Goal: Task Accomplishment & Management: Manage account settings

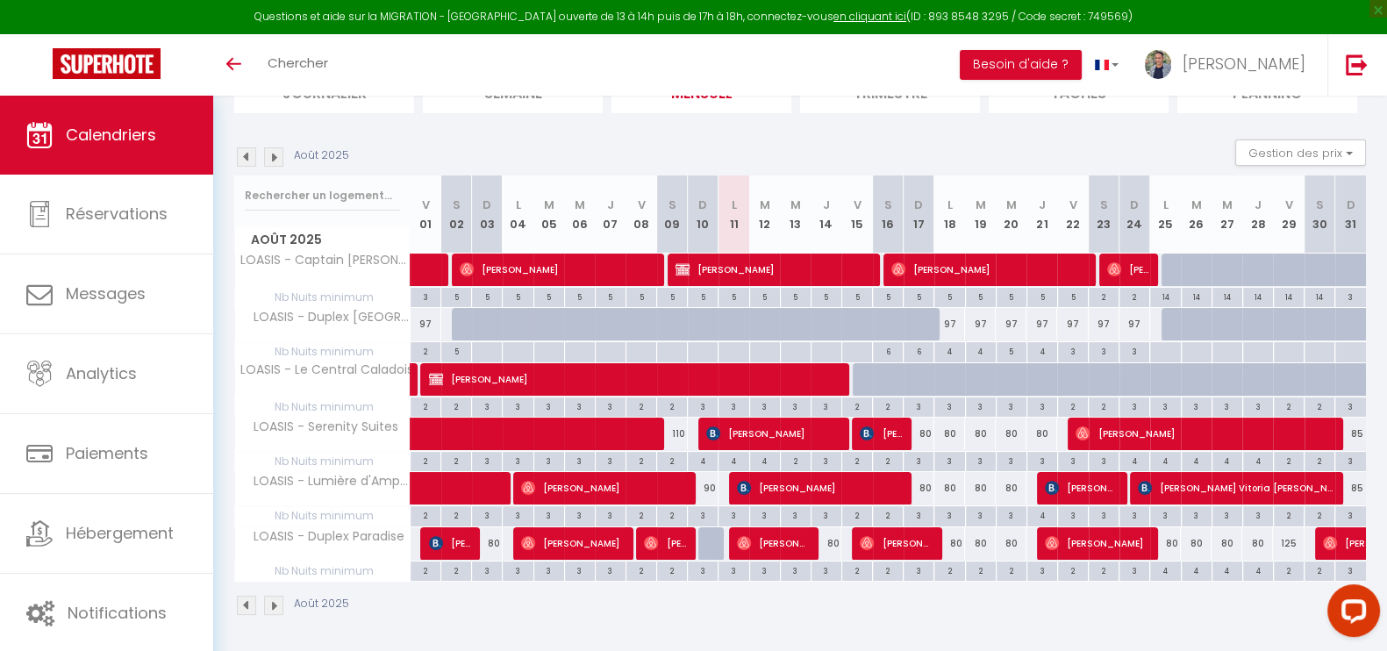
scroll to position [147, 0]
click at [1169, 438] on span "[PERSON_NAME]" at bounding box center [1207, 433] width 263 height 33
click at [1169, 438] on body "Questions et aide sur la MIGRATION - [GEOGRAPHIC_DATA] ouverte de 13 à 14h puis…" at bounding box center [693, 301] width 1387 height 705
select select "OK"
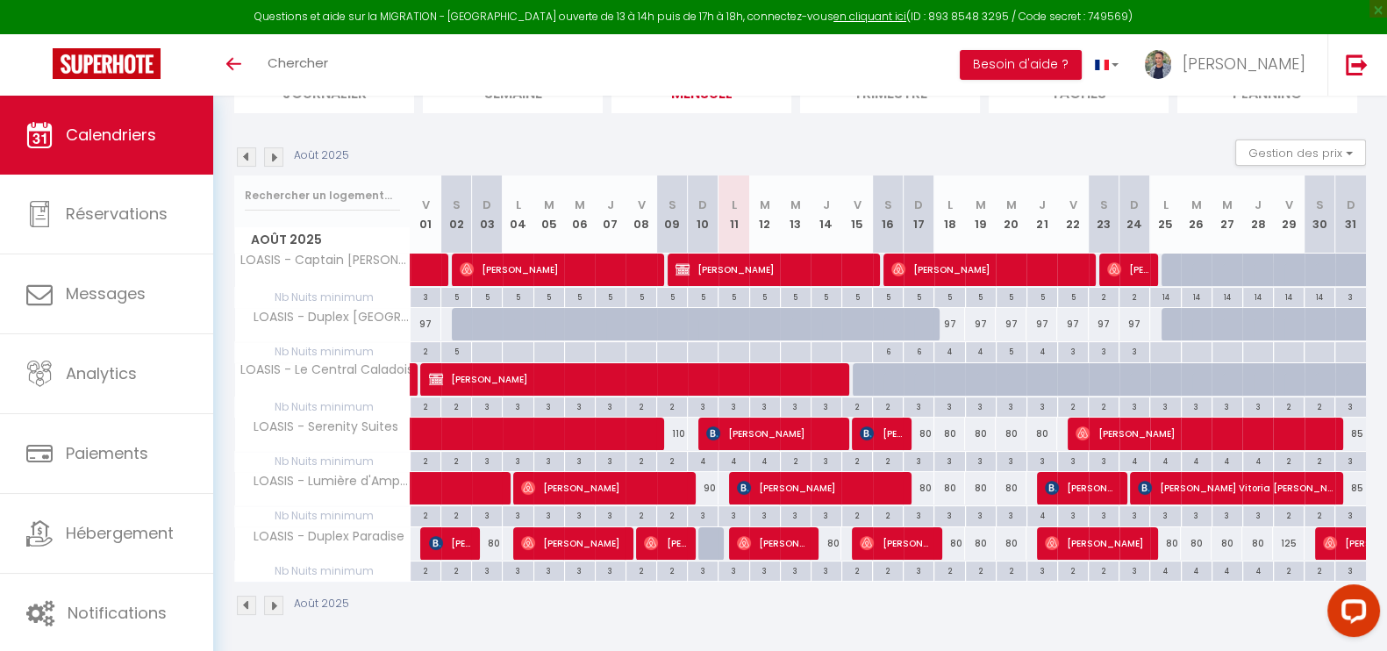
select select "0"
select select "1"
select select
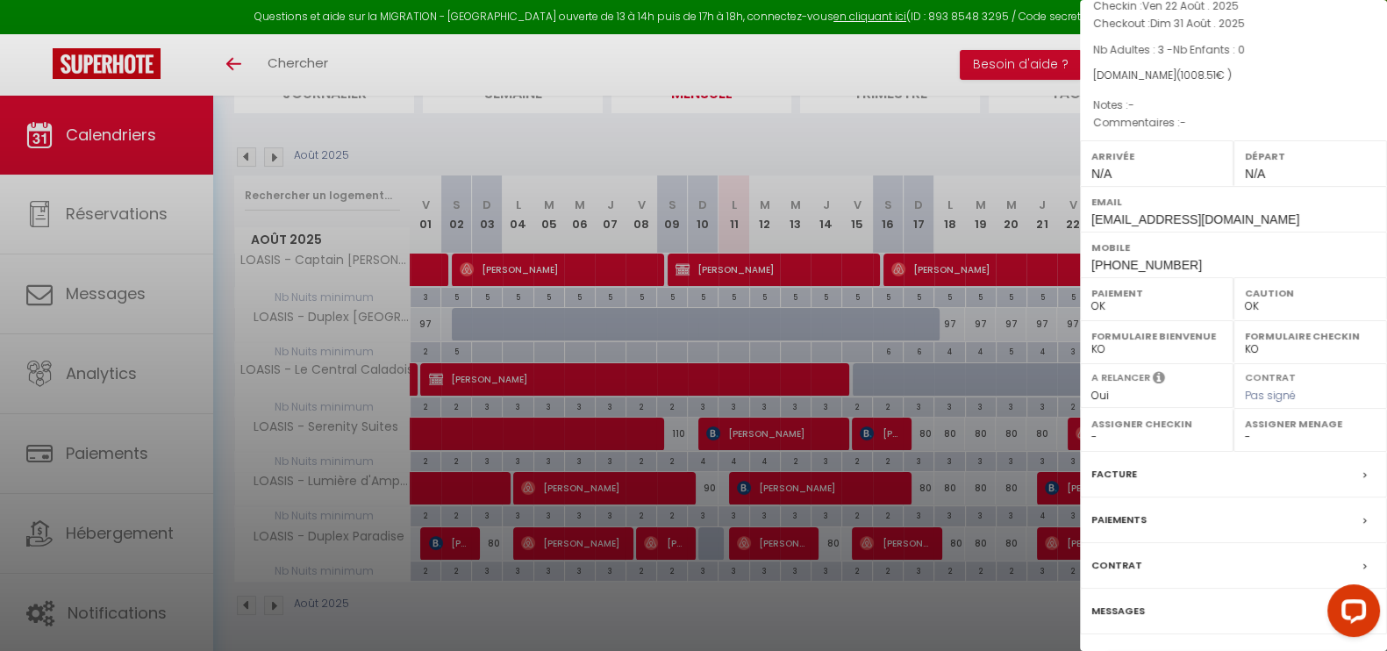
scroll to position [164, 0]
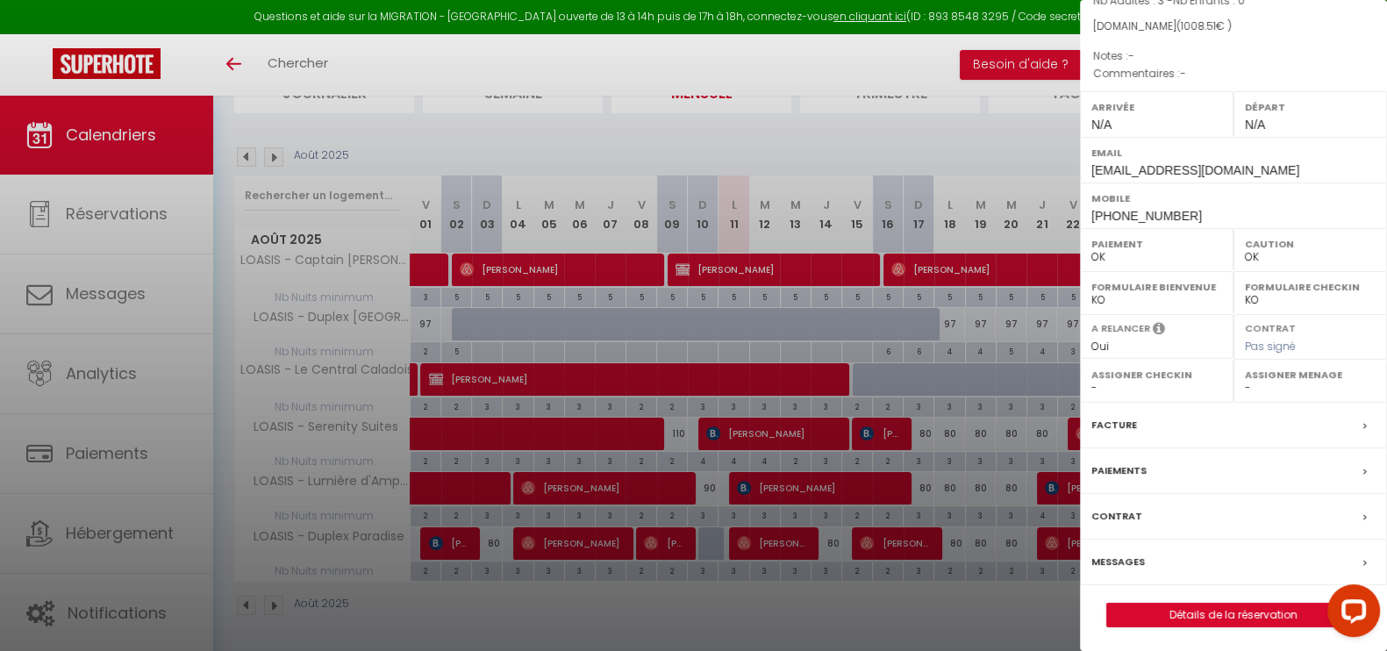
click at [1133, 557] on label "Messages" at bounding box center [1118, 562] width 54 height 18
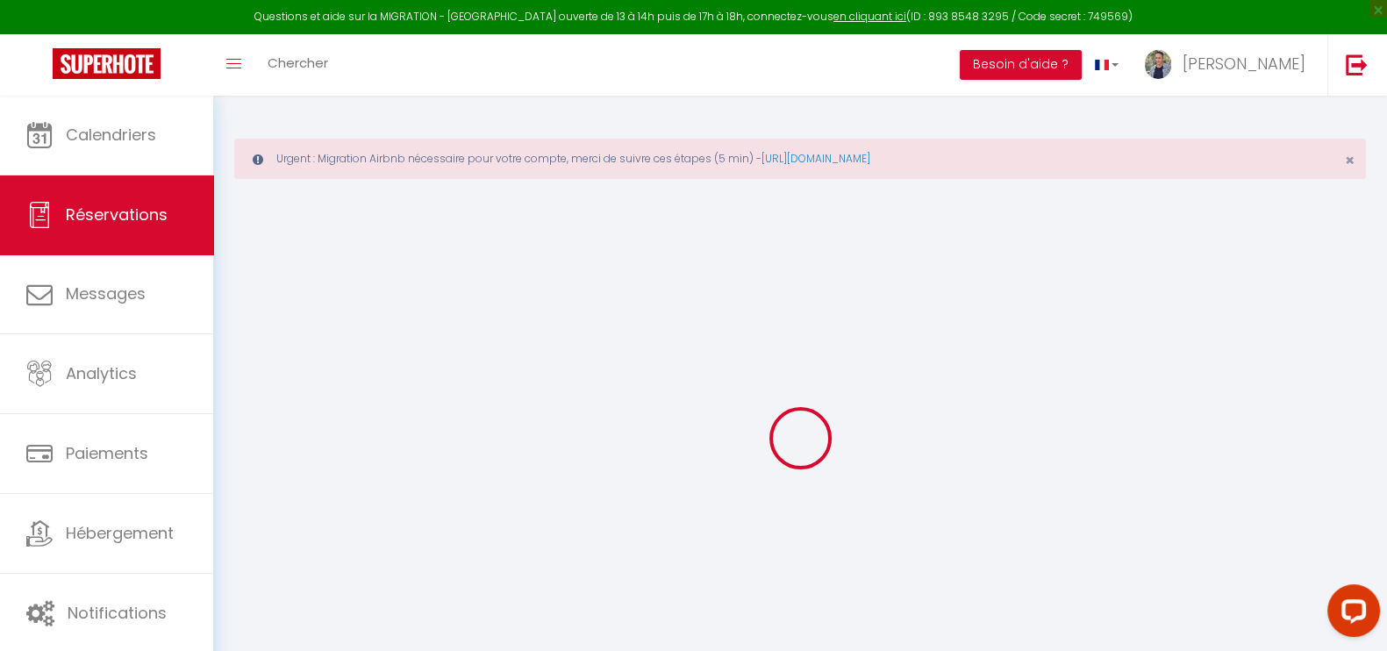
select select
checkbox input "false"
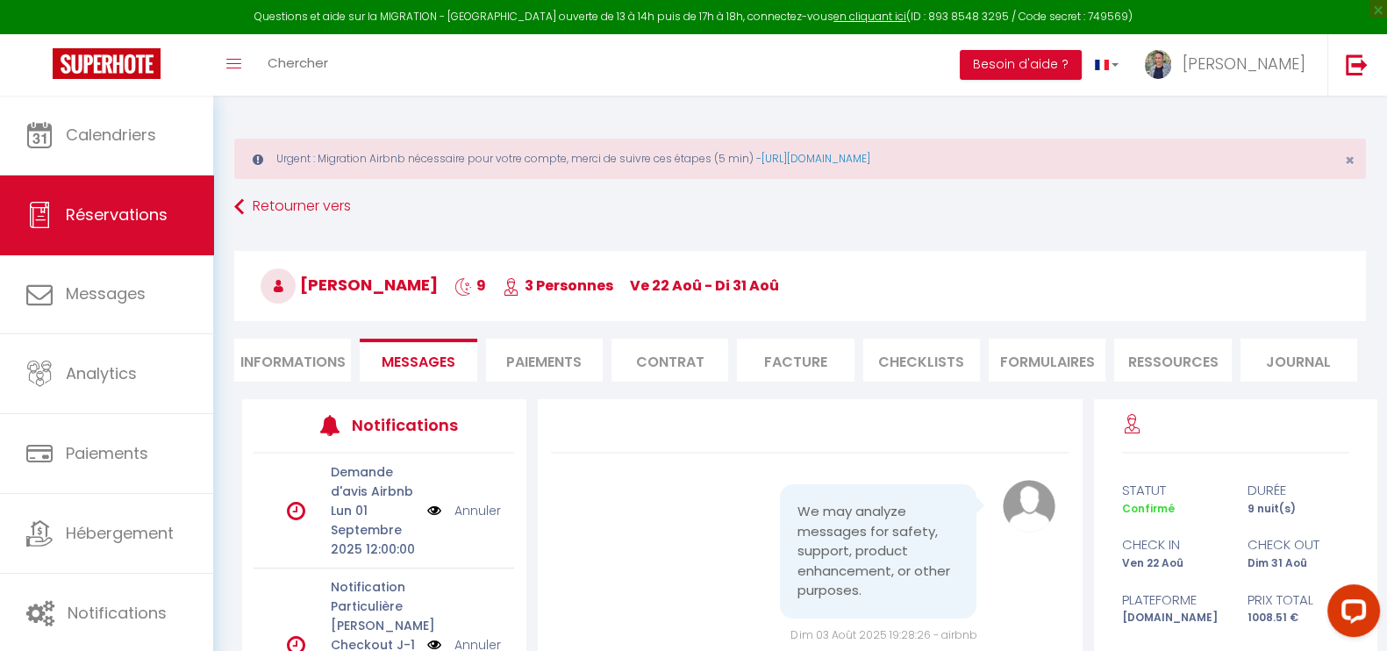
scroll to position [1481, 0]
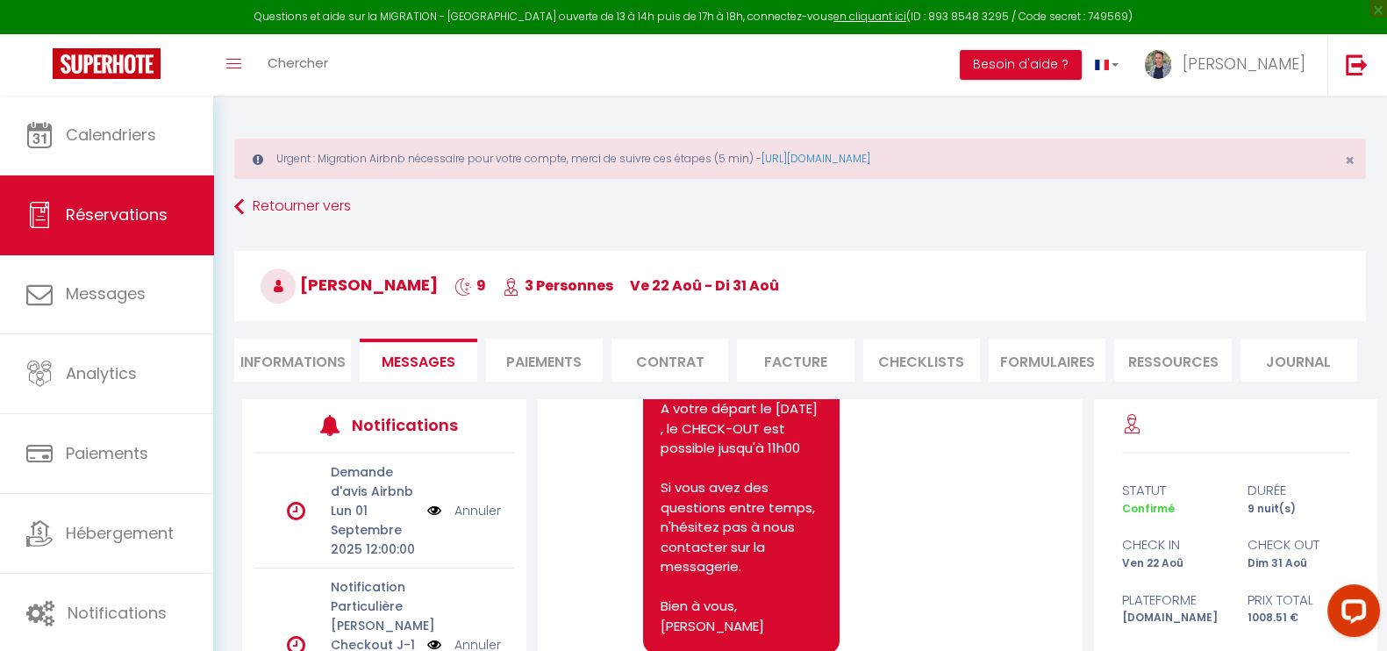
drag, startPoint x: 297, startPoint y: 350, endPoint x: 461, endPoint y: 339, distance: 163.6
click at [297, 350] on li "Informations" at bounding box center [292, 360] width 117 height 43
select select
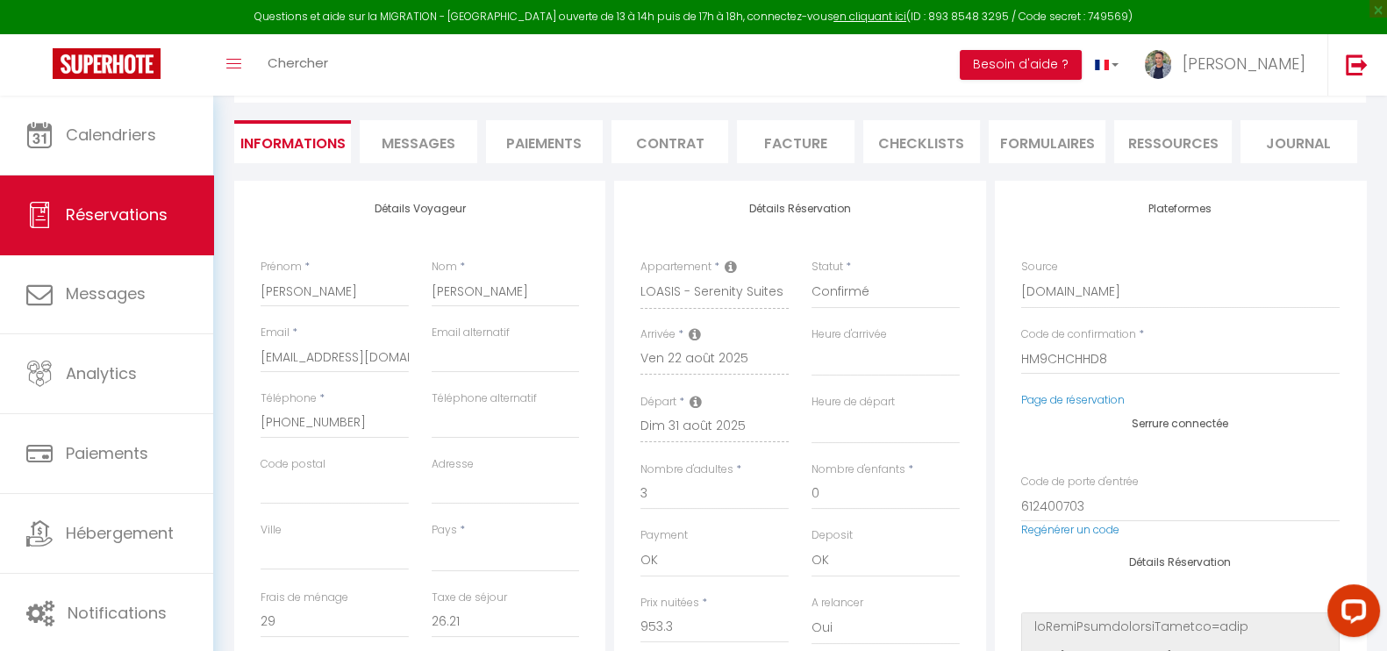
scroll to position [219, 0]
click at [1044, 399] on link "Page de réservation" at bounding box center [1073, 398] width 104 height 15
select select
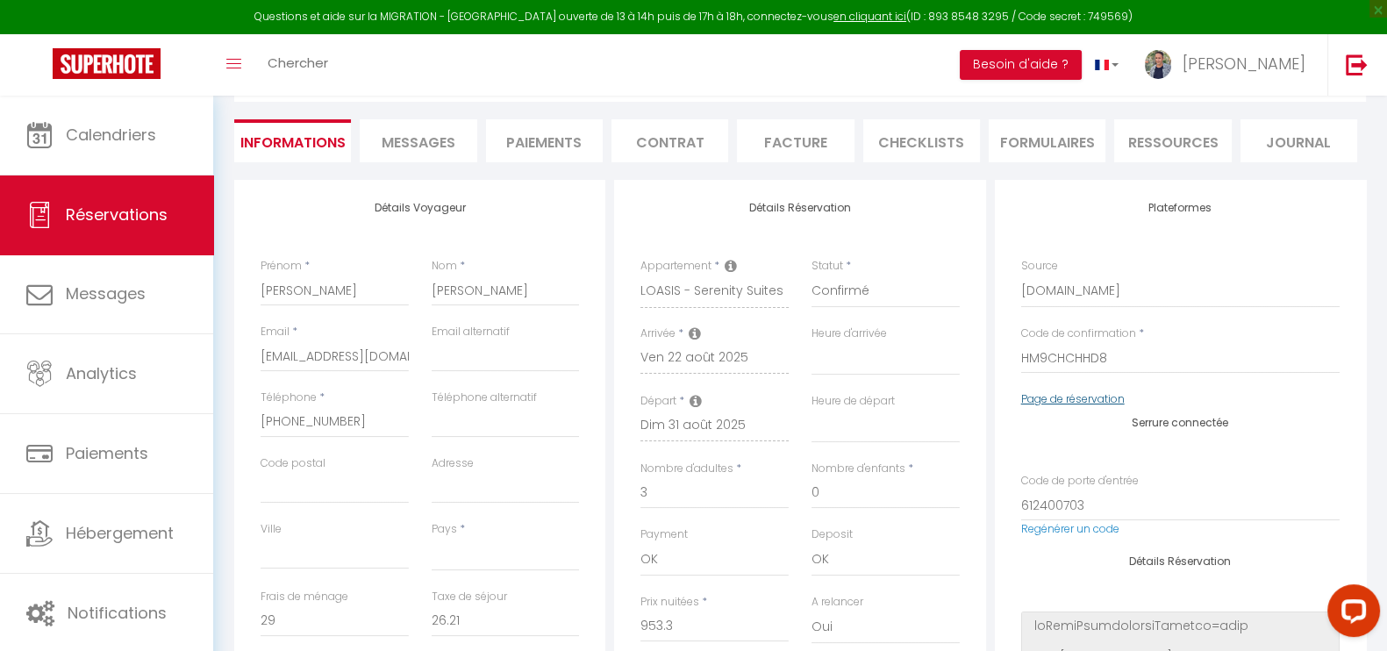
checkbox input "false"
select select
checkbox input "false"
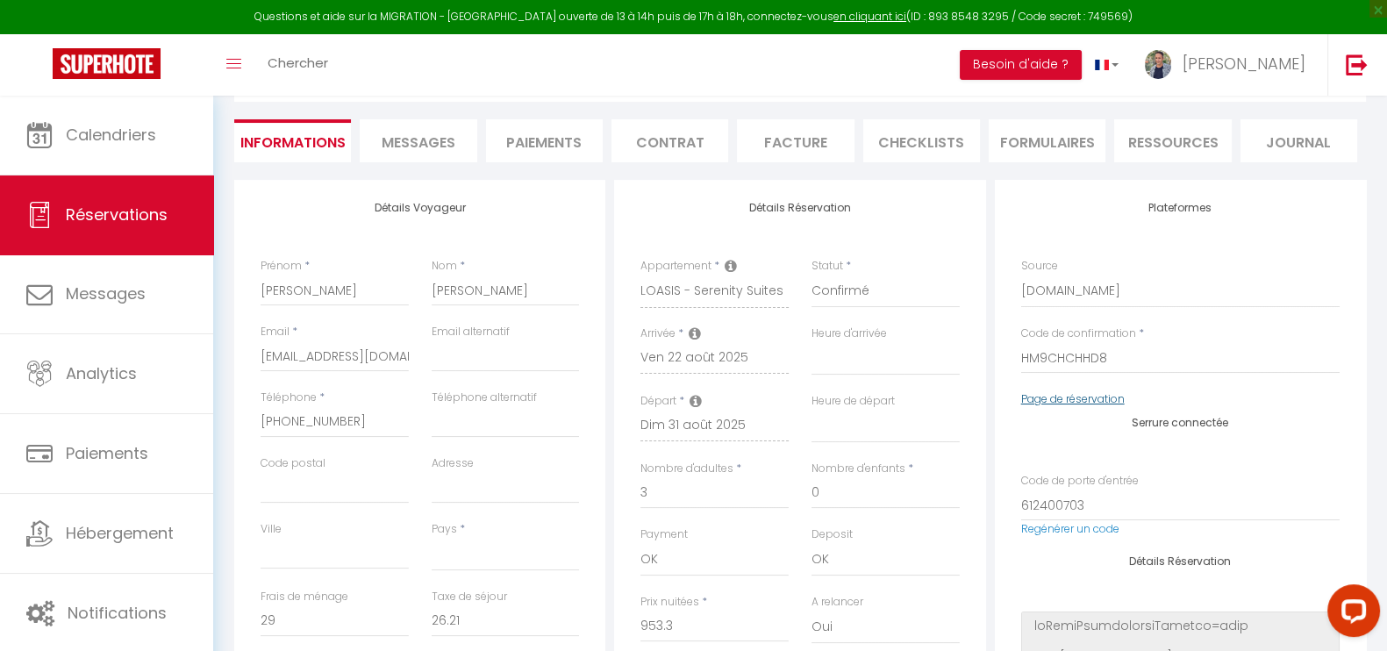
select select
checkbox input "false"
select select
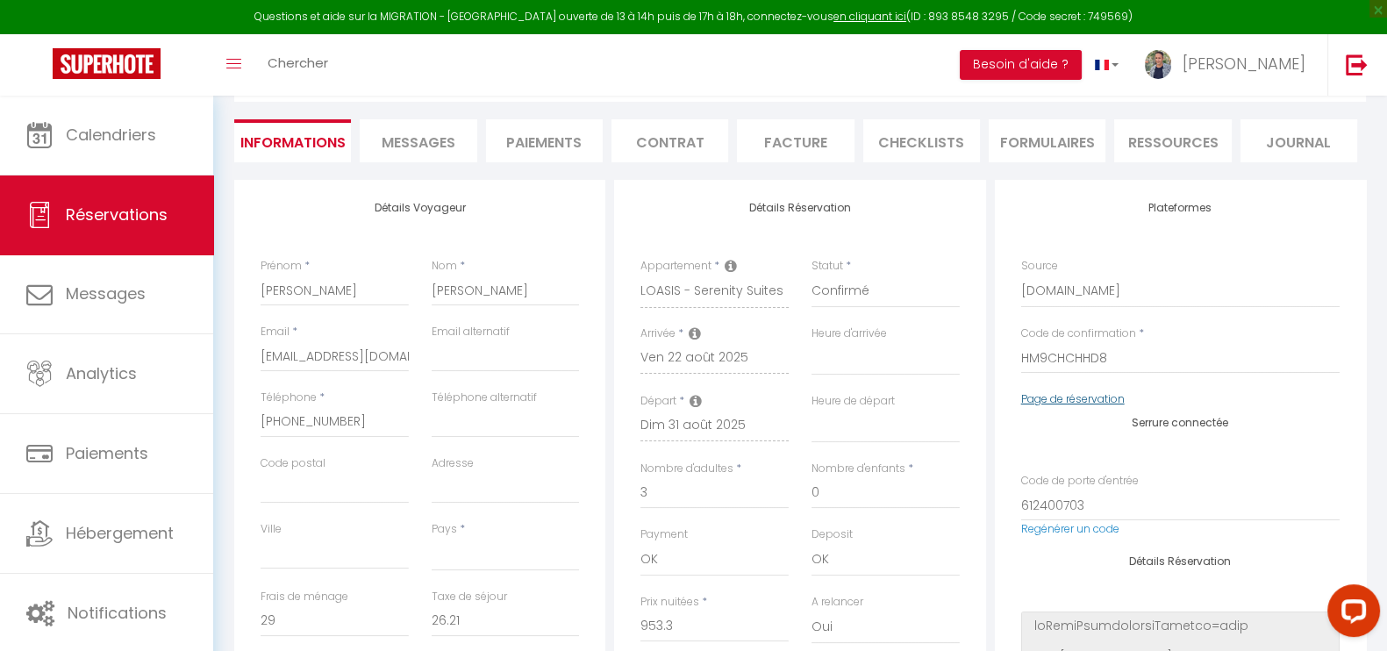
select select
checkbox input "false"
select select
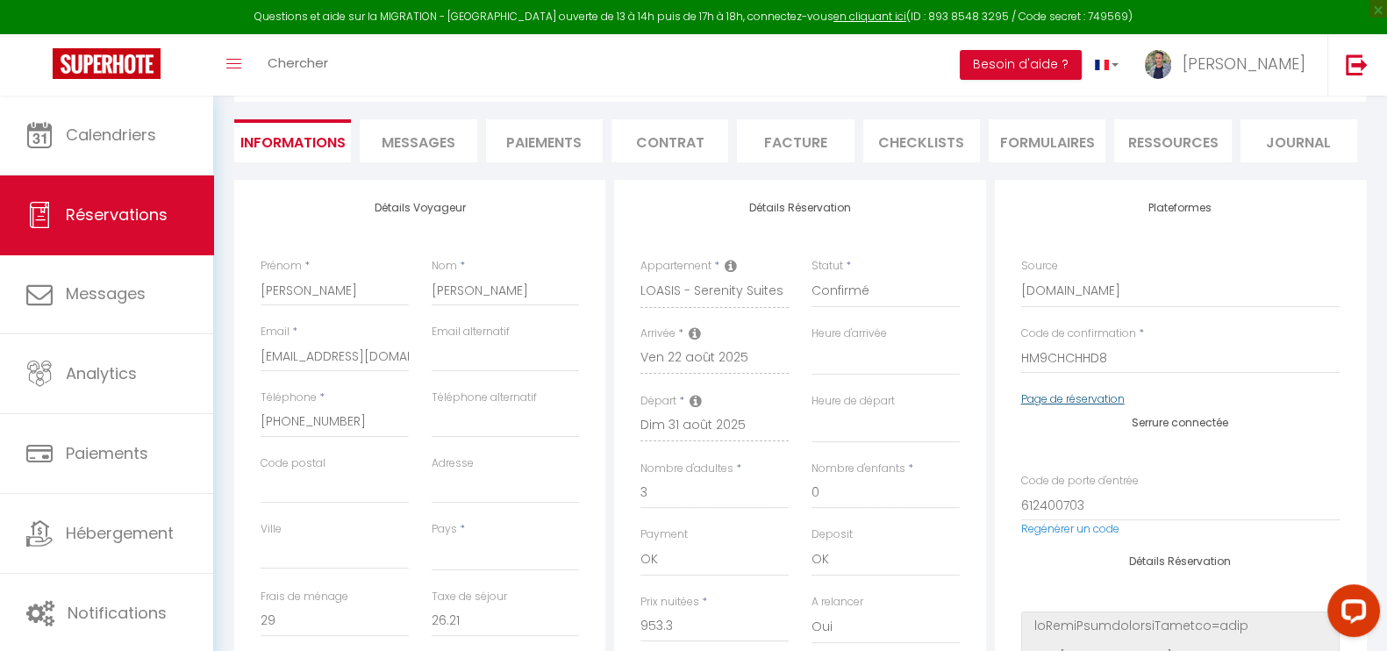
select select
checkbox input "false"
select select
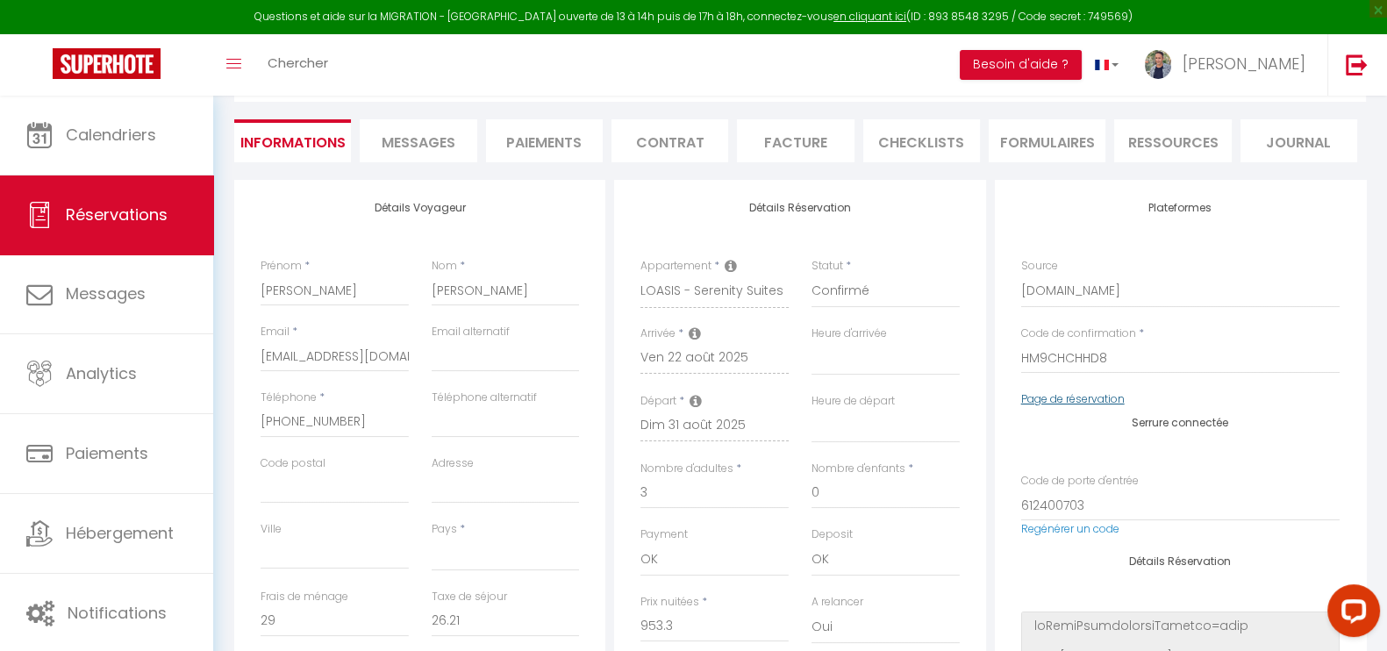
checkbox input "false"
select select
checkbox input "false"
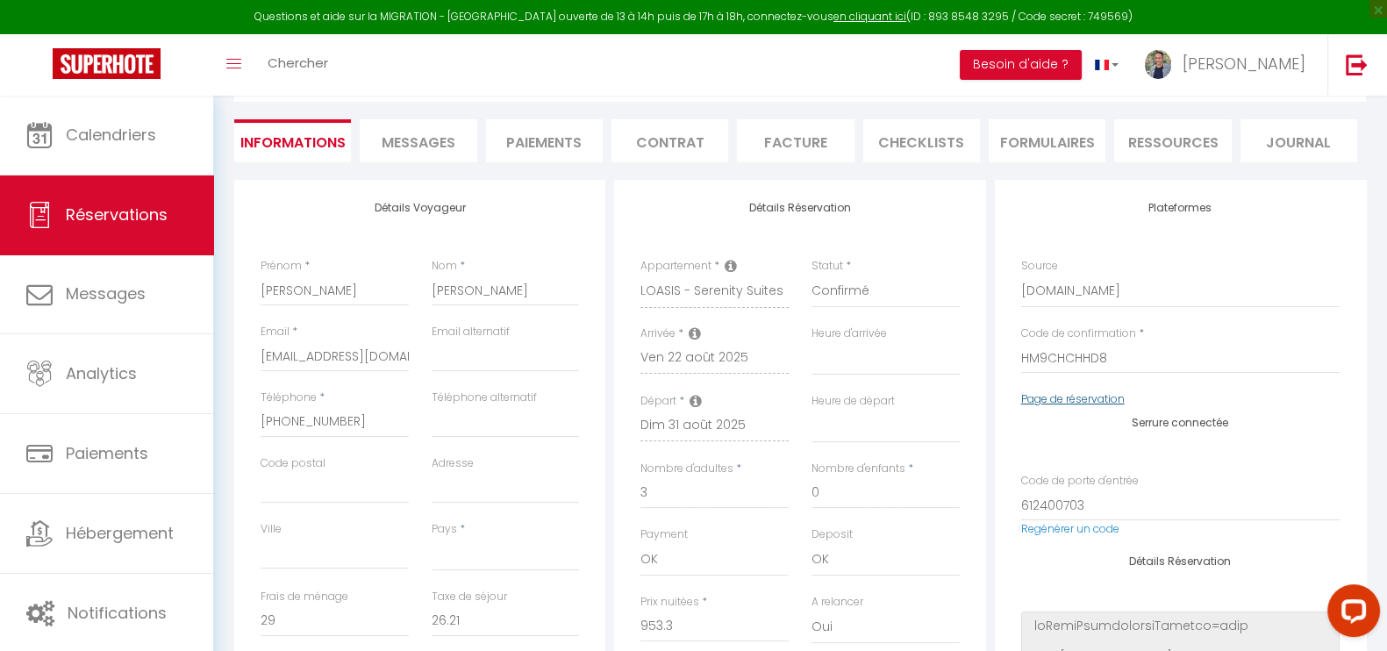
select select
checkbox input "false"
select select
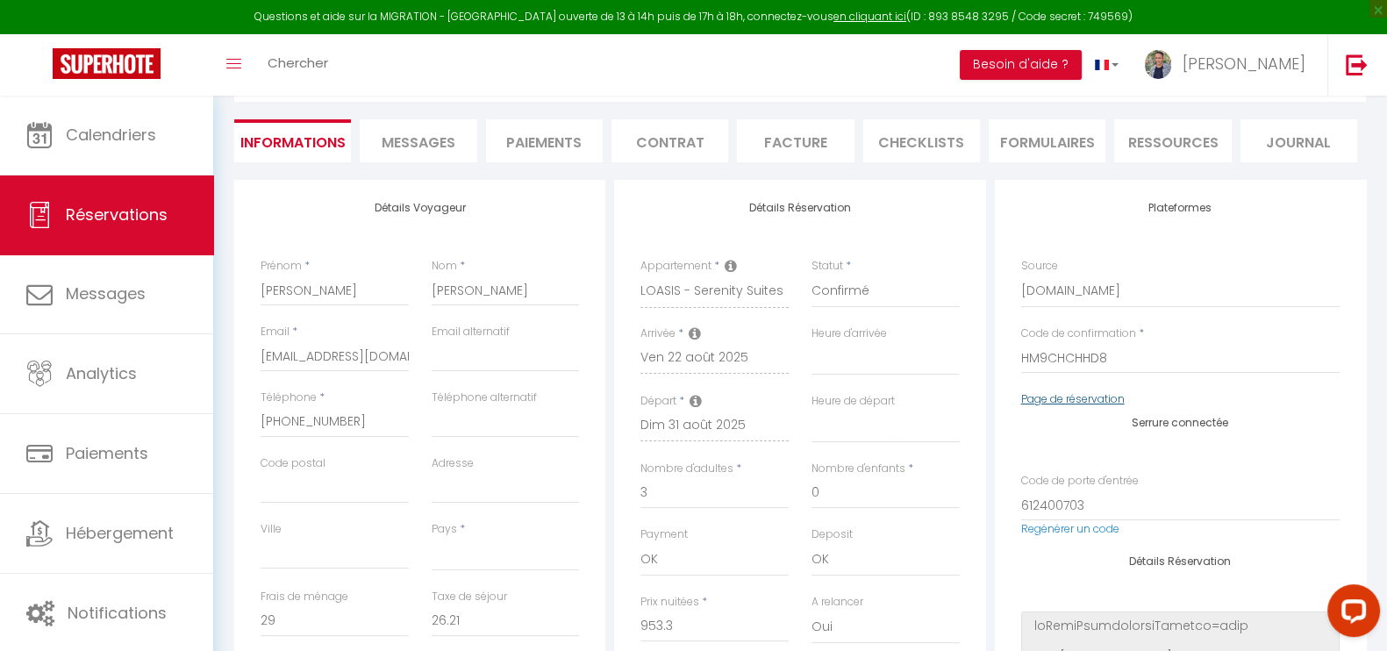
select select
checkbox input "false"
select select
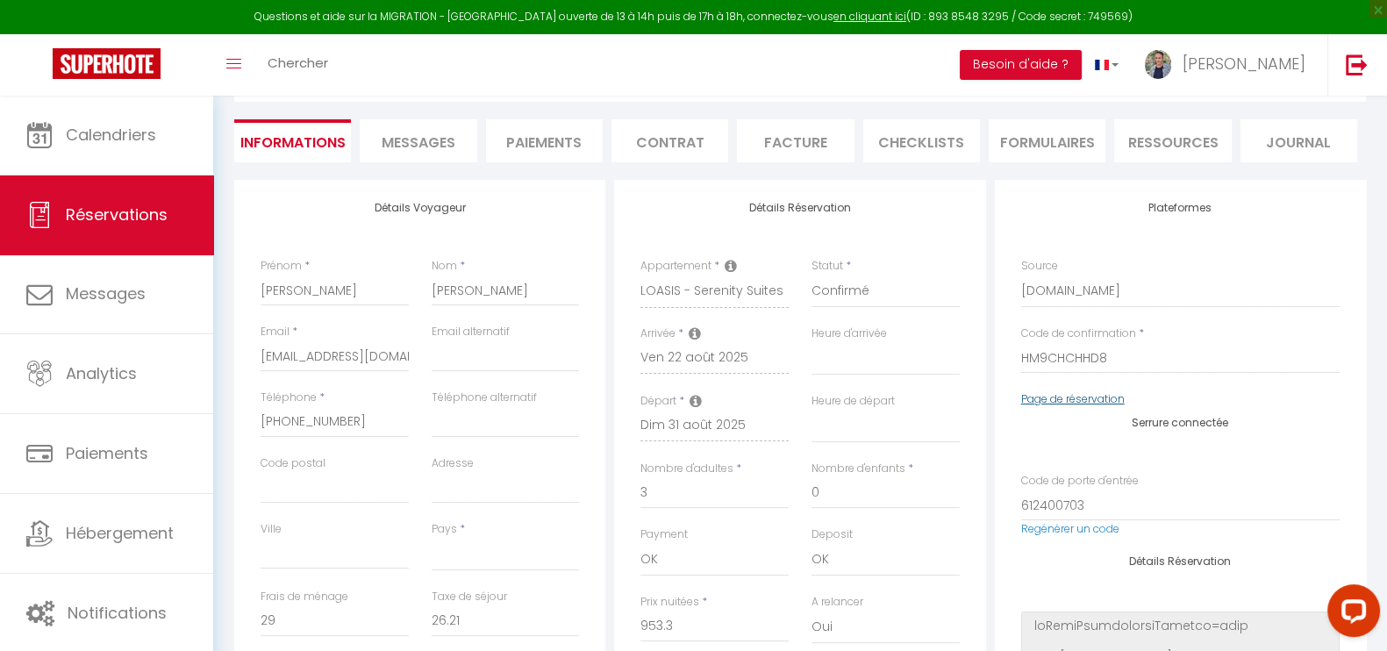
select select
checkbox input "false"
select select
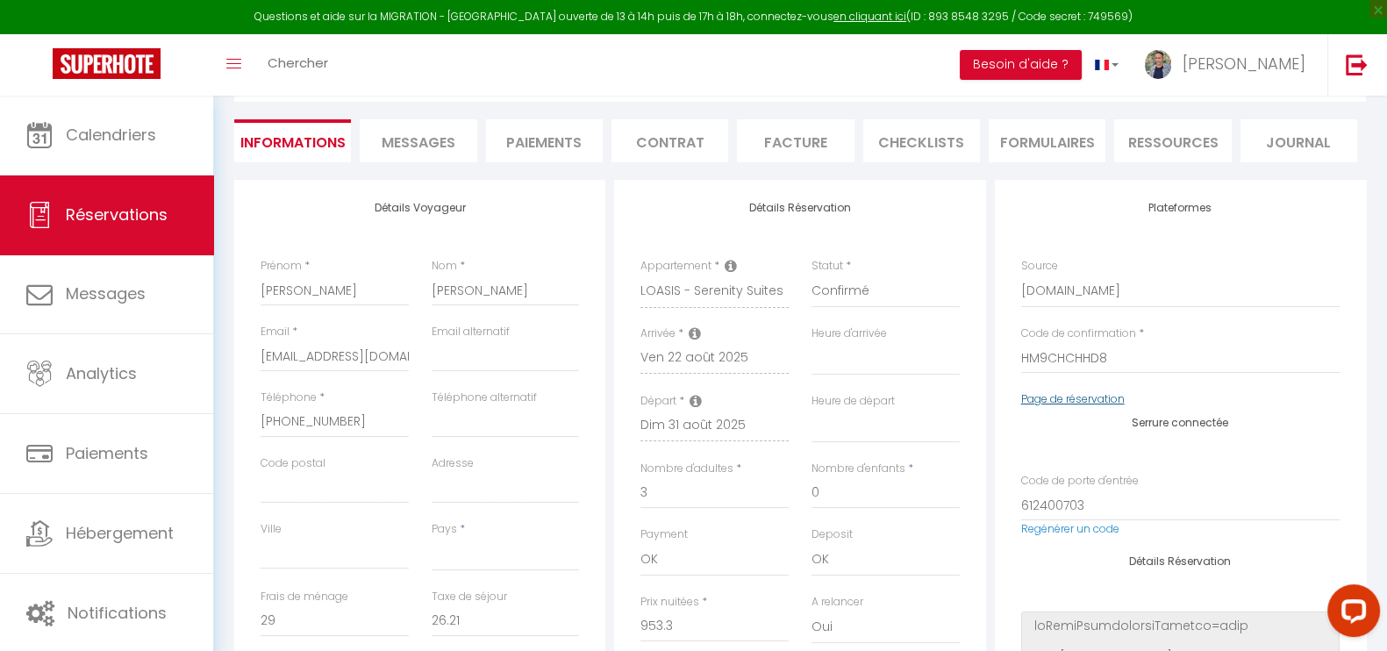
checkbox input "false"
select select
checkbox input "false"
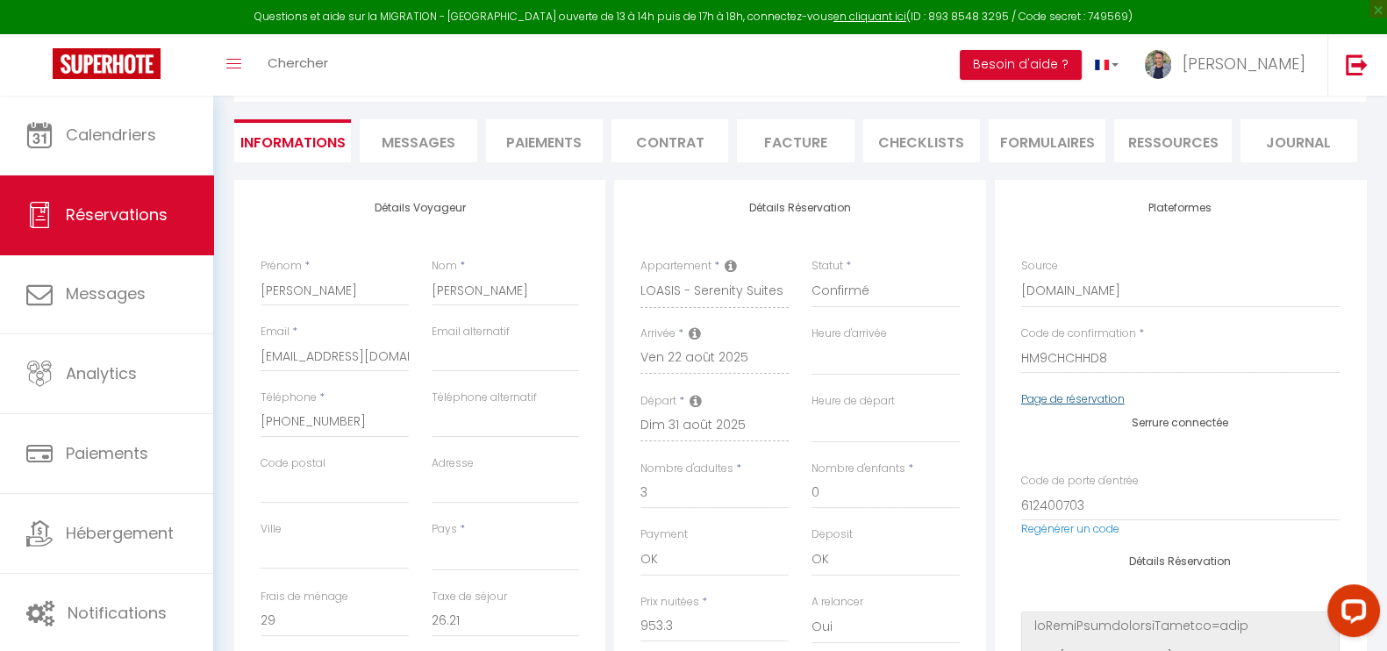
select select
checkbox input "false"
select select
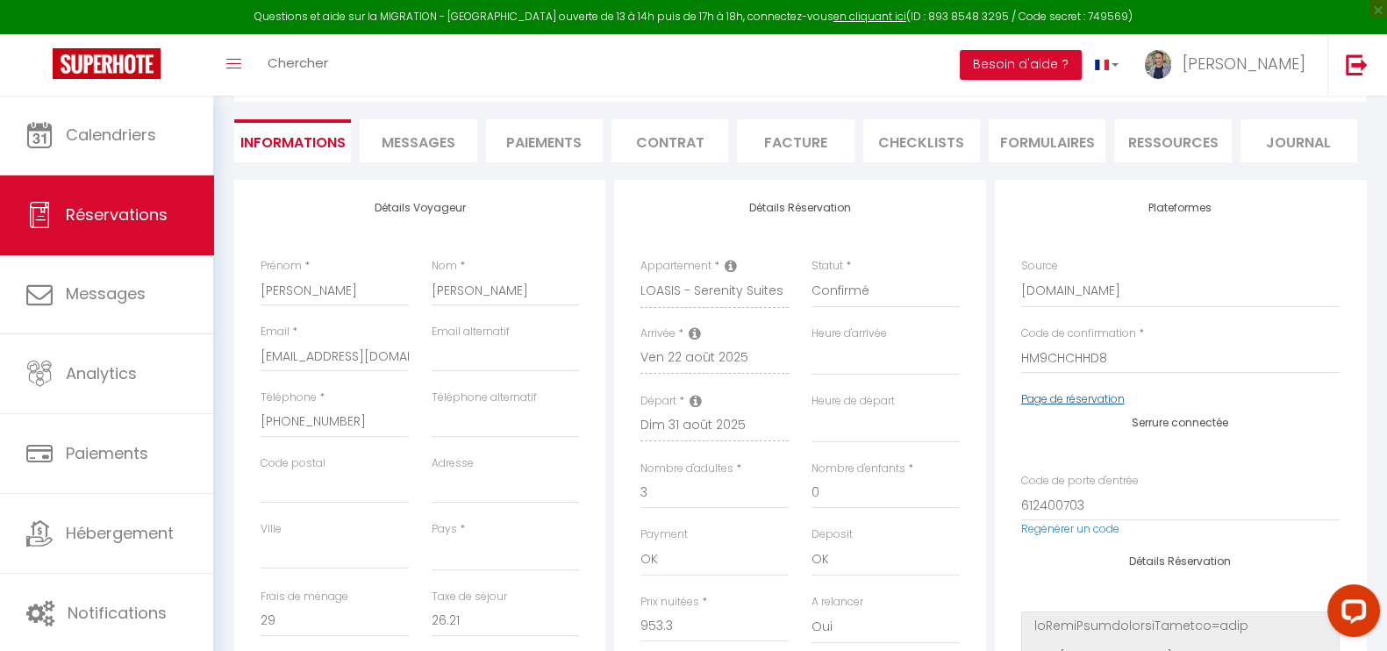
select select
checkbox input "false"
select select
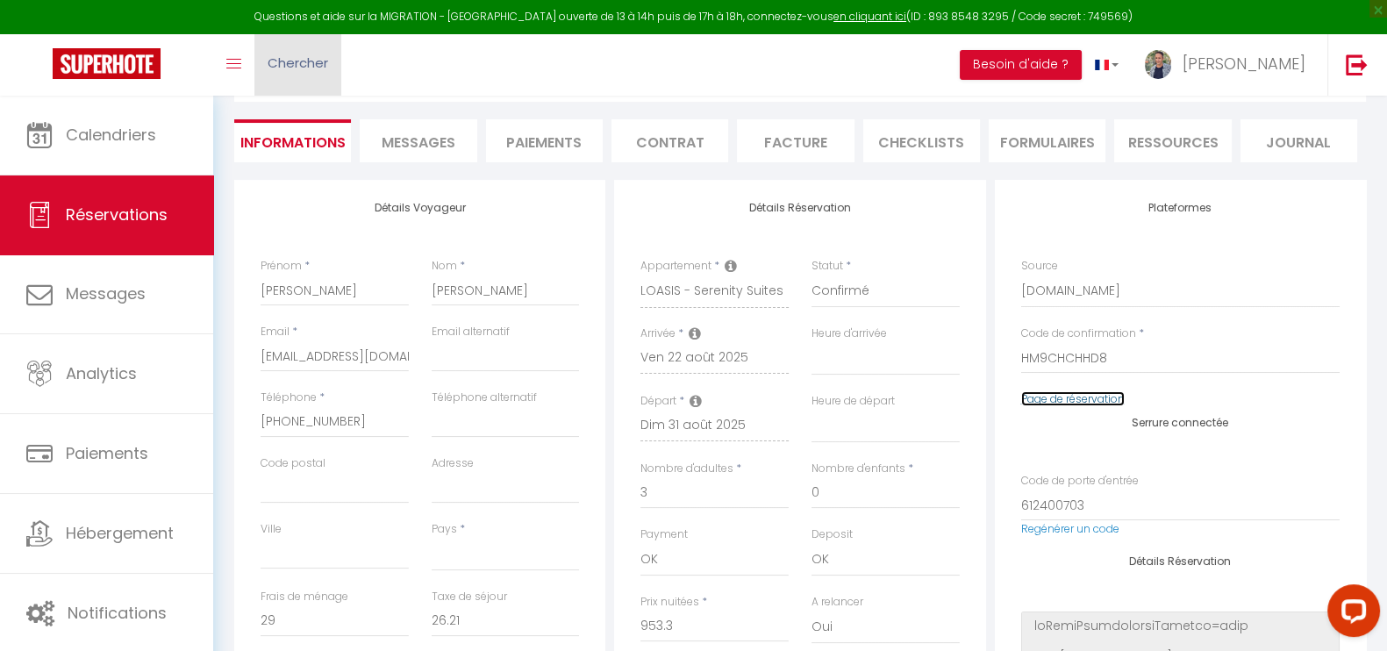
select select
checkbox input "false"
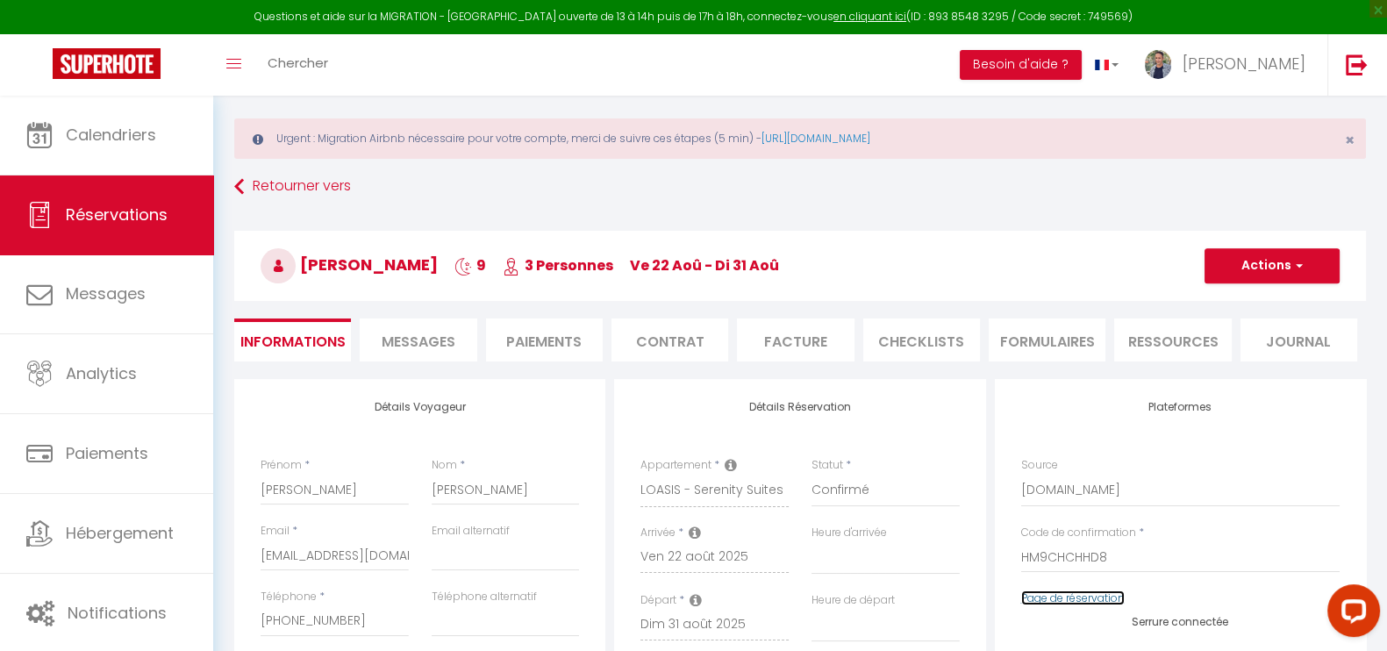
scroll to position [0, 0]
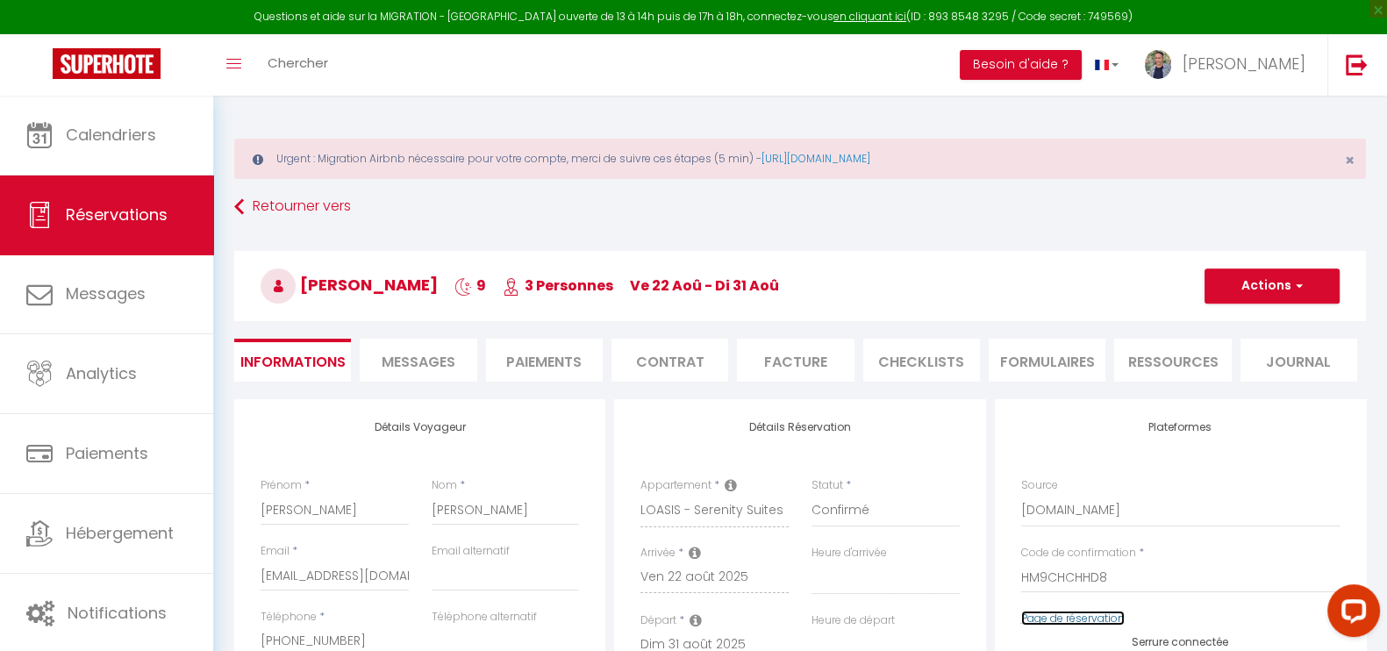
select select
checkbox input "false"
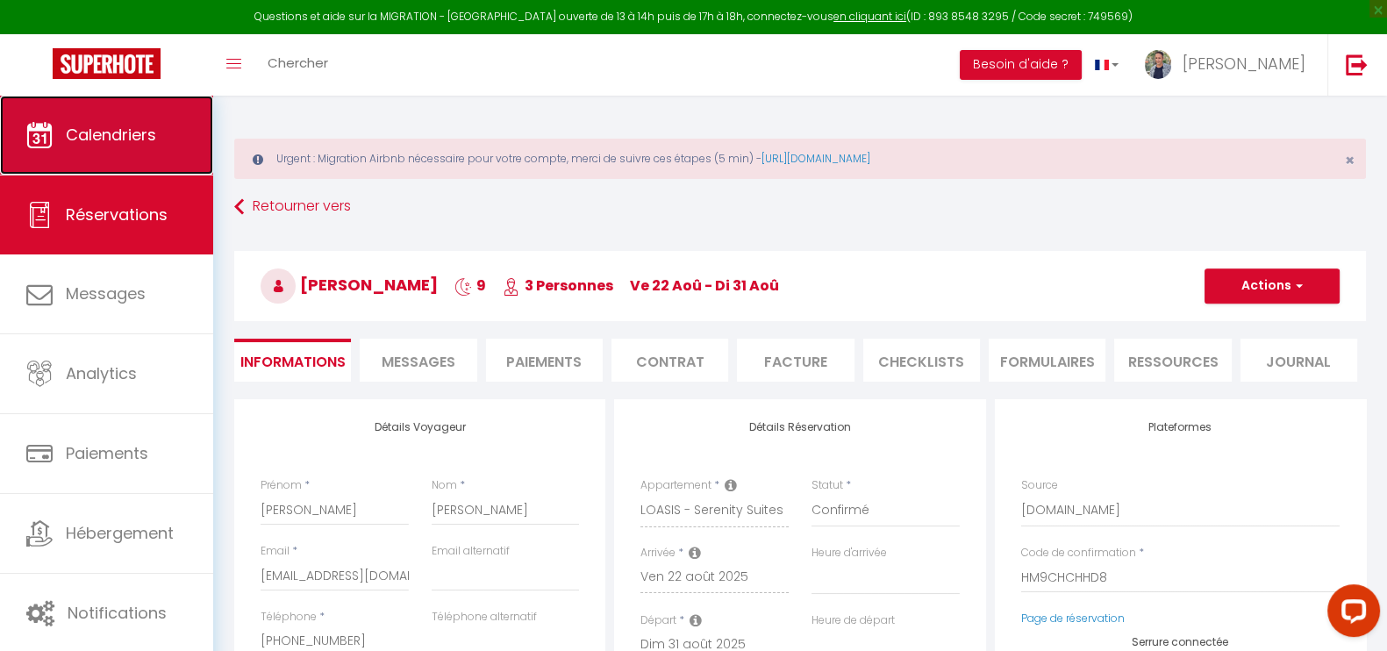
click at [105, 125] on span "Calendriers" at bounding box center [111, 135] width 90 height 22
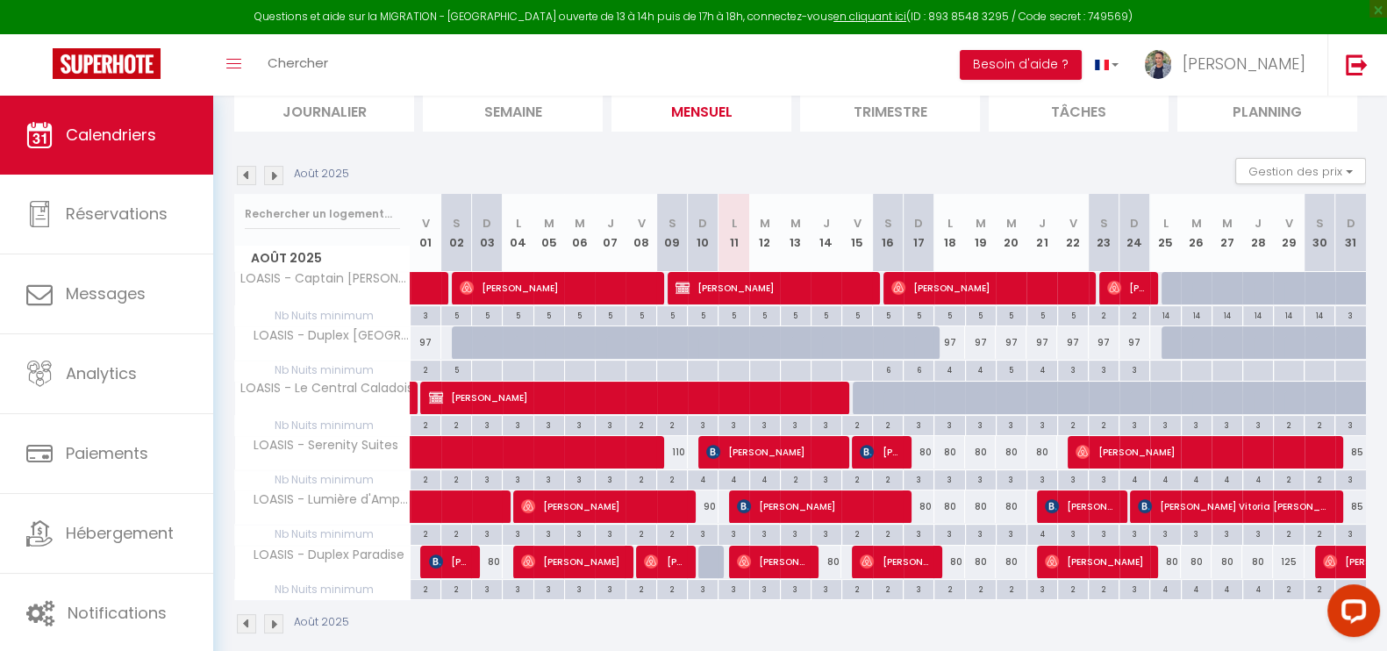
scroll to position [221, 0]
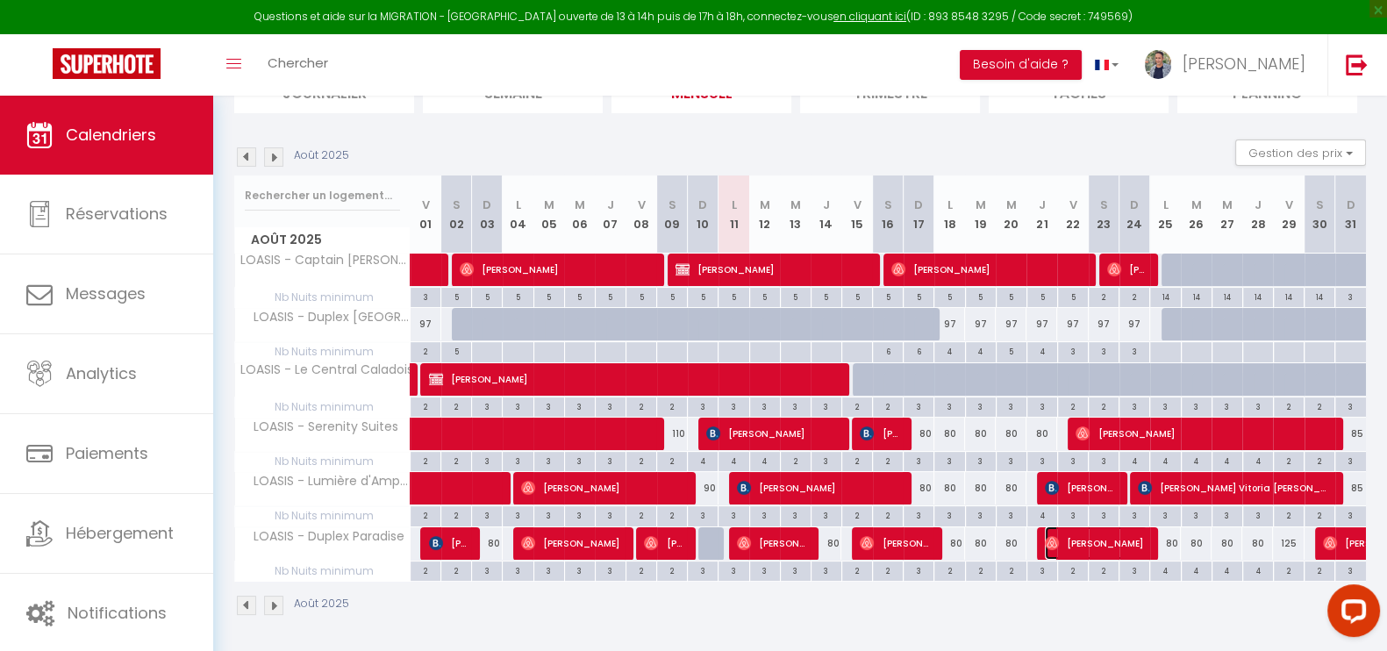
click at [1086, 547] on span "[PERSON_NAME]" at bounding box center [1096, 542] width 103 height 33
select select "OK"
select select "0"
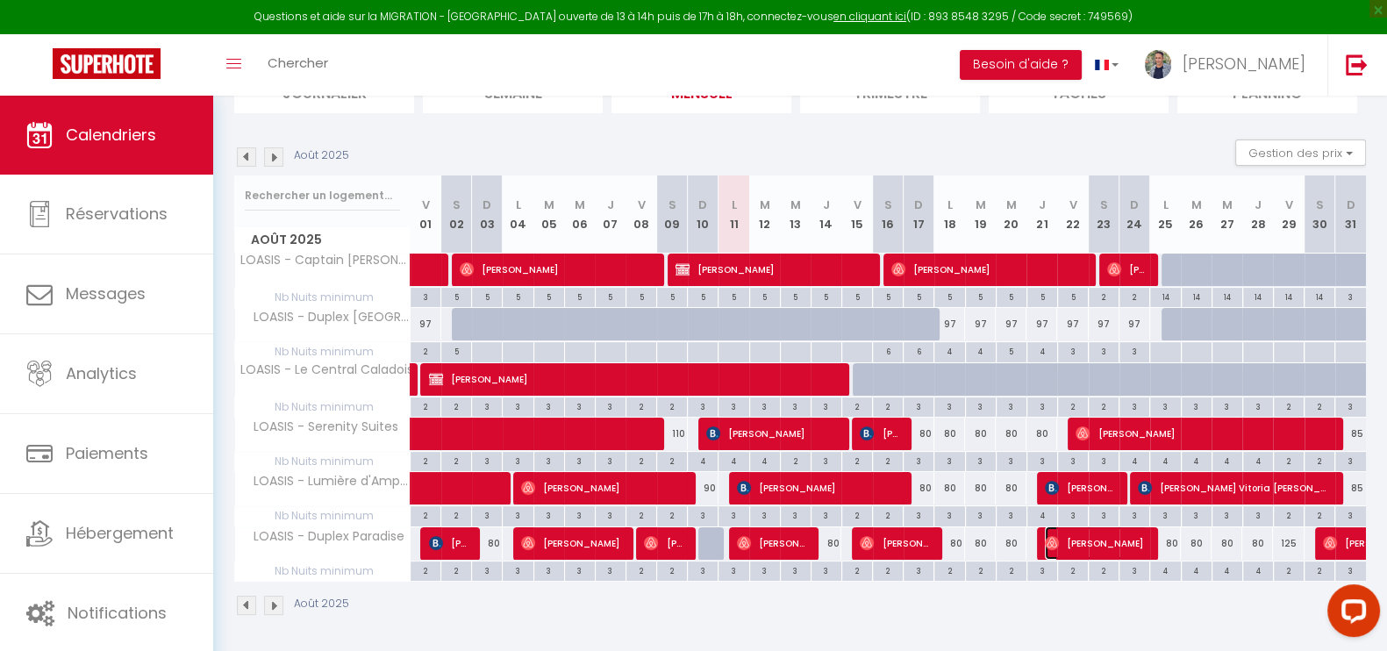
select select "1"
select select
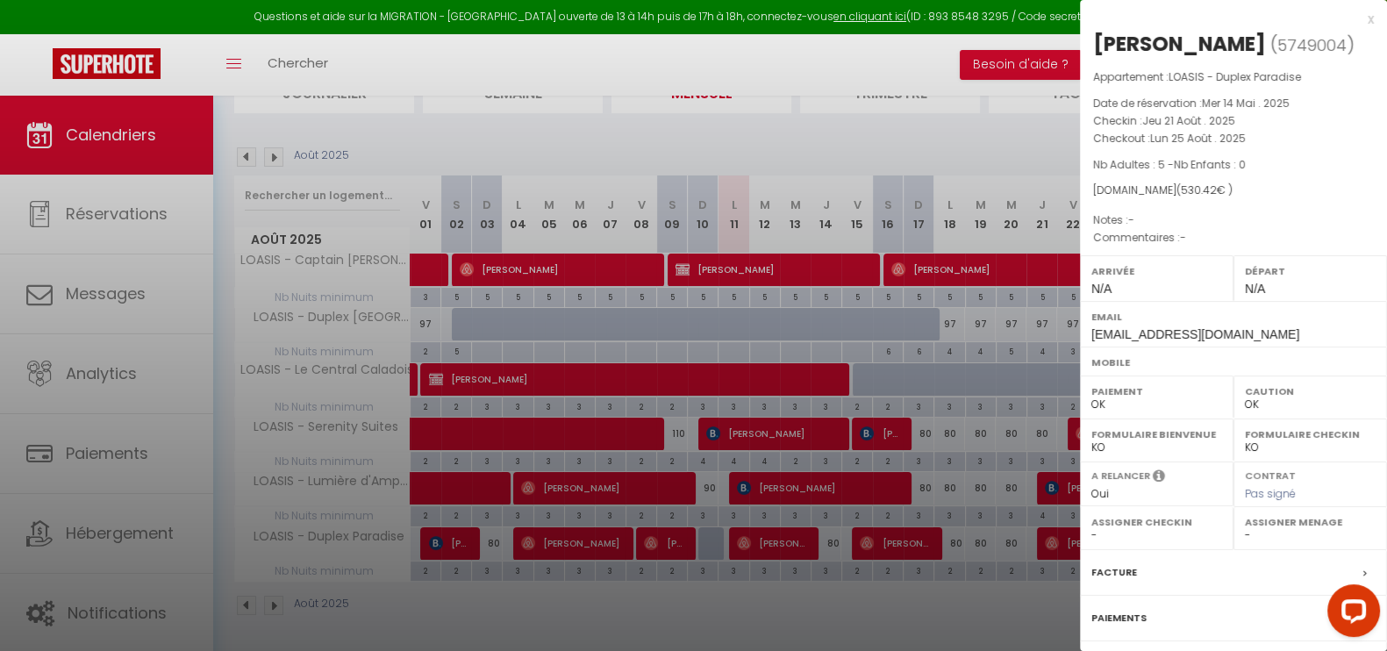
click at [966, 131] on div at bounding box center [693, 325] width 1387 height 651
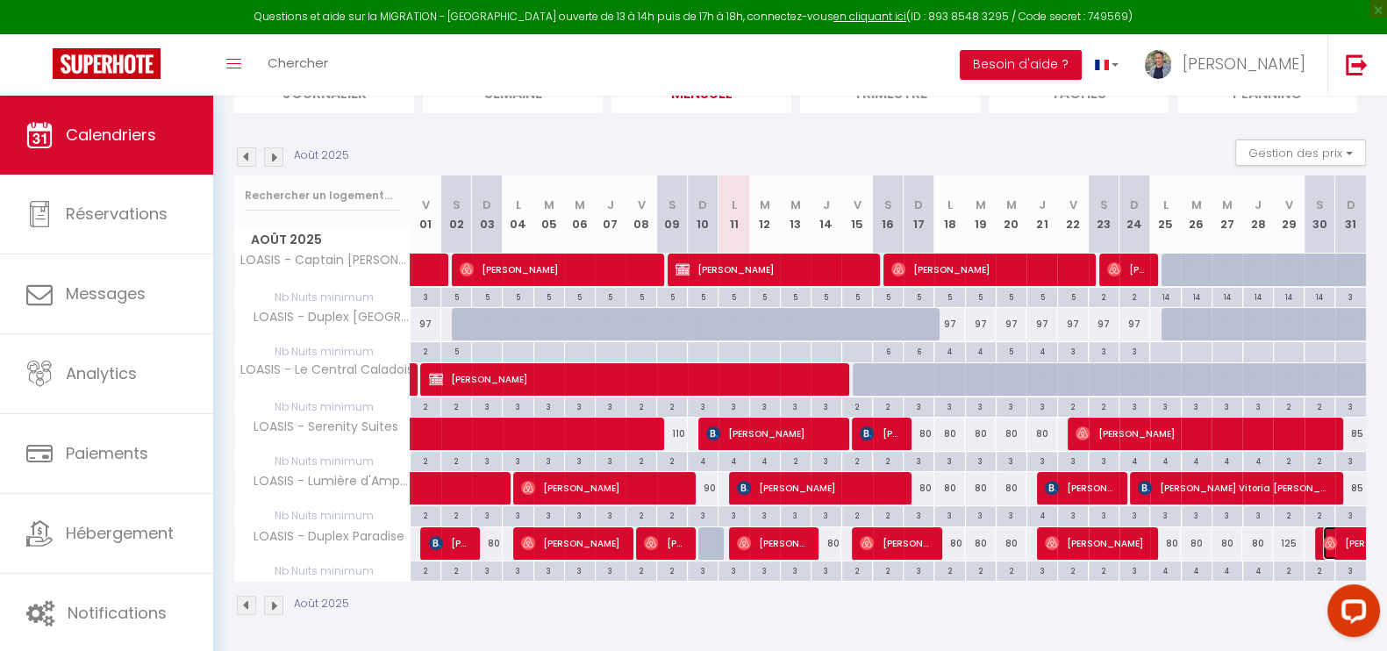
click at [1330, 538] on img at bounding box center [1330, 543] width 14 height 14
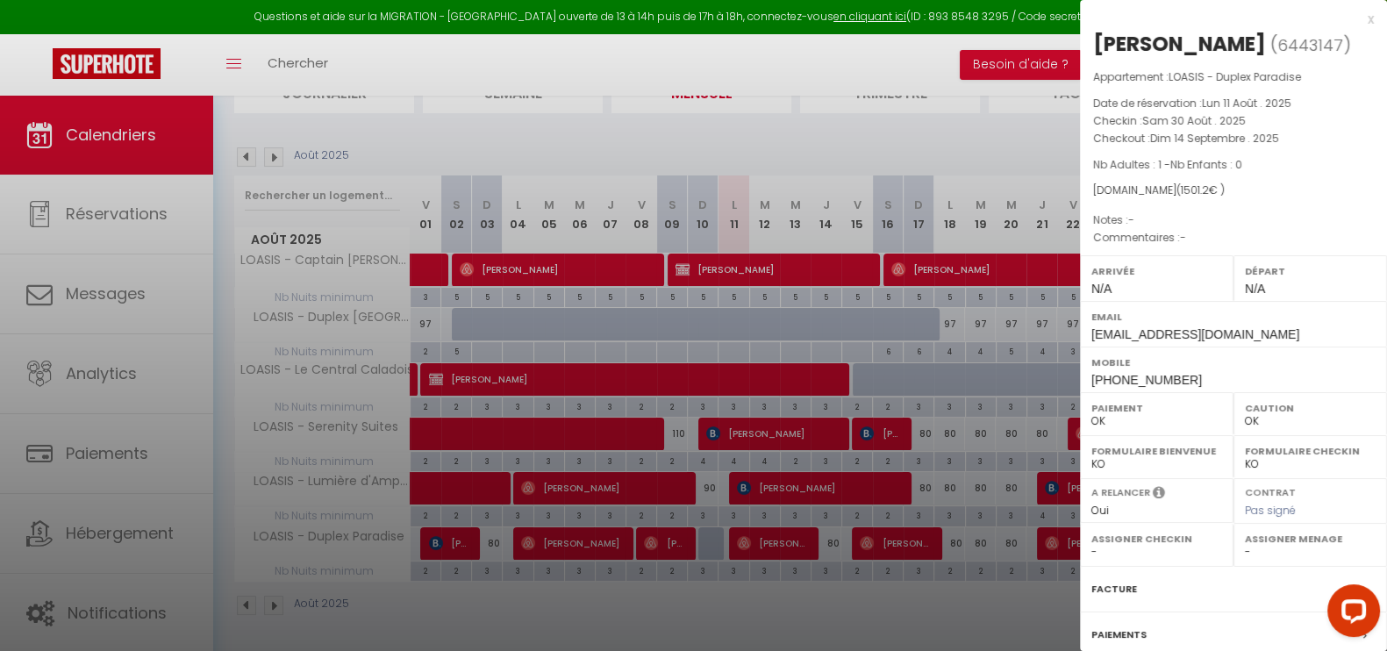
click at [874, 63] on div at bounding box center [693, 325] width 1387 height 651
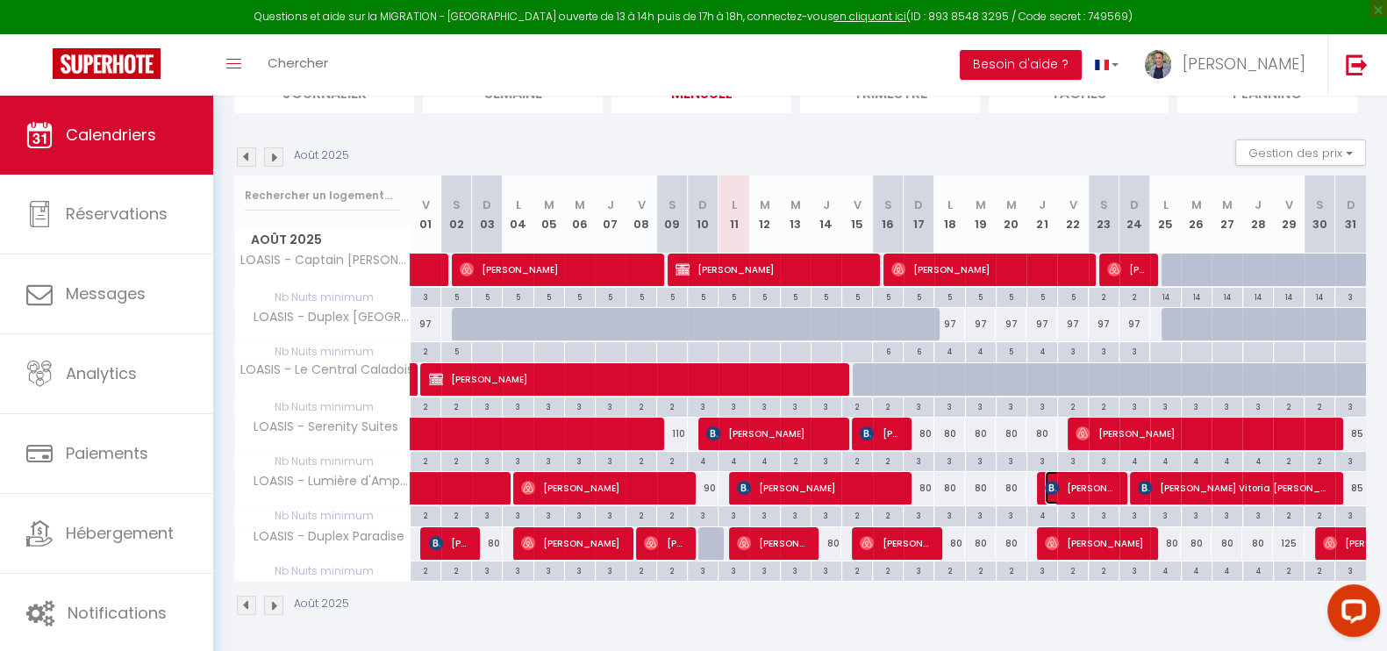
click at [1091, 484] on span "[PERSON_NAME] Krshana [PERSON_NAME]" at bounding box center [1081, 487] width 72 height 33
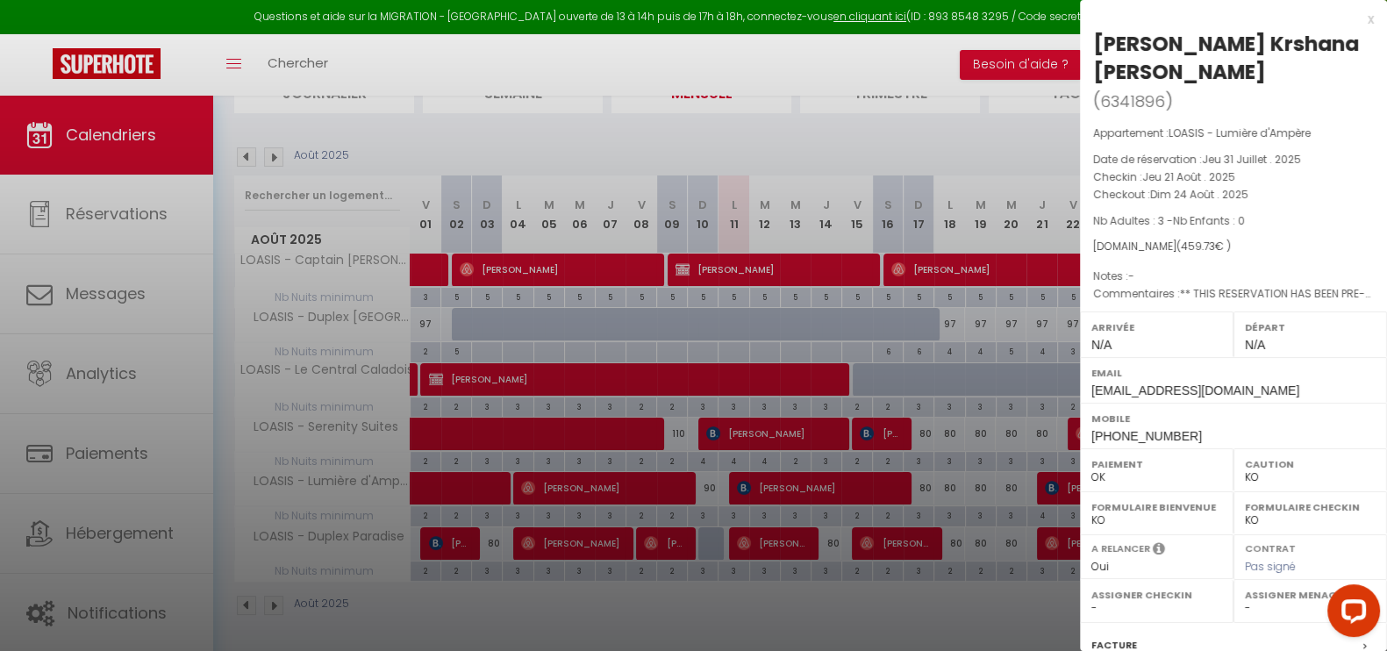
drag, startPoint x: 1089, startPoint y: 43, endPoint x: 1342, endPoint y: 37, distance: 253.6
click at [1342, 37] on div "[PERSON_NAME] Krshana [PERSON_NAME] ( 6341896 ) Appartement : LOASIS - Lumière …" at bounding box center [1233, 439] width 307 height 818
copy div "[PERSON_NAME] Krshana [PERSON_NAME]"
click at [922, 59] on div at bounding box center [693, 325] width 1387 height 651
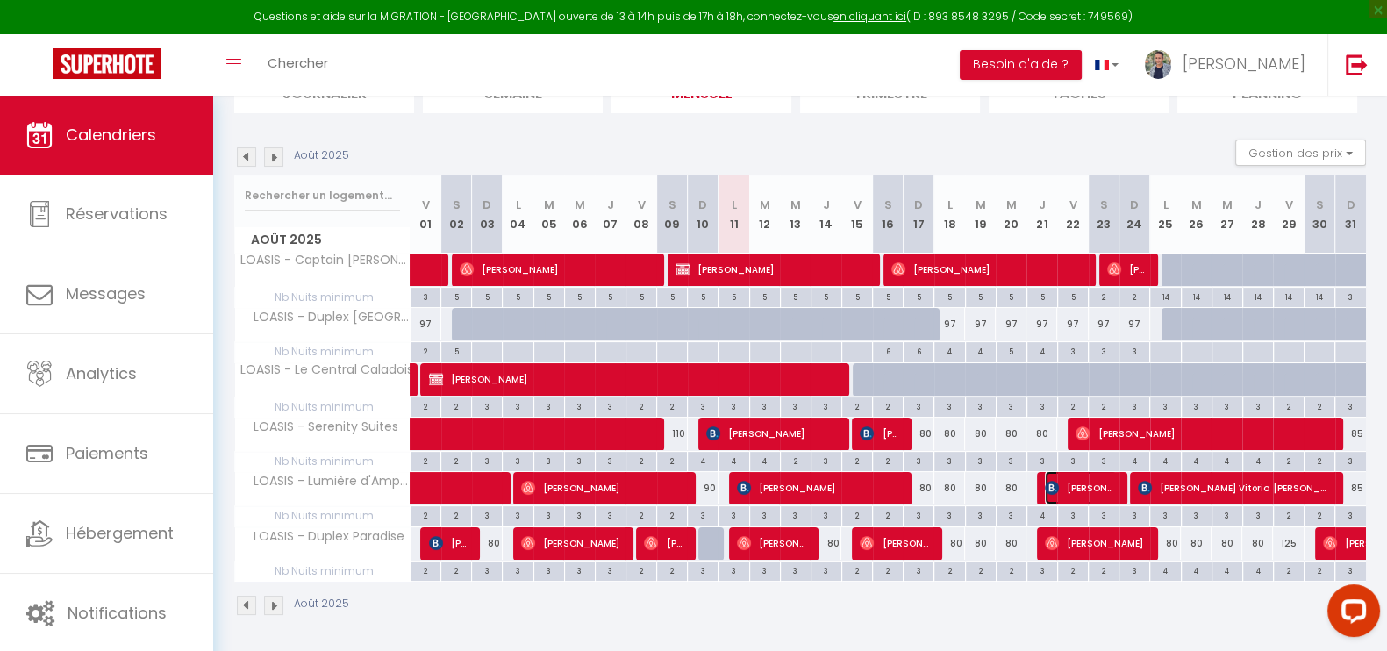
click at [1065, 488] on span "[PERSON_NAME] Krshana [PERSON_NAME]" at bounding box center [1081, 487] width 72 height 33
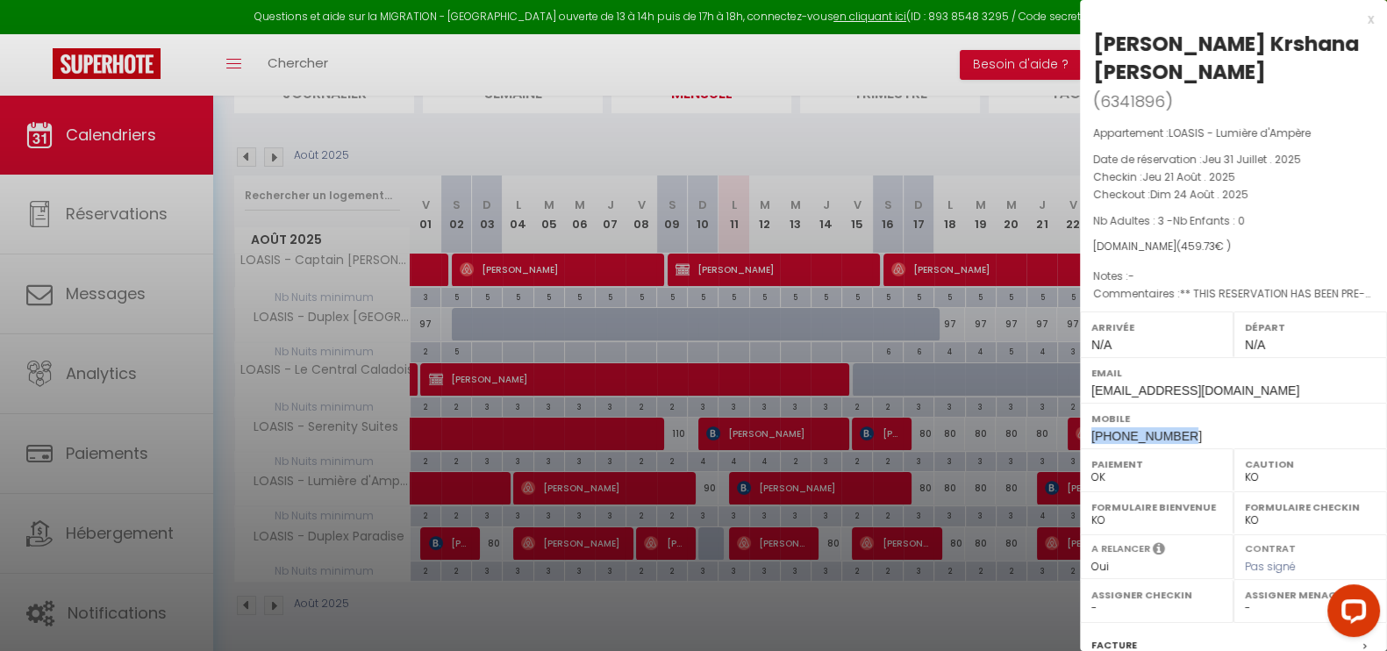
drag, startPoint x: 1198, startPoint y: 405, endPoint x: 1092, endPoint y: 407, distance: 105.3
click at [1092, 407] on div "Mobile [PHONE_NUMBER]" at bounding box center [1233, 426] width 307 height 46
copy span "[PHONE_NUMBER]"
drag, startPoint x: 1092, startPoint y: 40, endPoint x: 1340, endPoint y: 43, distance: 247.4
click at [1340, 43] on div "[PERSON_NAME] Krshana [PERSON_NAME]" at bounding box center [1233, 58] width 281 height 56
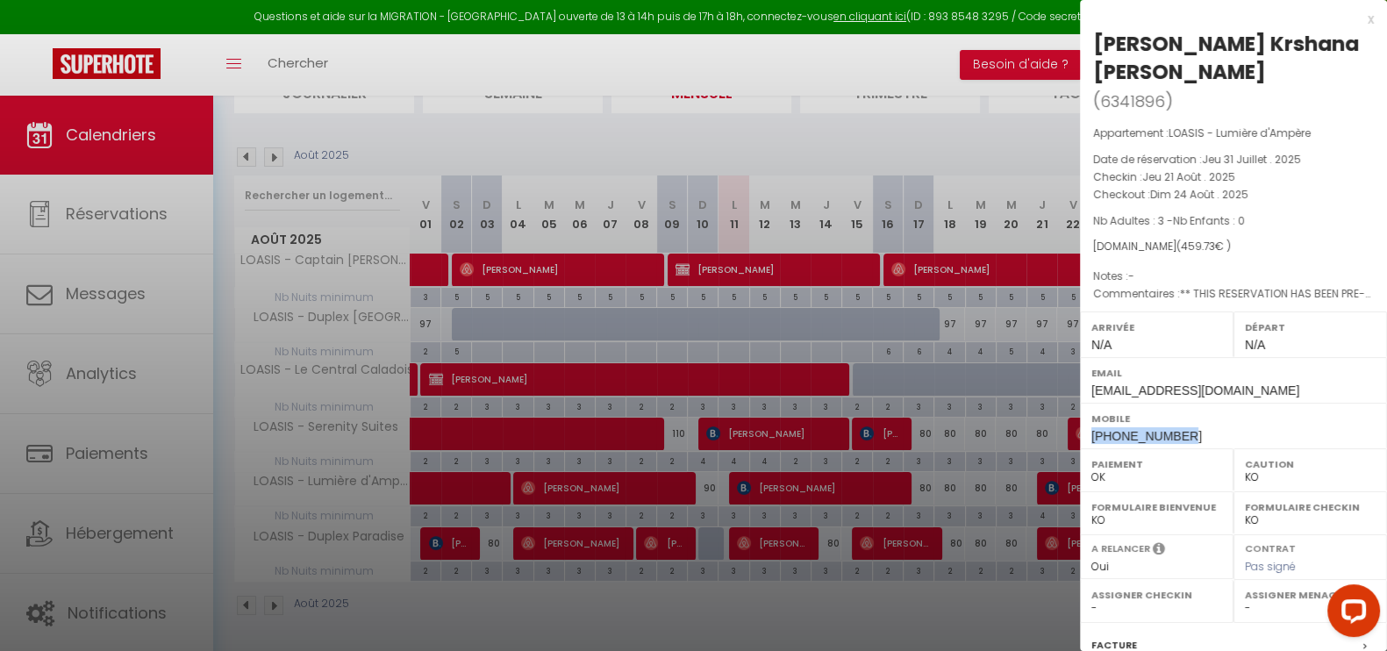
copy div "[PERSON_NAME] Krshana [PERSON_NAME]"
click at [919, 109] on div at bounding box center [693, 325] width 1387 height 651
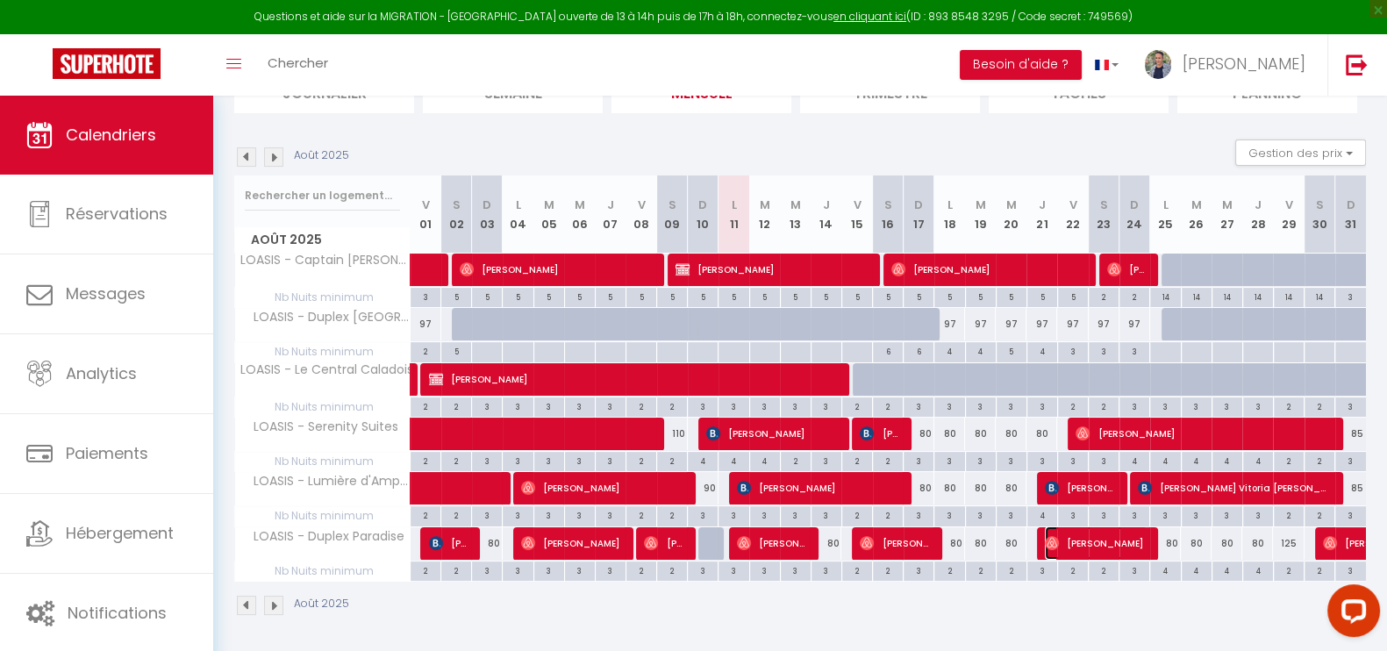
click at [1103, 549] on span "[PERSON_NAME]" at bounding box center [1096, 542] width 103 height 33
select select "OK"
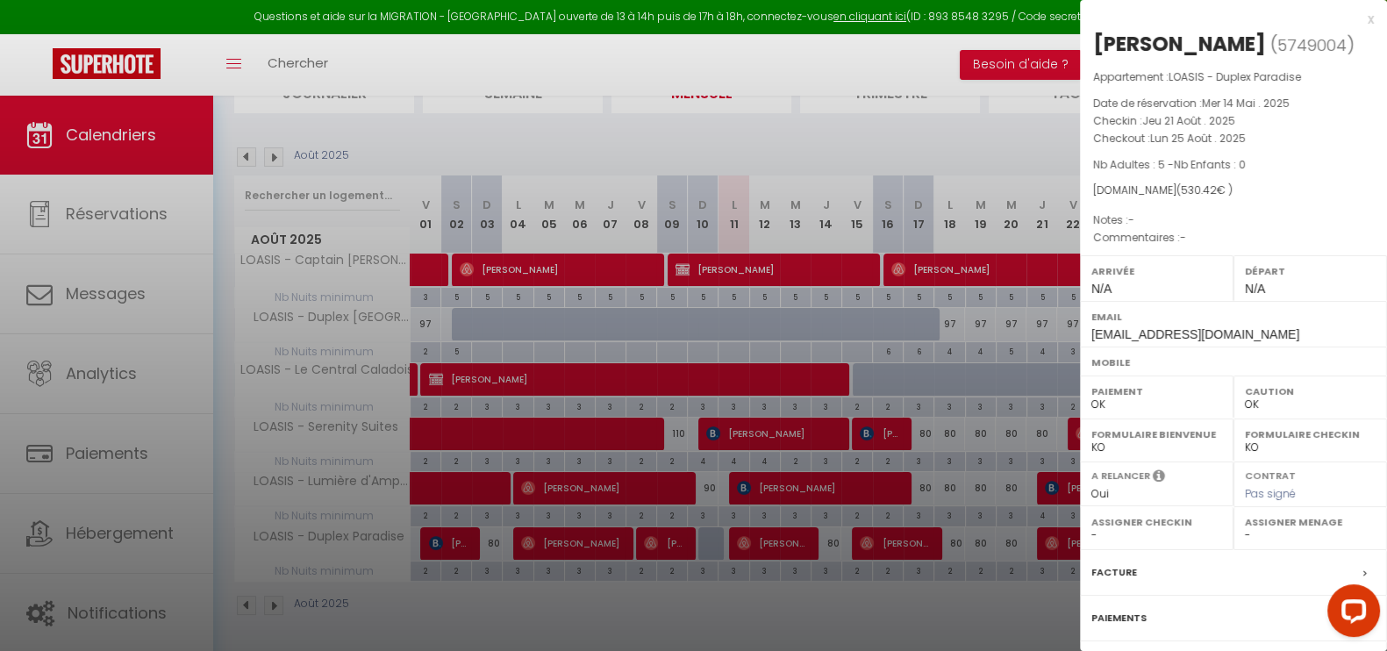
click at [955, 136] on div at bounding box center [693, 325] width 1387 height 651
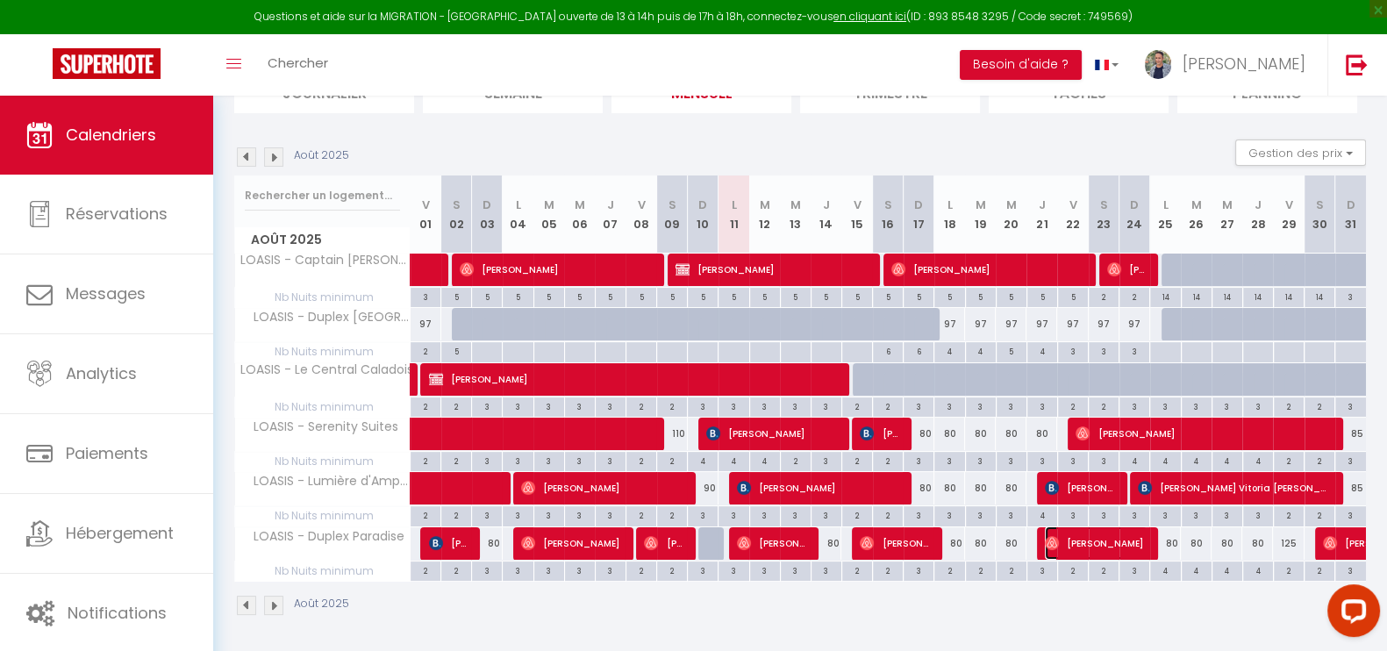
click at [1103, 538] on span "[PERSON_NAME]" at bounding box center [1096, 542] width 103 height 33
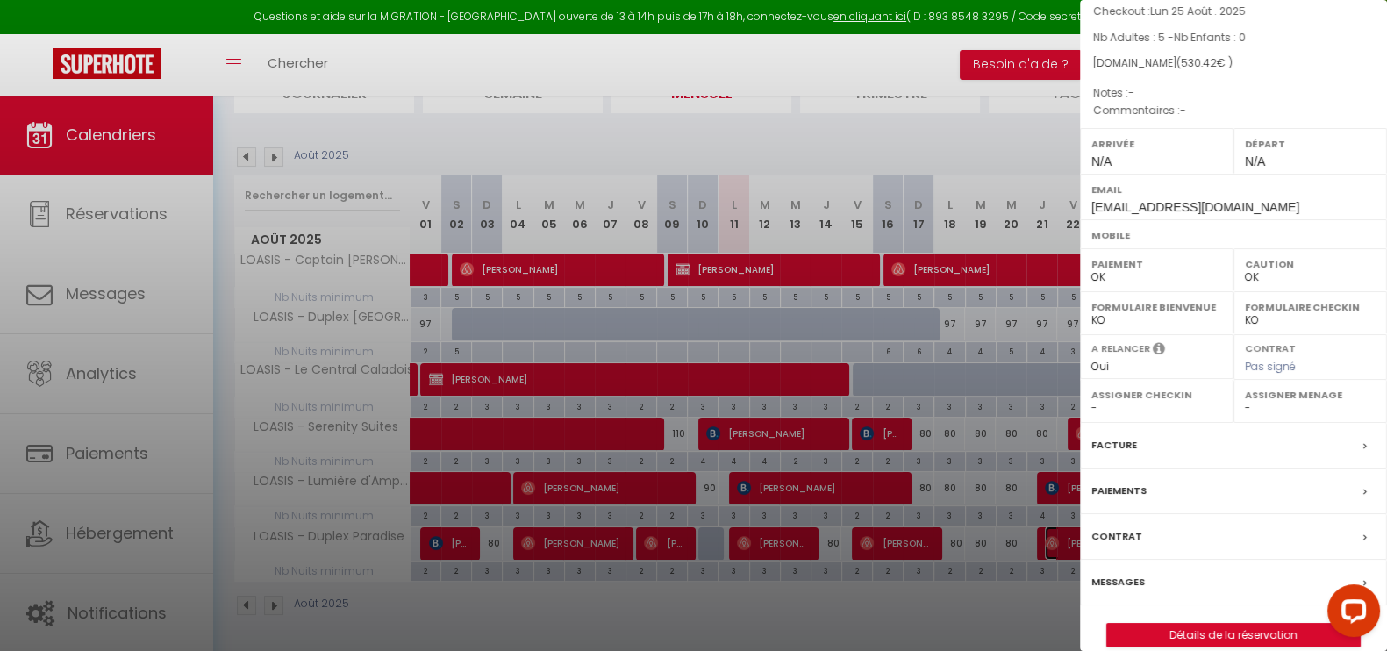
scroll to position [175, 0]
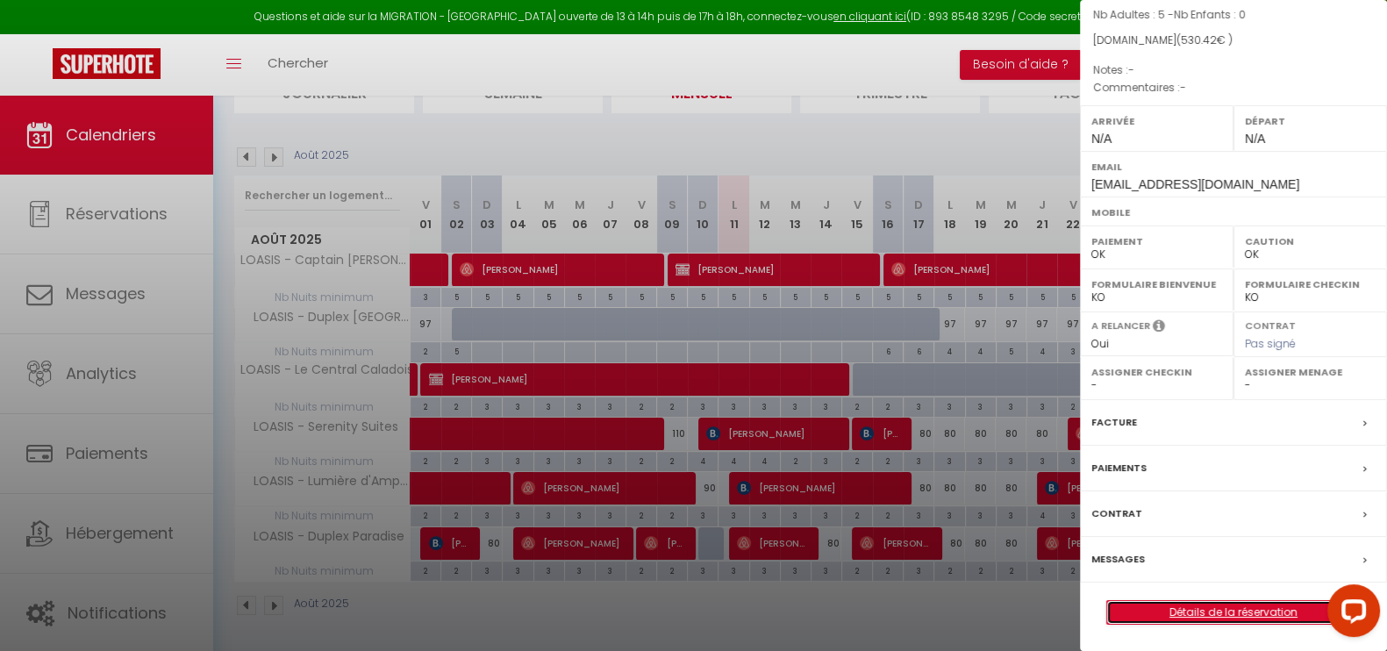
click at [1203, 607] on link "Détails de la réservation" at bounding box center [1233, 612] width 253 height 23
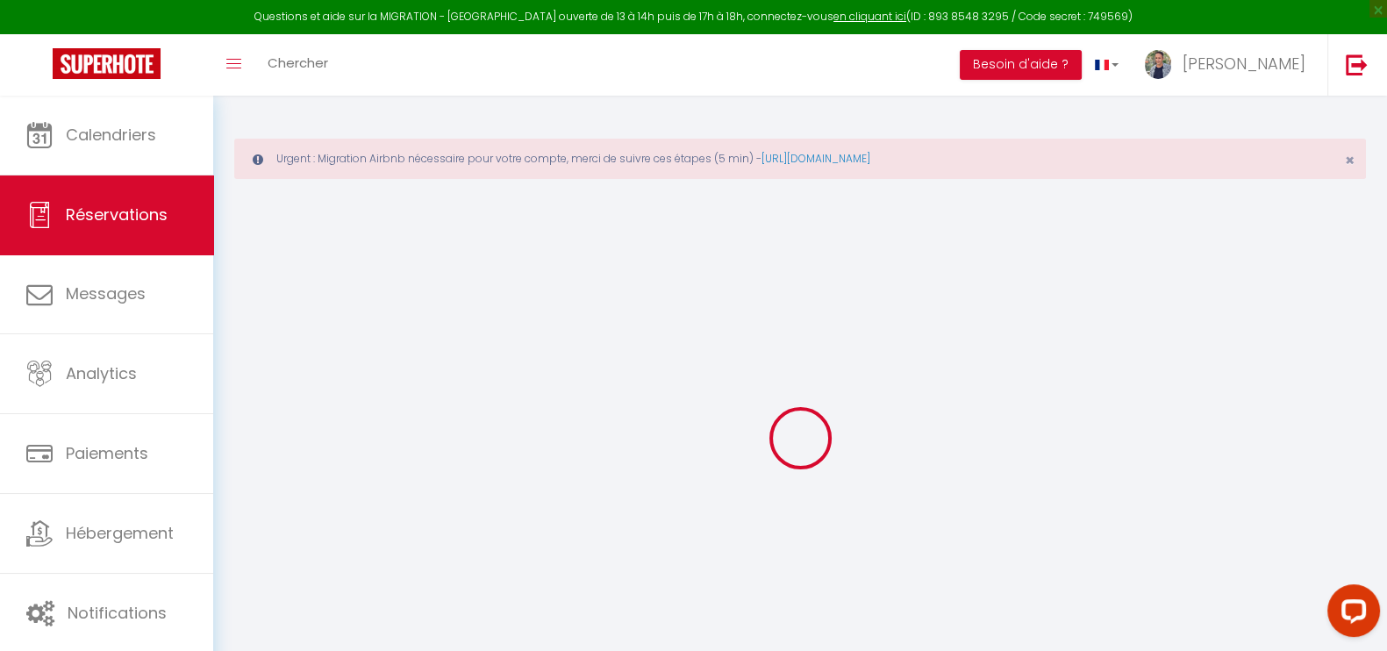
select select
checkbox input "false"
select select
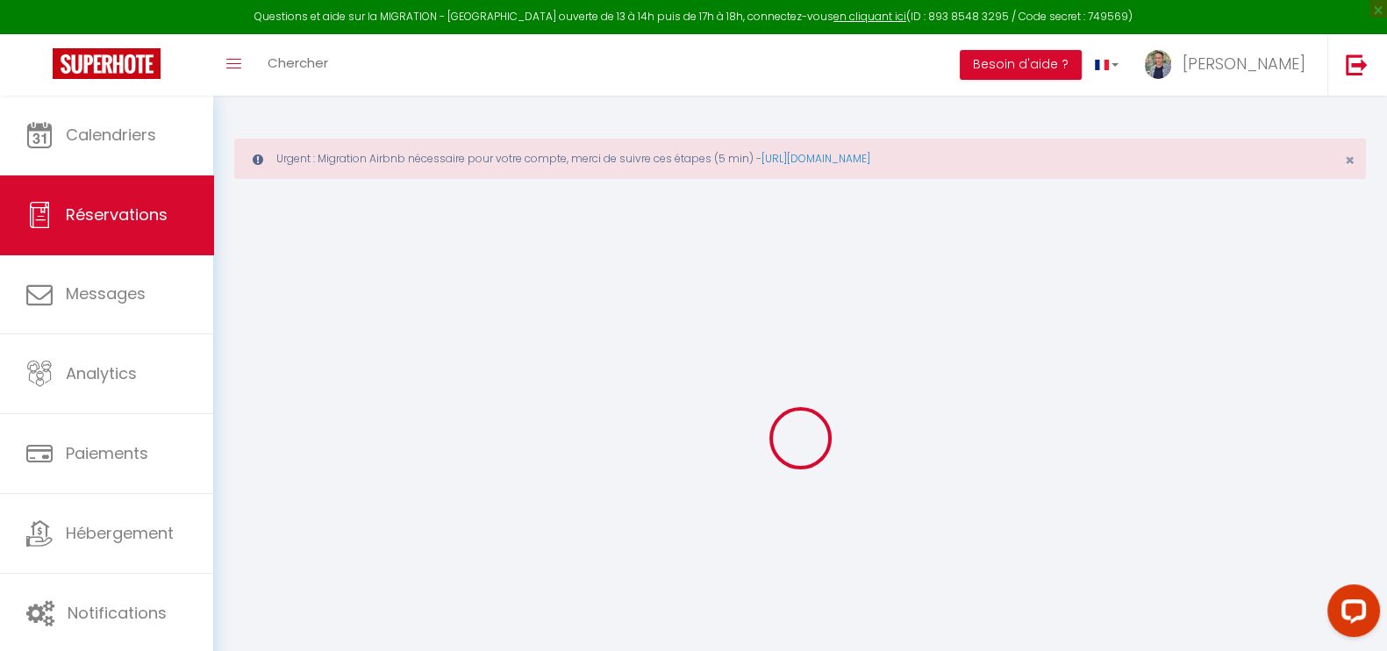
checkbox input "false"
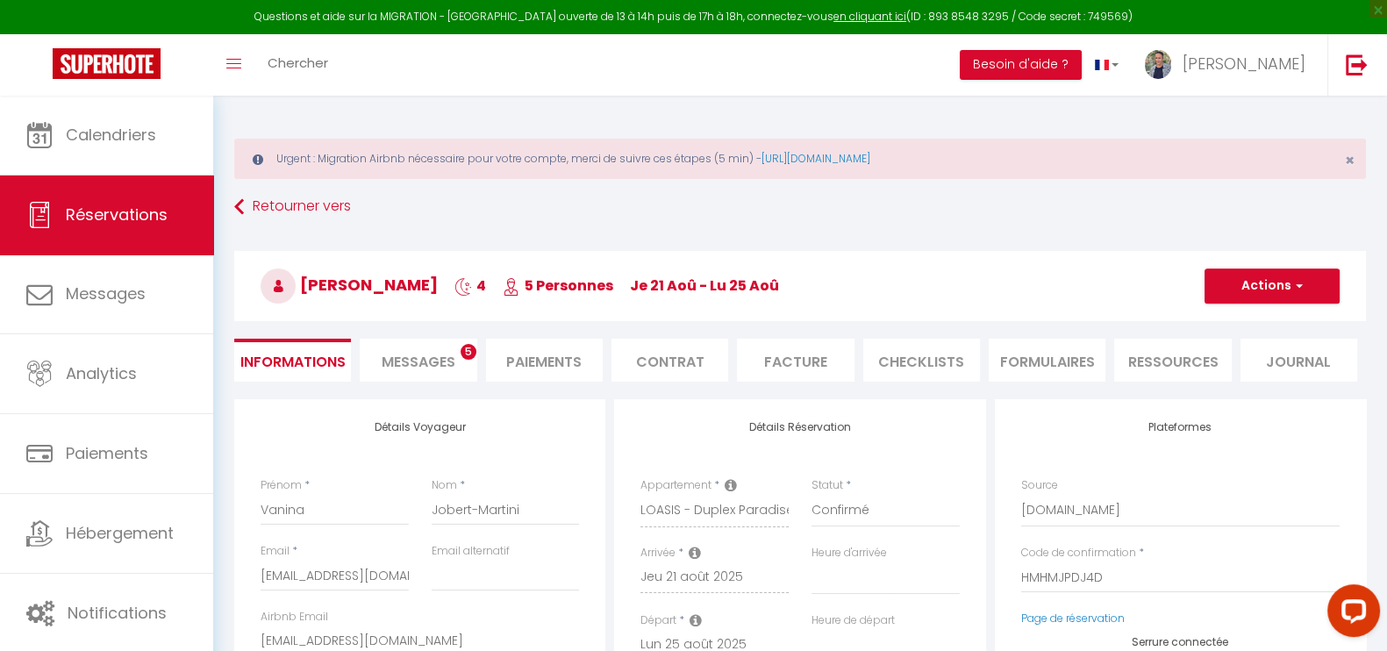
select select
checkbox input "false"
type input "29"
type input "13.42"
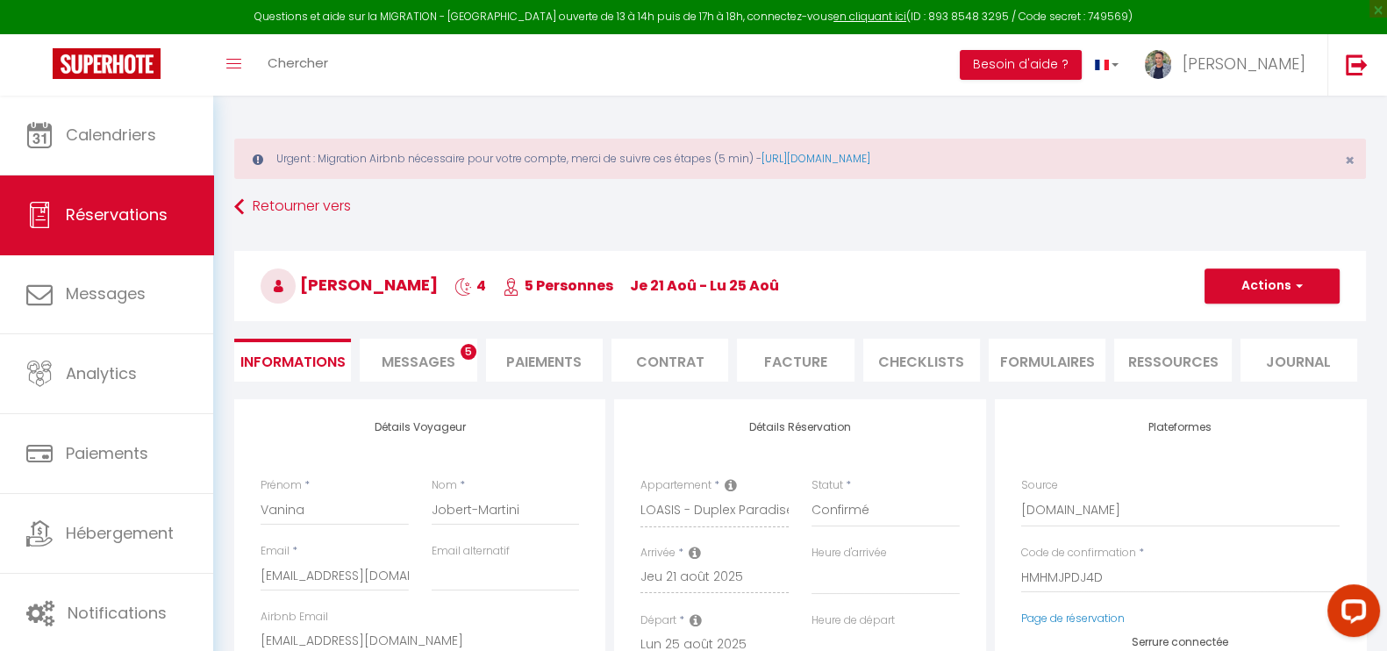
select select
checkbox input "false"
select select
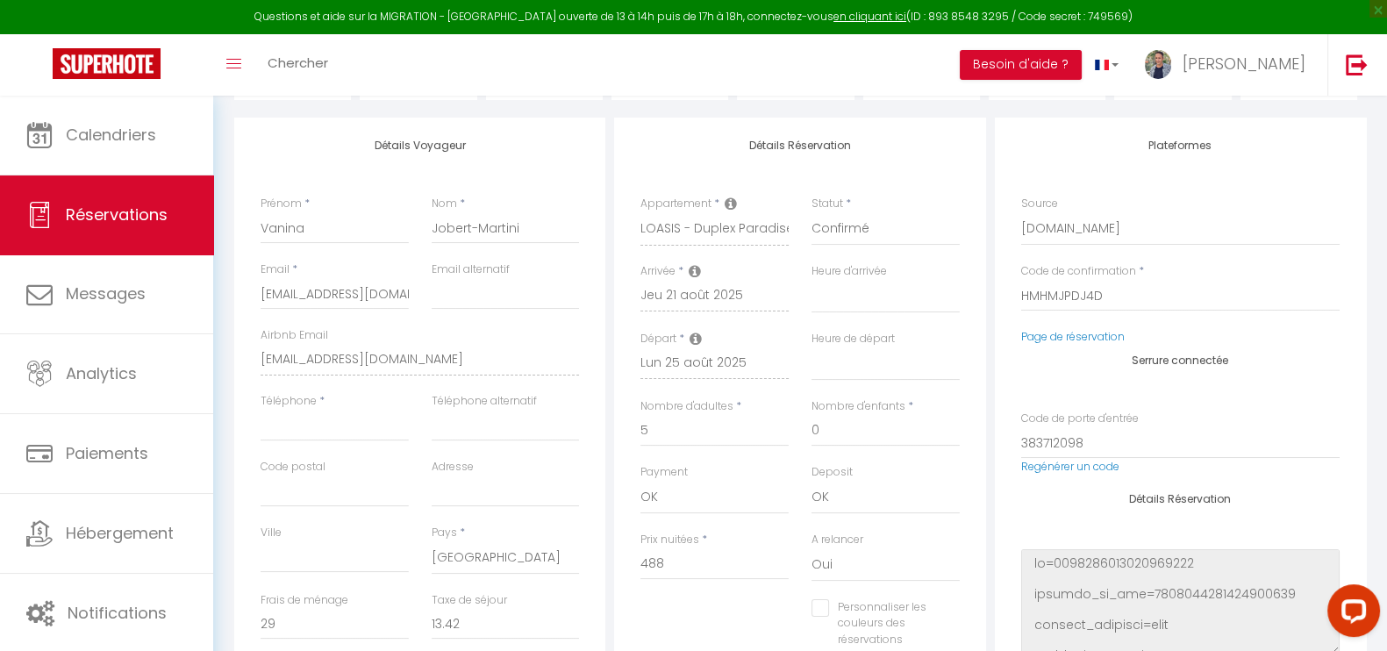
scroll to position [304, 0]
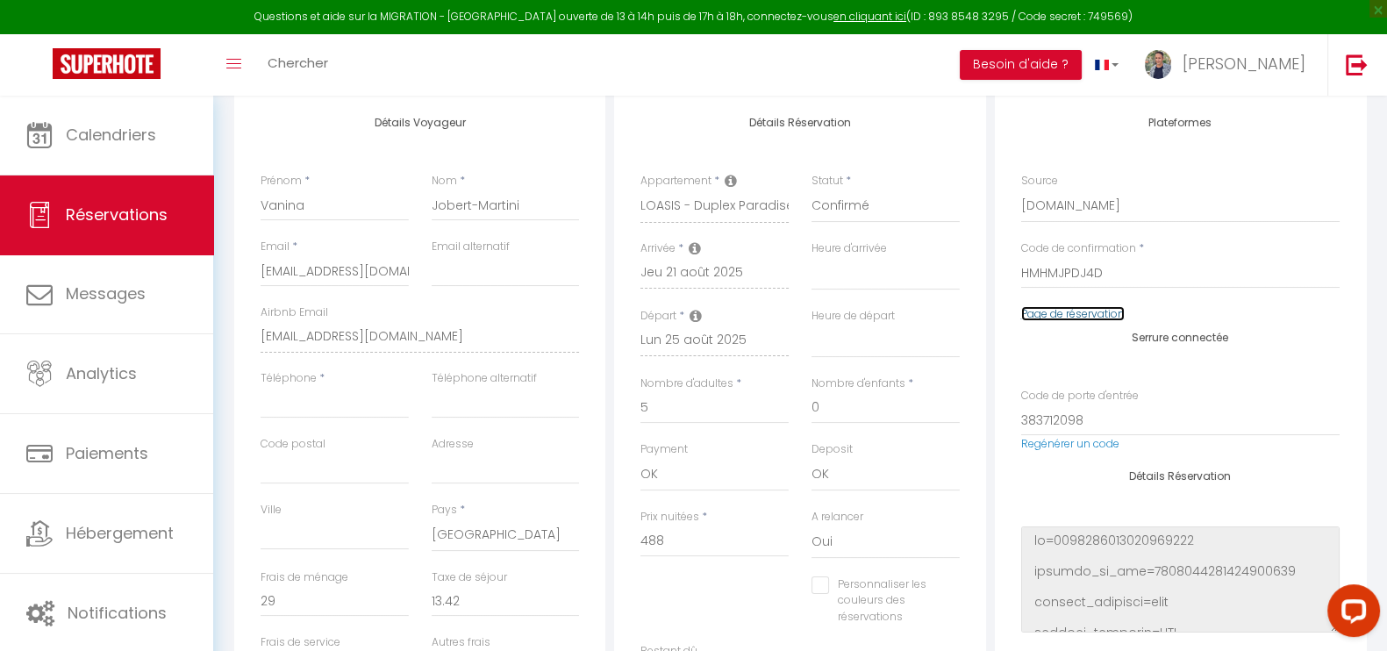
click at [1058, 318] on link "Page de réservation" at bounding box center [1073, 313] width 104 height 15
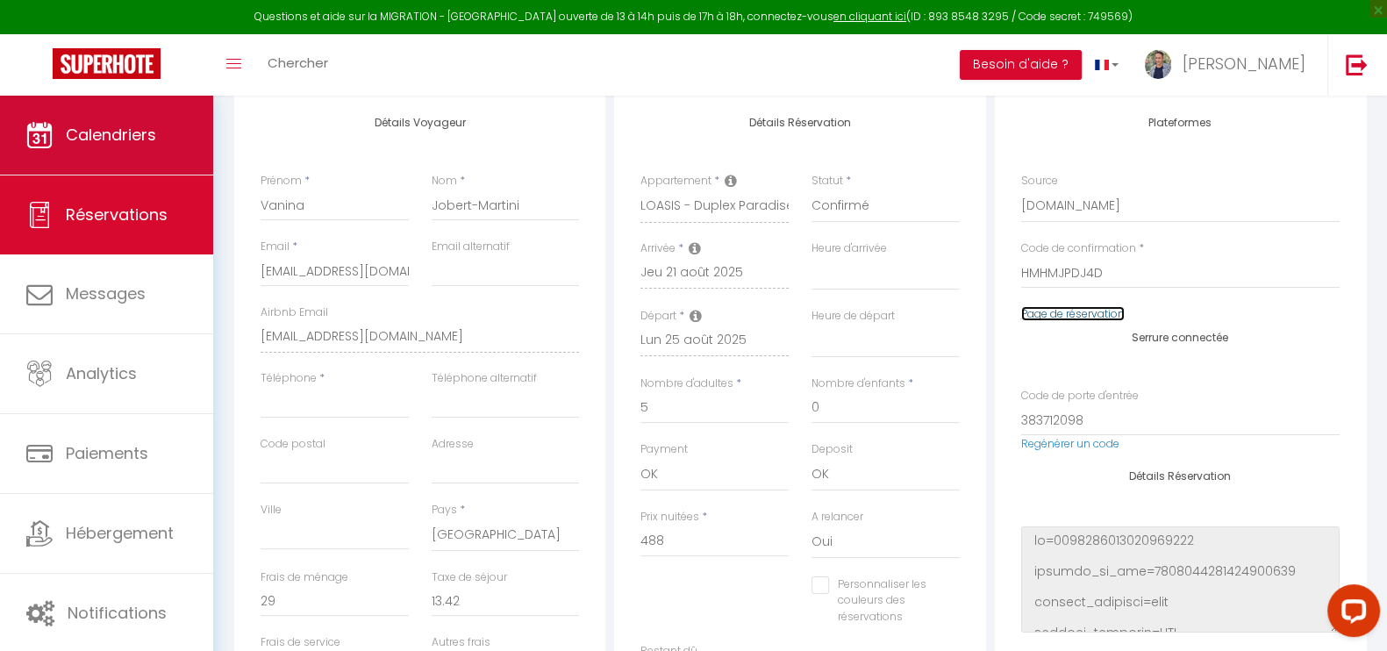
scroll to position [0, 0]
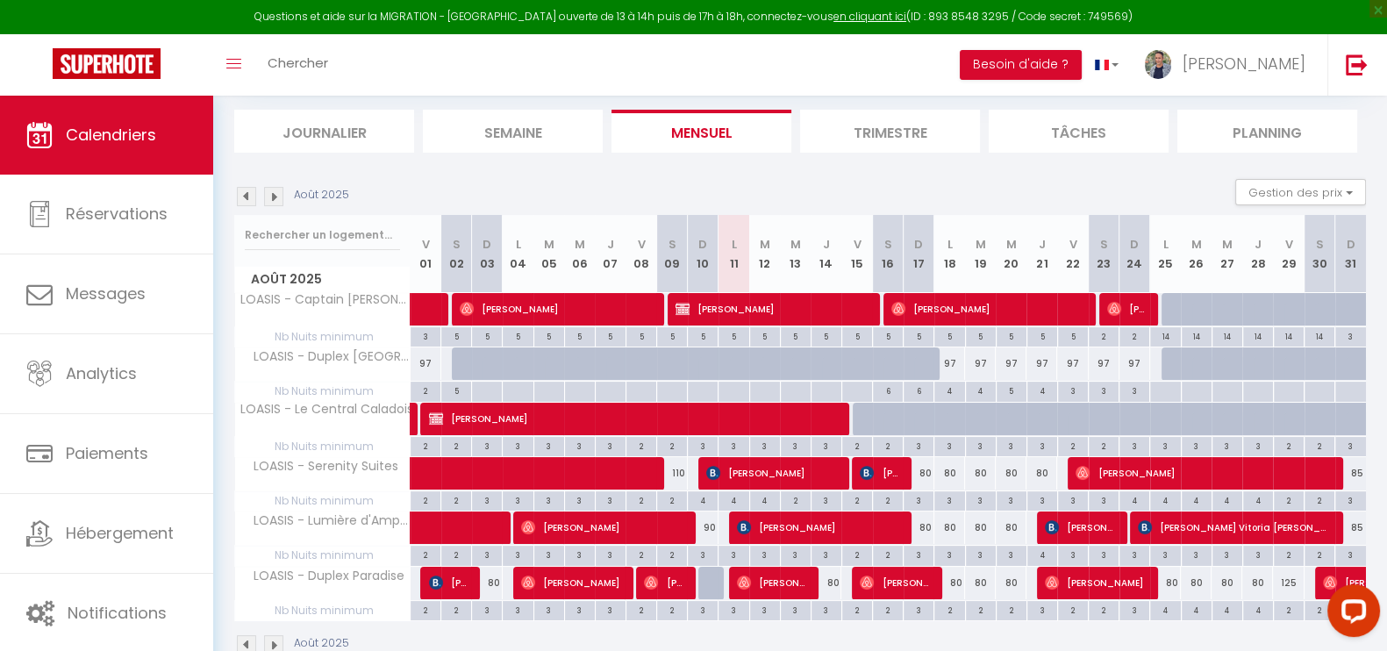
scroll to position [192, 0]
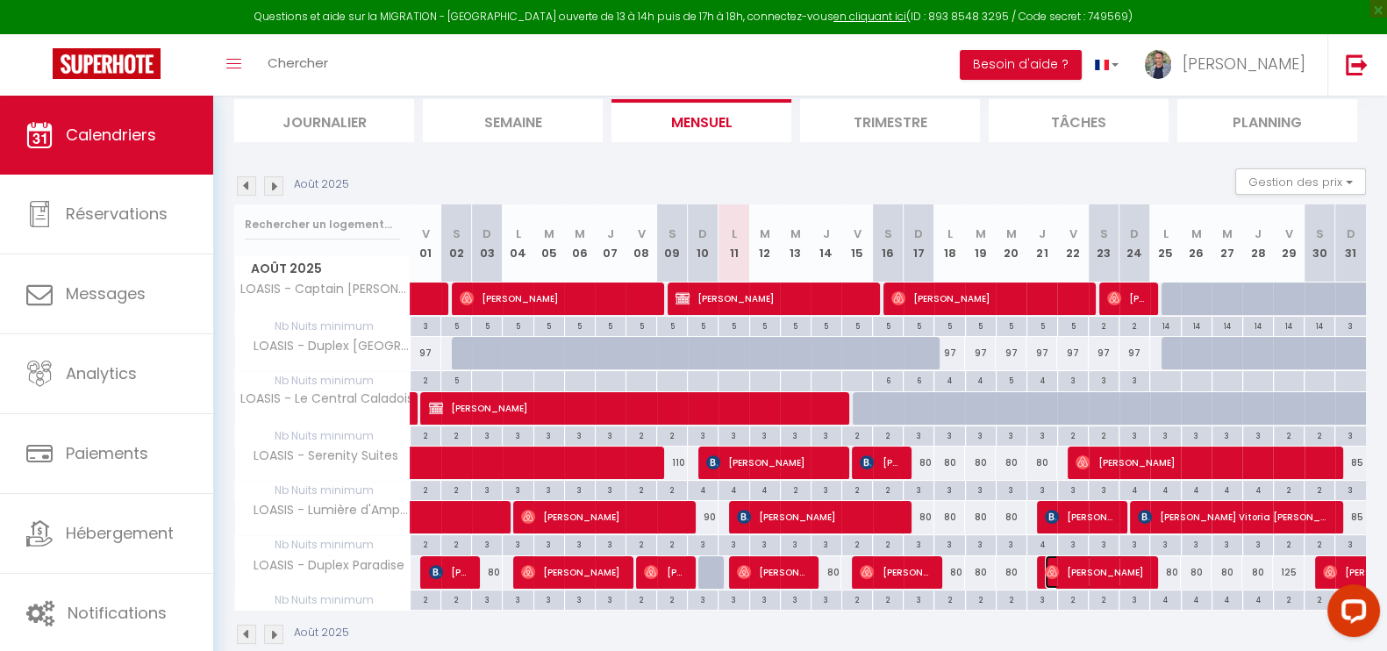
click at [1098, 575] on span "[PERSON_NAME]" at bounding box center [1096, 571] width 103 height 33
select select "OK"
select select "0"
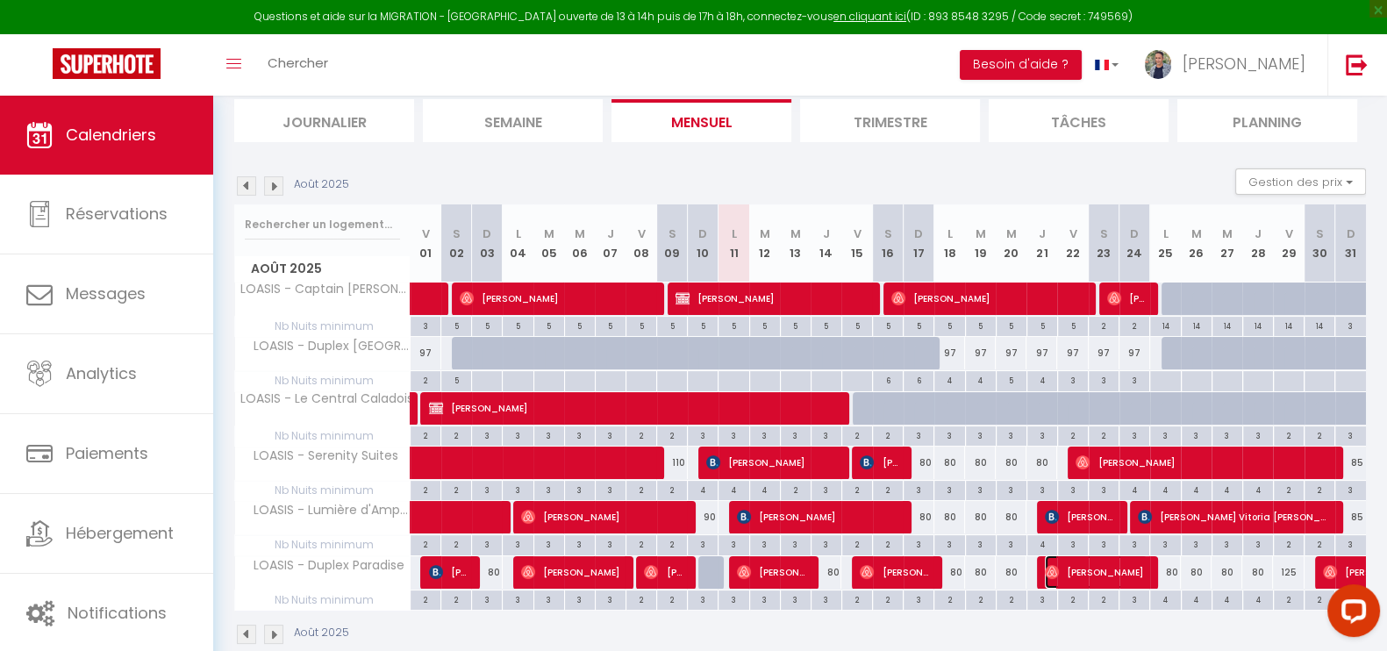
select select "1"
select select
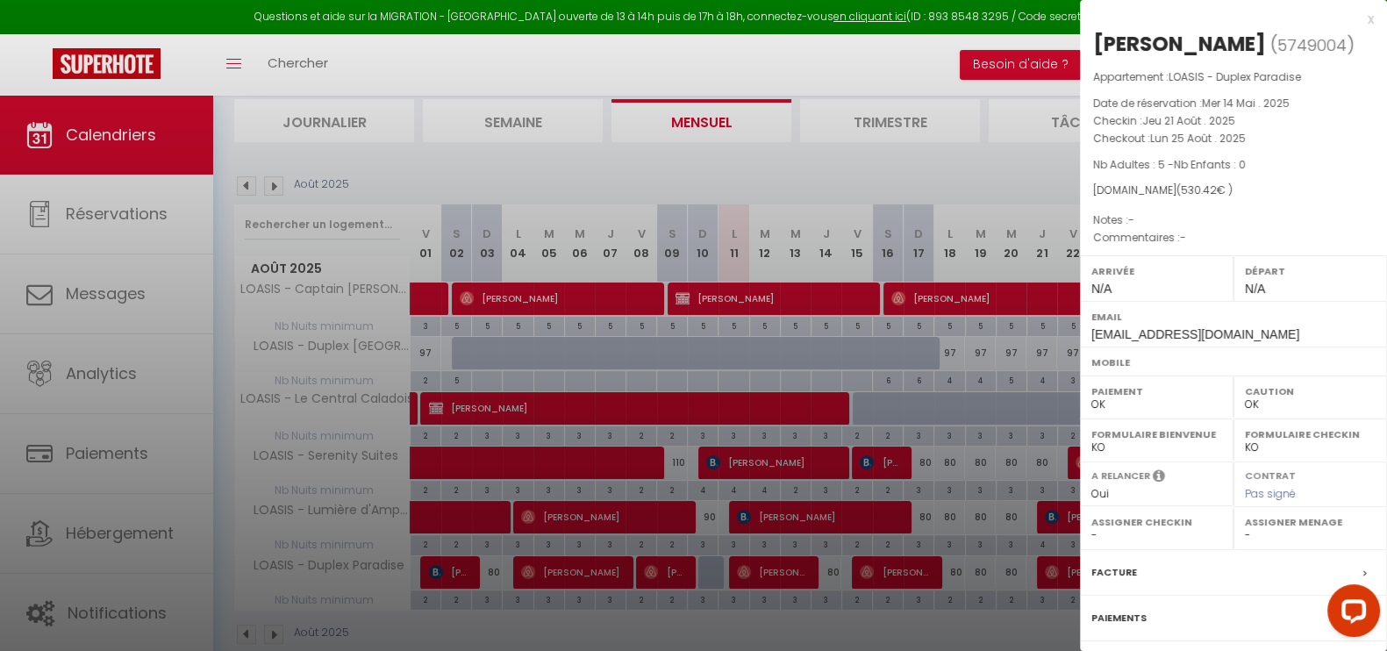
click at [975, 160] on div at bounding box center [693, 325] width 1387 height 651
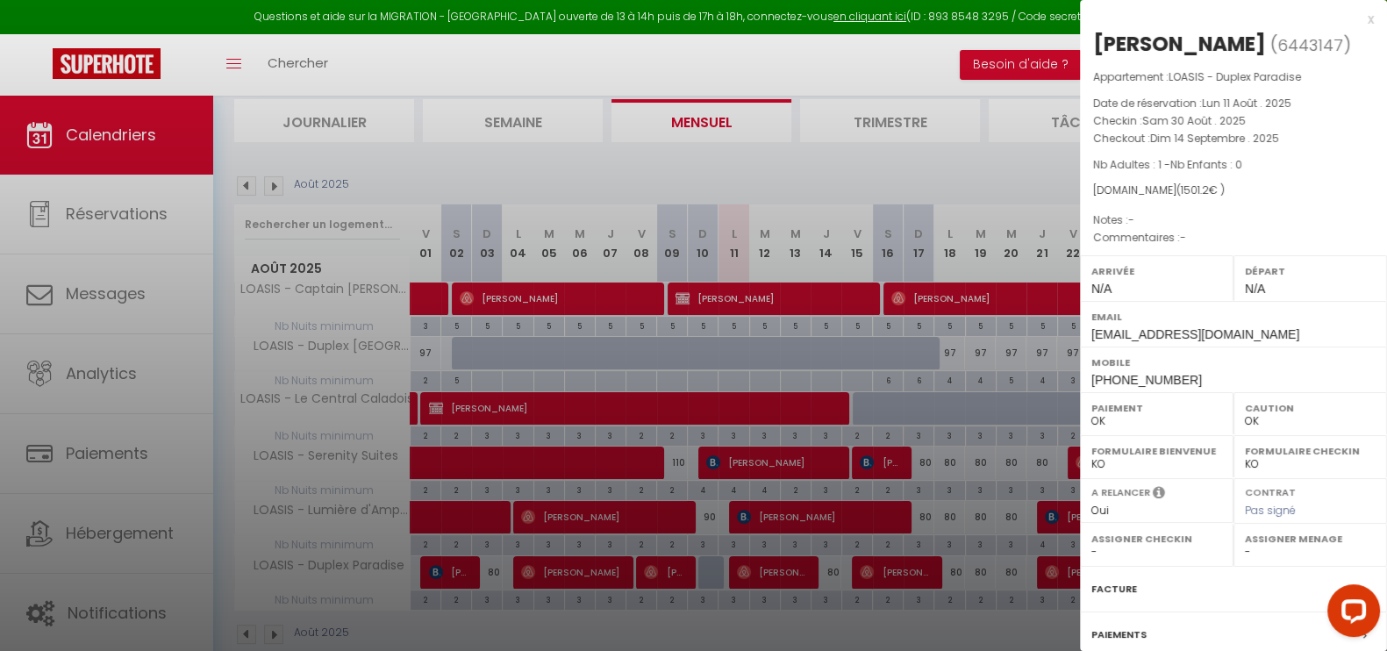
click at [842, 166] on div at bounding box center [693, 325] width 1387 height 651
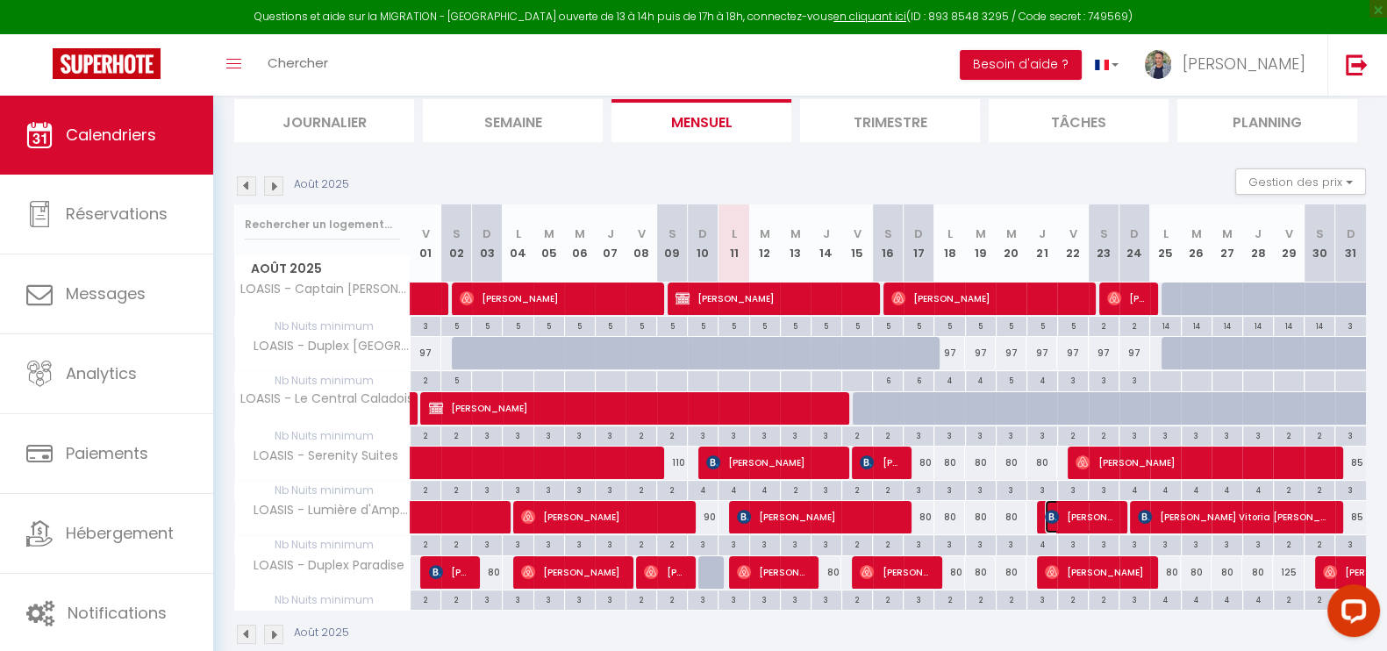
click at [1089, 519] on span "[PERSON_NAME] Krshana [PERSON_NAME]" at bounding box center [1081, 516] width 72 height 33
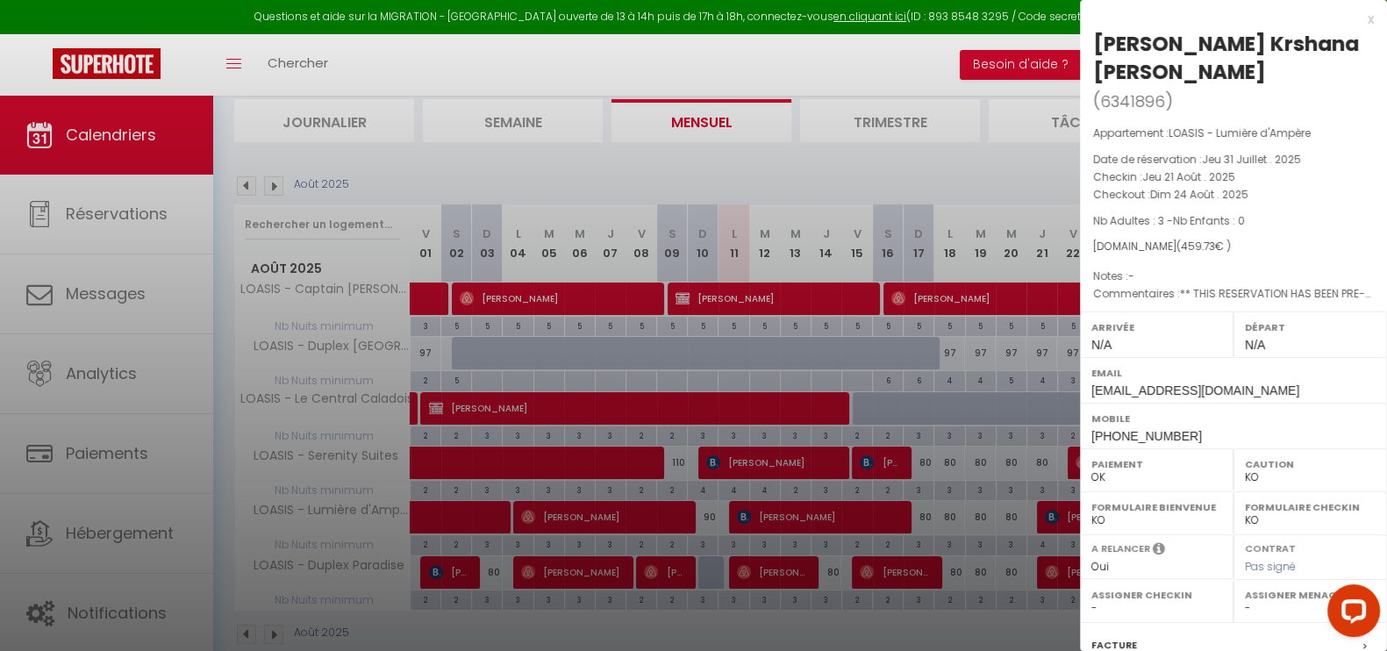
drag, startPoint x: 1000, startPoint y: 170, endPoint x: 1006, endPoint y: 178, distance: 10.0
click at [999, 163] on div at bounding box center [693, 325] width 1387 height 651
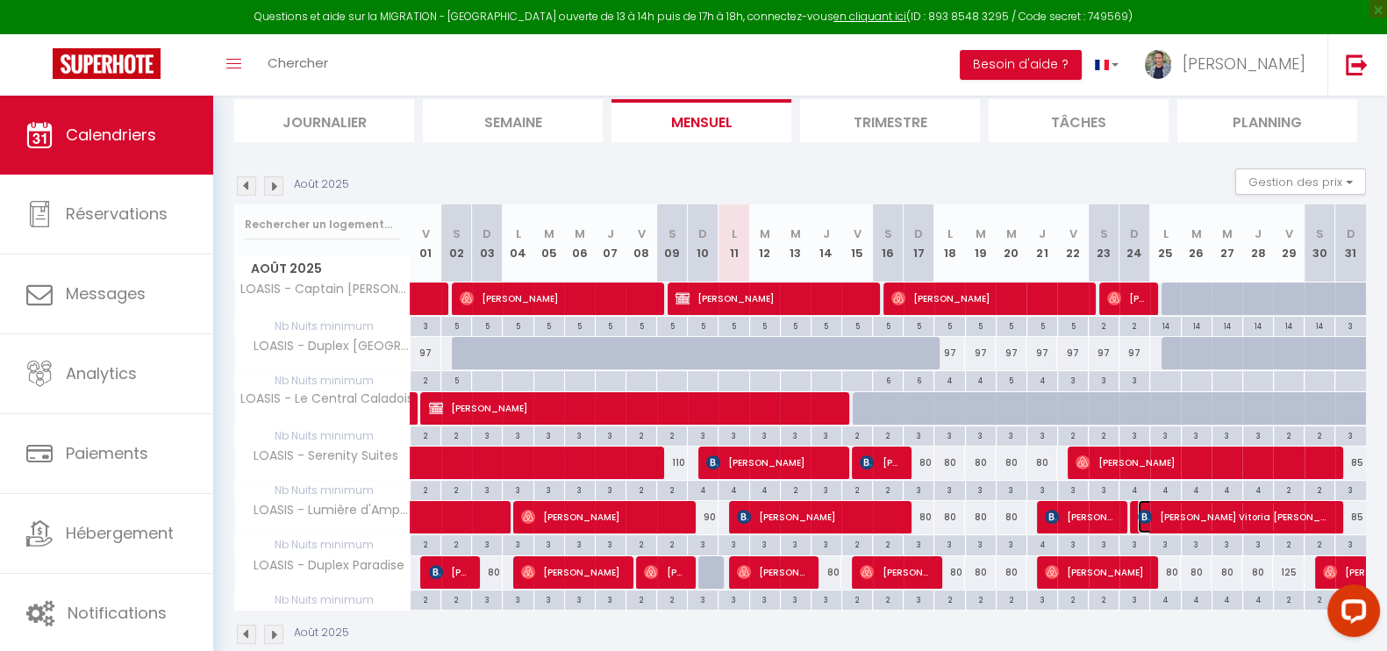
click at [1162, 511] on span "[PERSON_NAME] Vitoria [PERSON_NAME]" at bounding box center [1235, 516] width 195 height 33
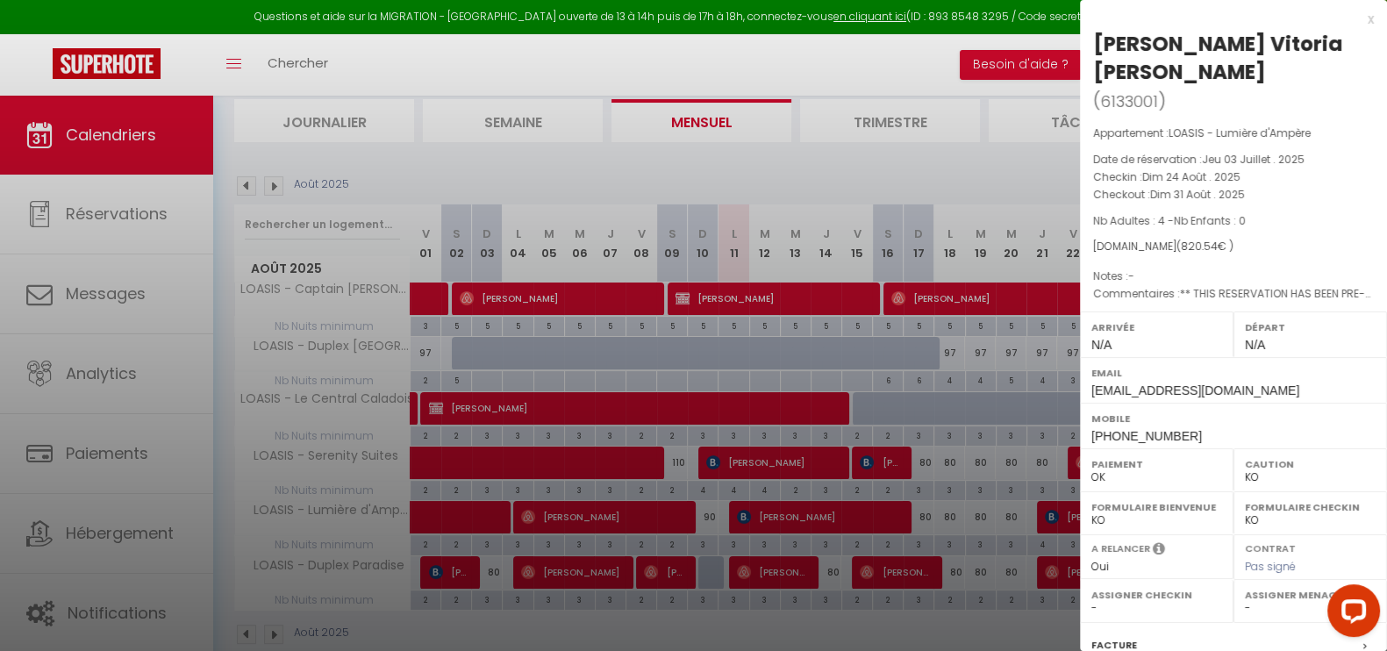
click at [943, 164] on div at bounding box center [693, 325] width 1387 height 651
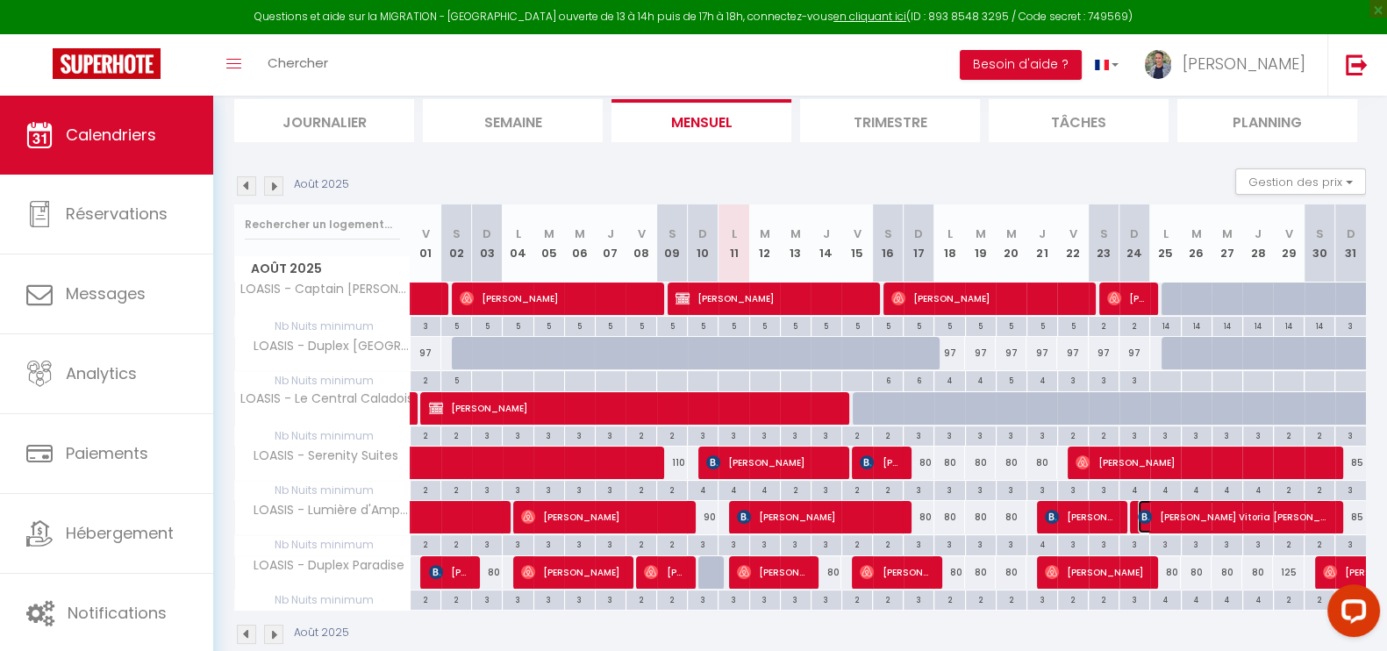
click at [1167, 513] on span "[PERSON_NAME] Vitoria [PERSON_NAME]" at bounding box center [1235, 516] width 195 height 33
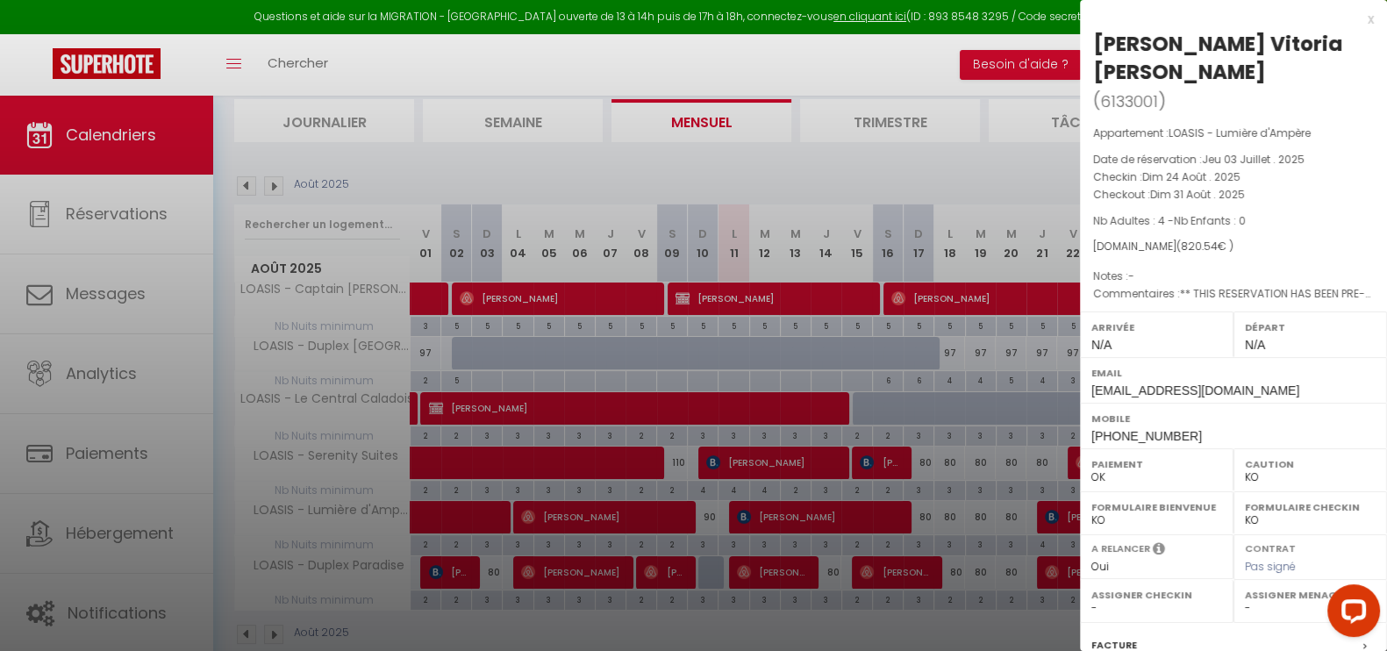
click at [943, 150] on div at bounding box center [693, 325] width 1387 height 651
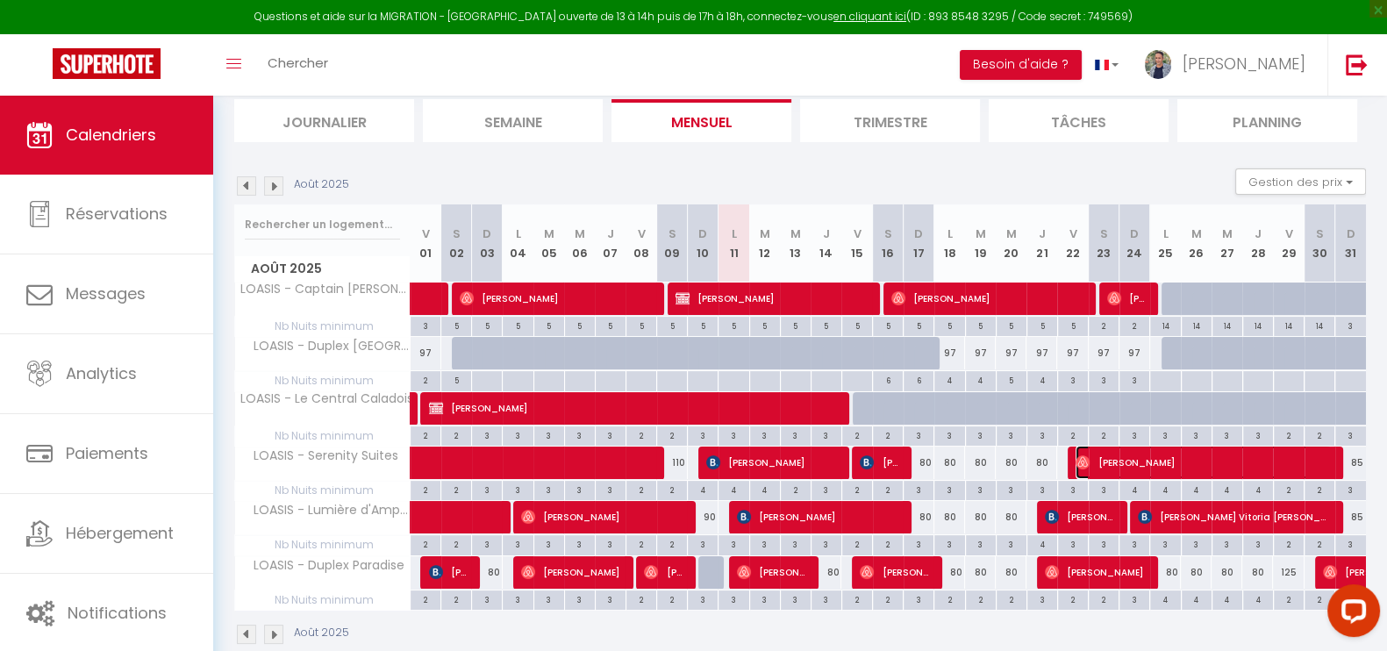
click at [1134, 459] on span "[PERSON_NAME]" at bounding box center [1204, 462] width 256 height 33
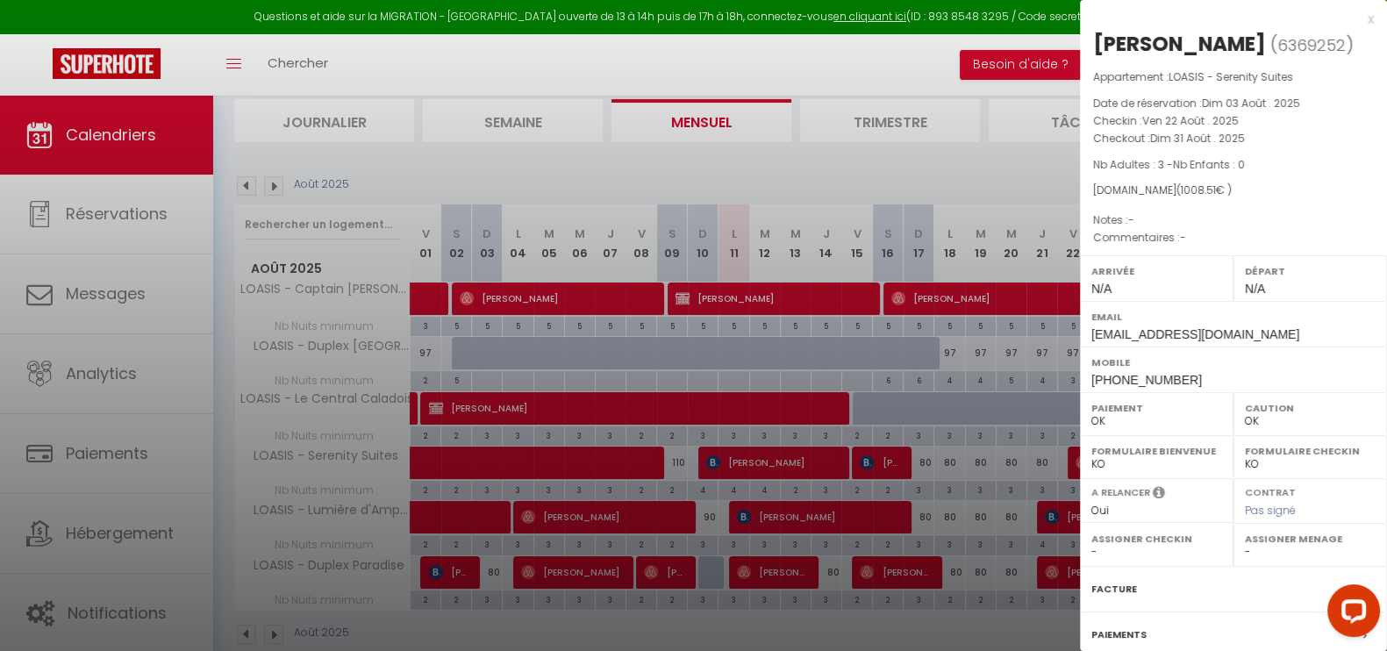
click at [964, 165] on div at bounding box center [693, 325] width 1387 height 651
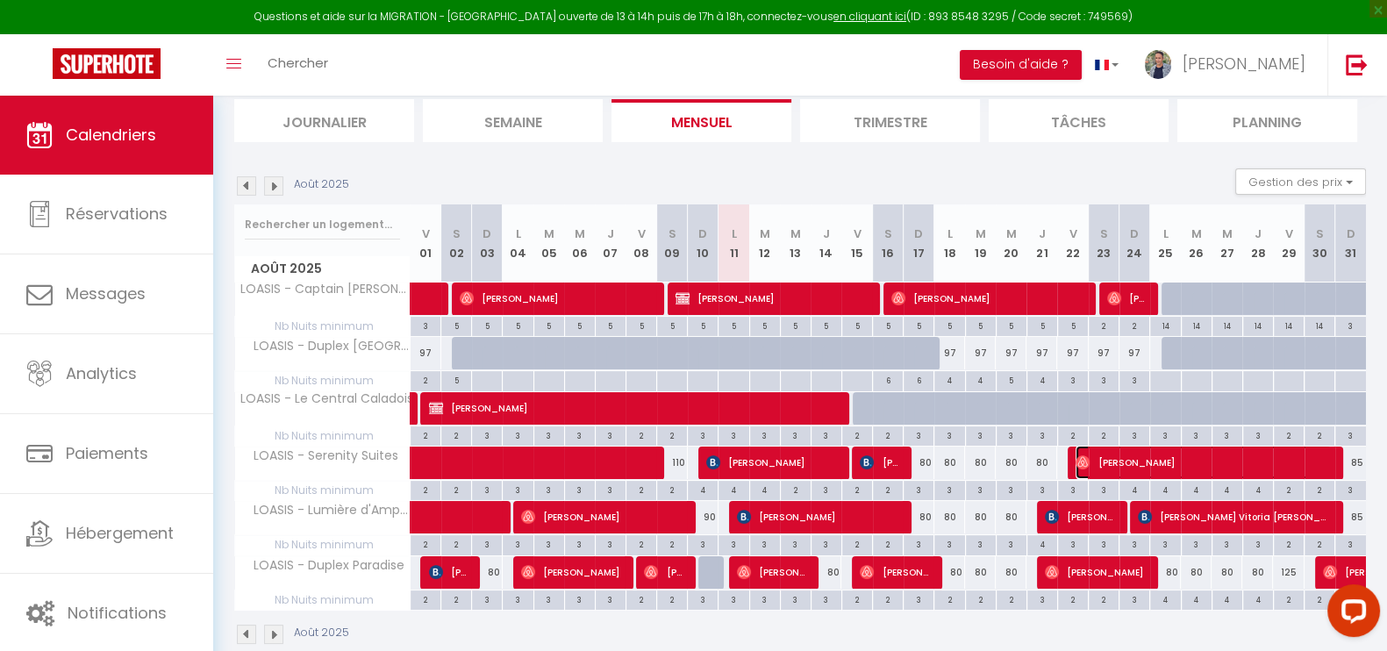
click at [1184, 468] on span "[PERSON_NAME]" at bounding box center [1204, 462] width 256 height 33
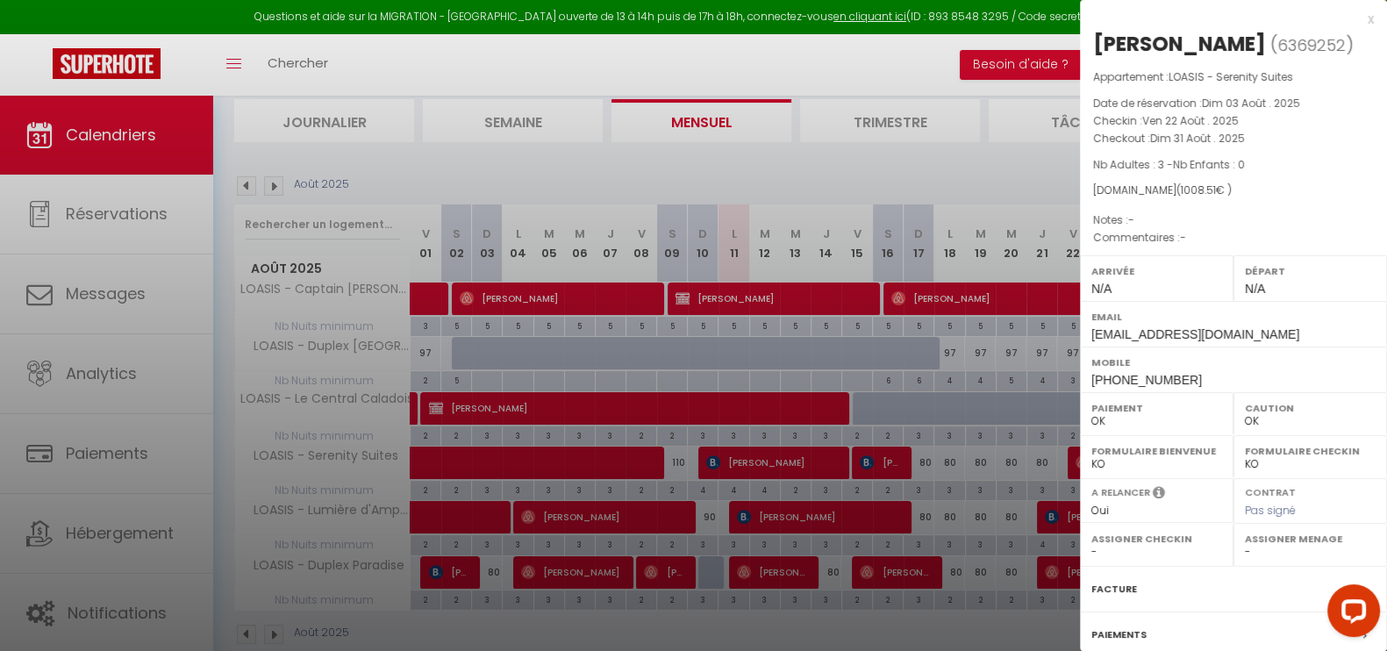
click at [963, 162] on div at bounding box center [693, 325] width 1387 height 651
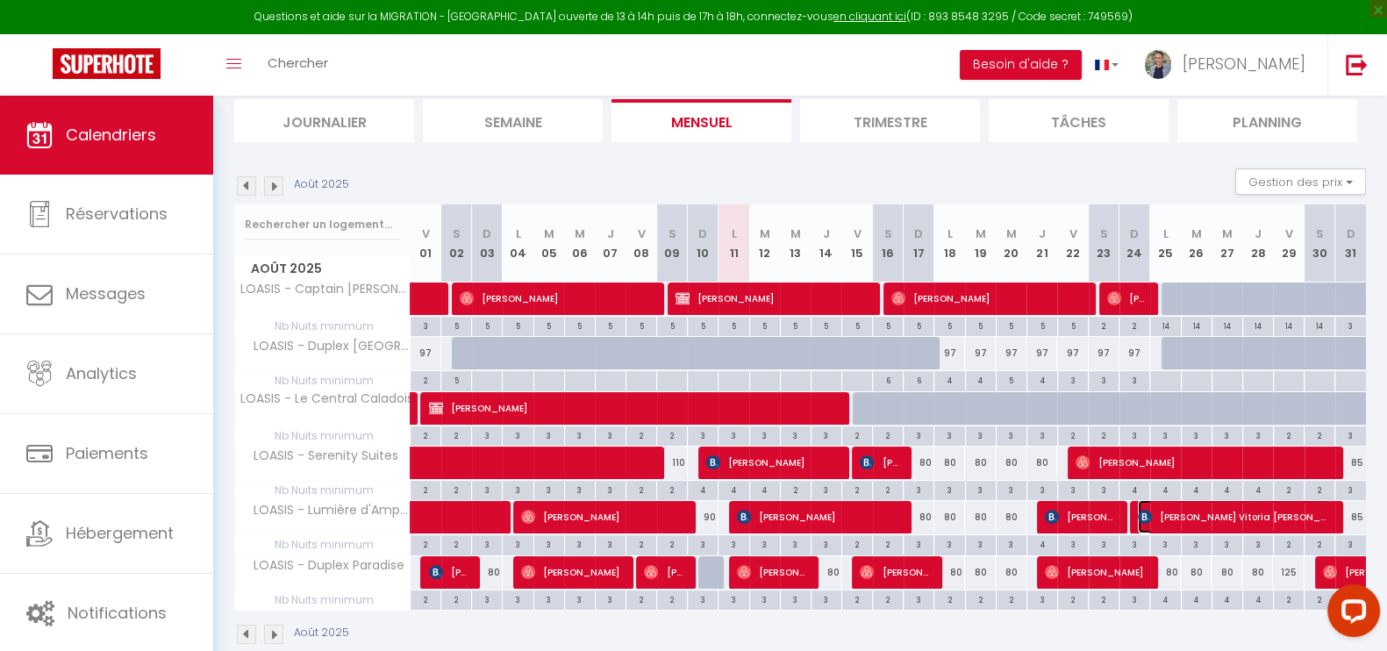
click at [1161, 508] on span "[PERSON_NAME] Vitoria [PERSON_NAME]" at bounding box center [1235, 516] width 195 height 33
select select "KO"
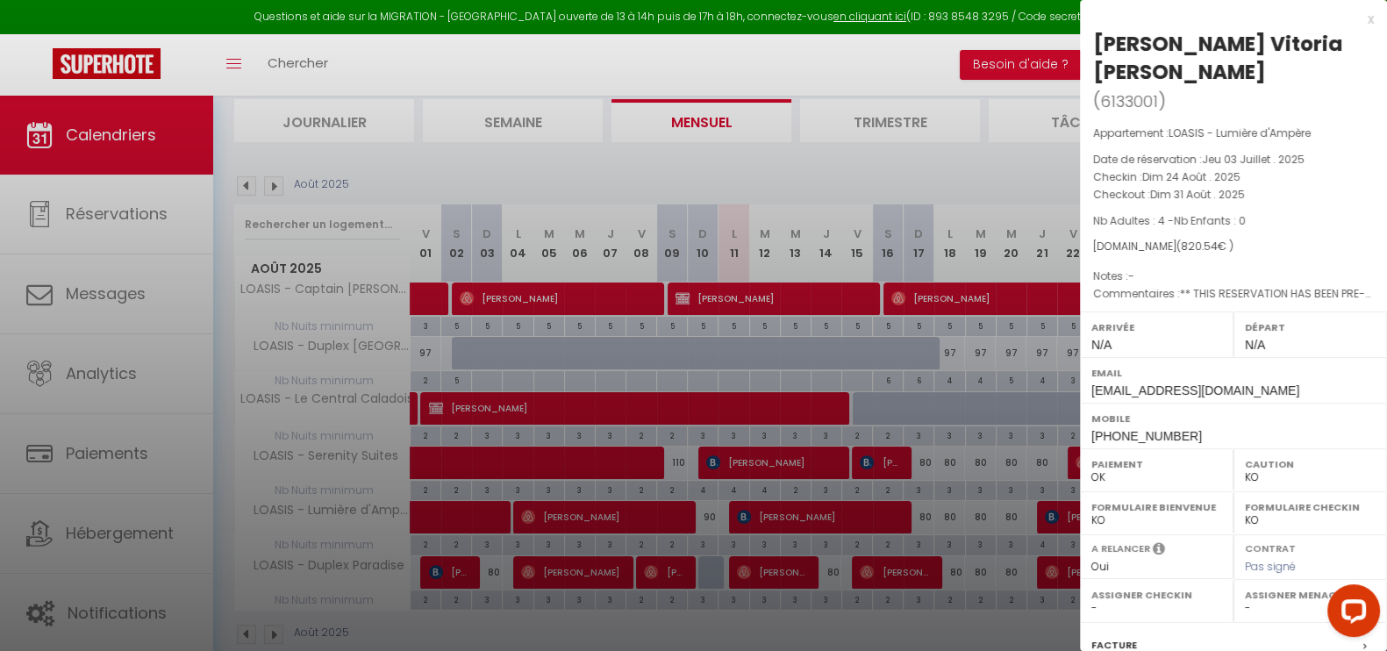
click at [961, 160] on div at bounding box center [693, 325] width 1387 height 651
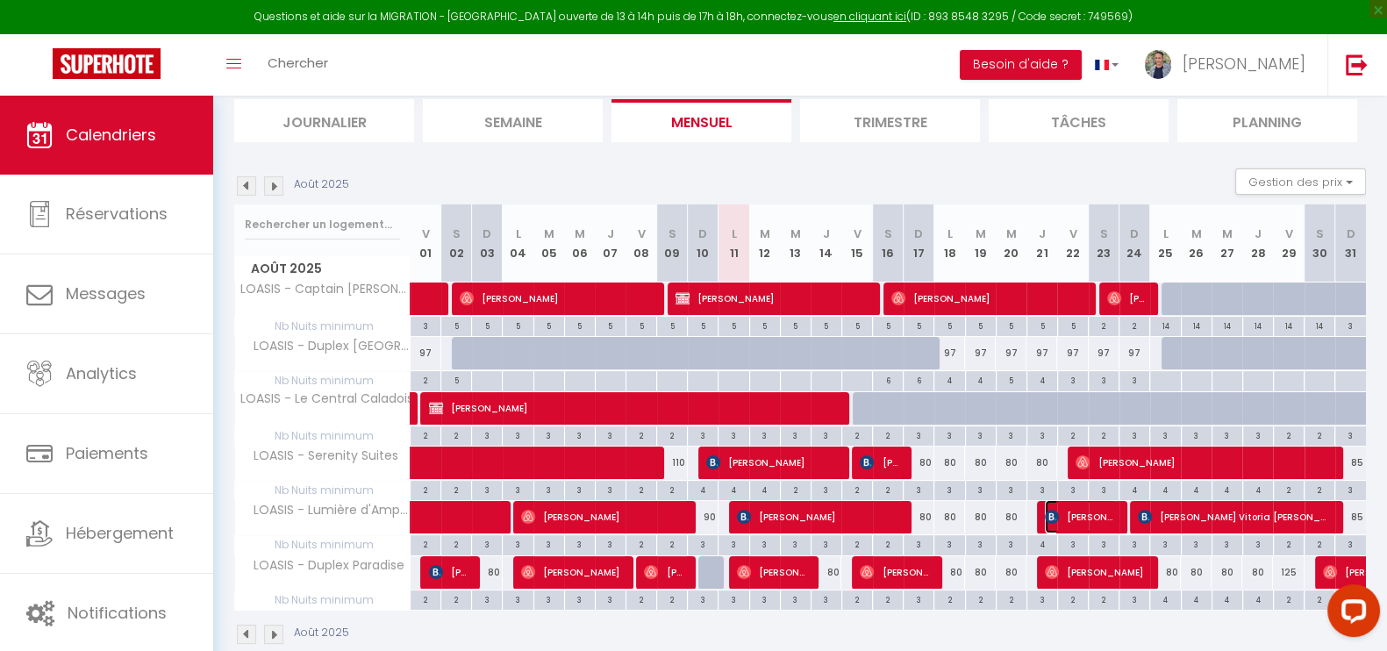
drag, startPoint x: 1113, startPoint y: 516, endPoint x: 1064, endPoint y: 415, distance: 112.2
click at [1112, 515] on span "[PERSON_NAME] Krshana [PERSON_NAME]" at bounding box center [1081, 516] width 72 height 33
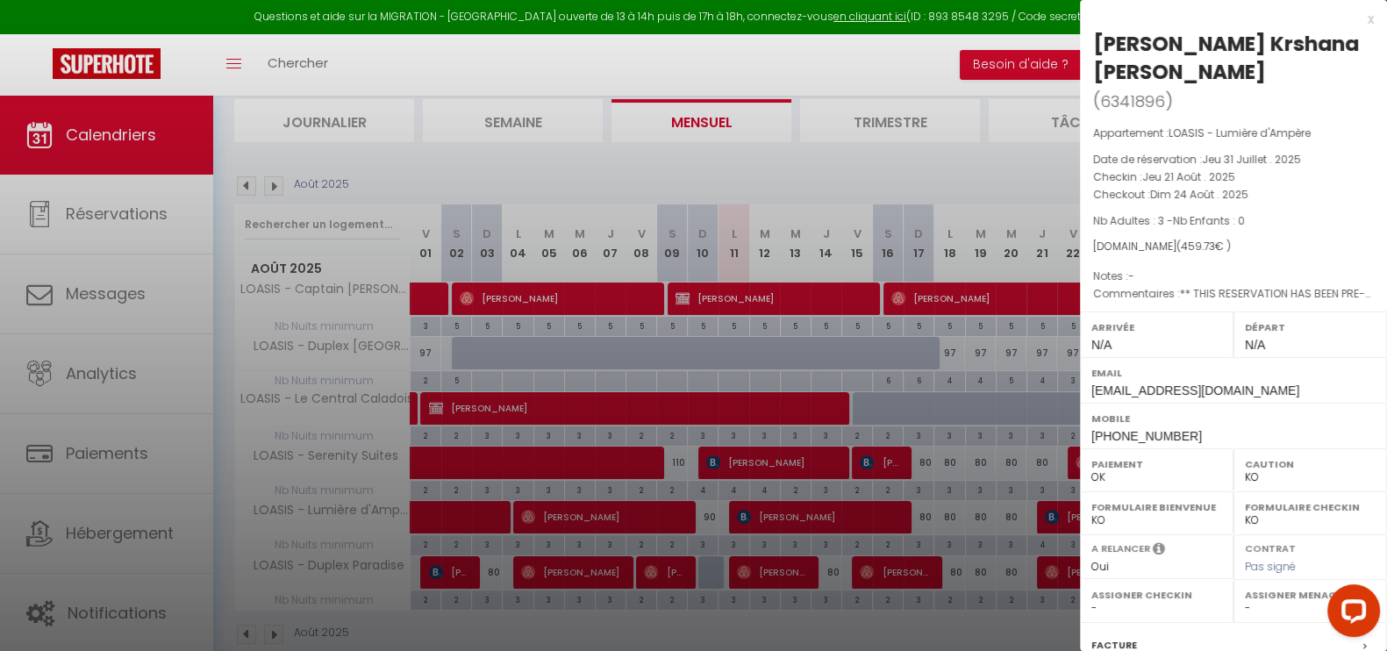
click at [944, 163] on div at bounding box center [693, 325] width 1387 height 651
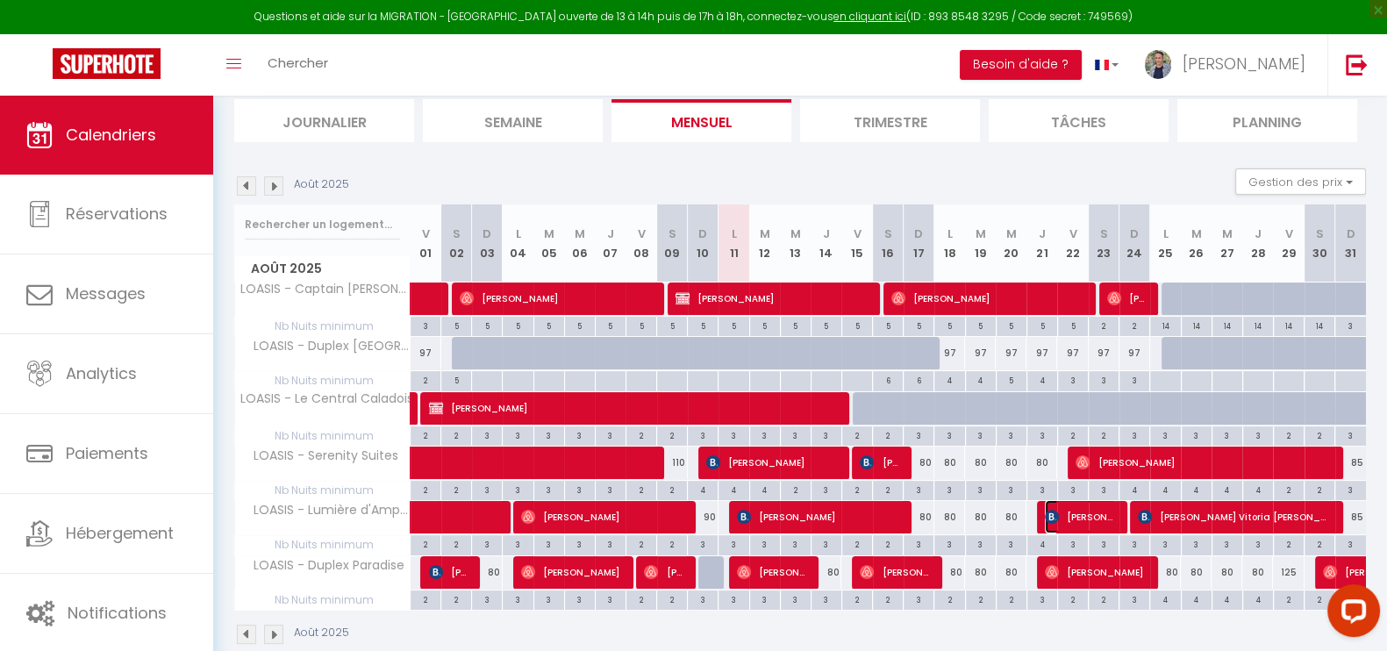
click at [1072, 517] on span "[PERSON_NAME] Krshana [PERSON_NAME]" at bounding box center [1081, 516] width 72 height 33
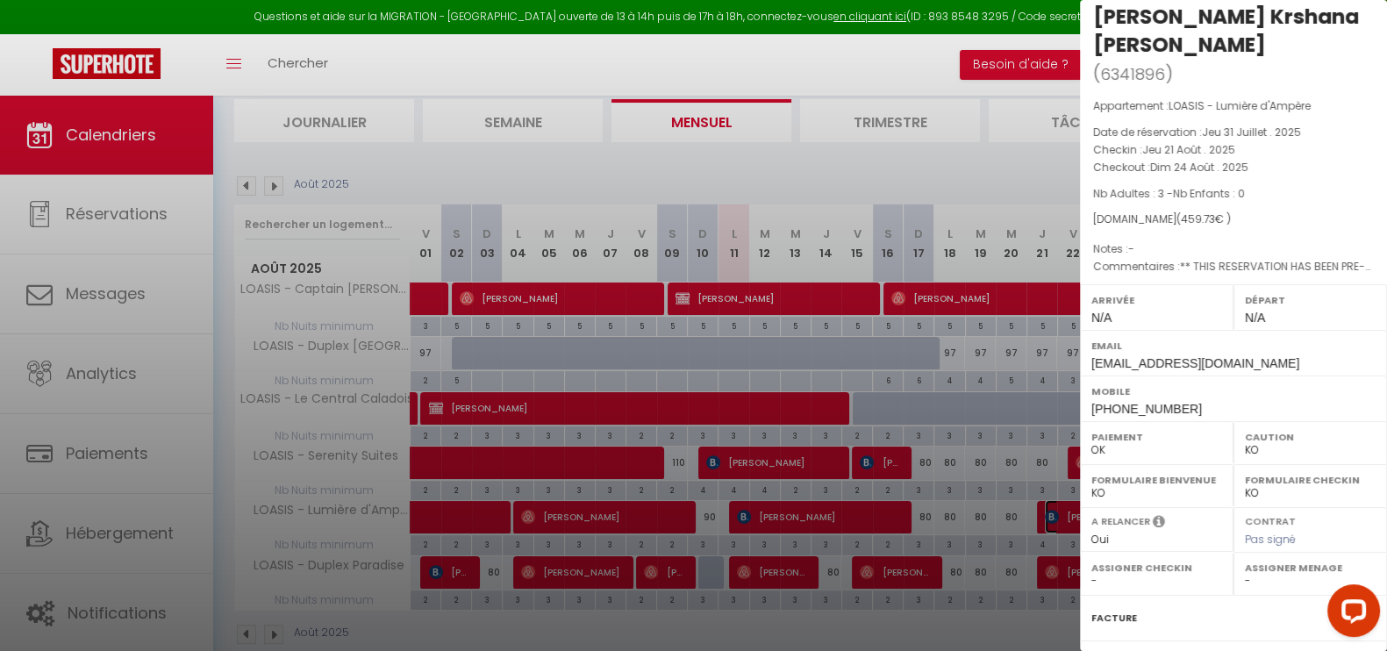
scroll to position [0, 0]
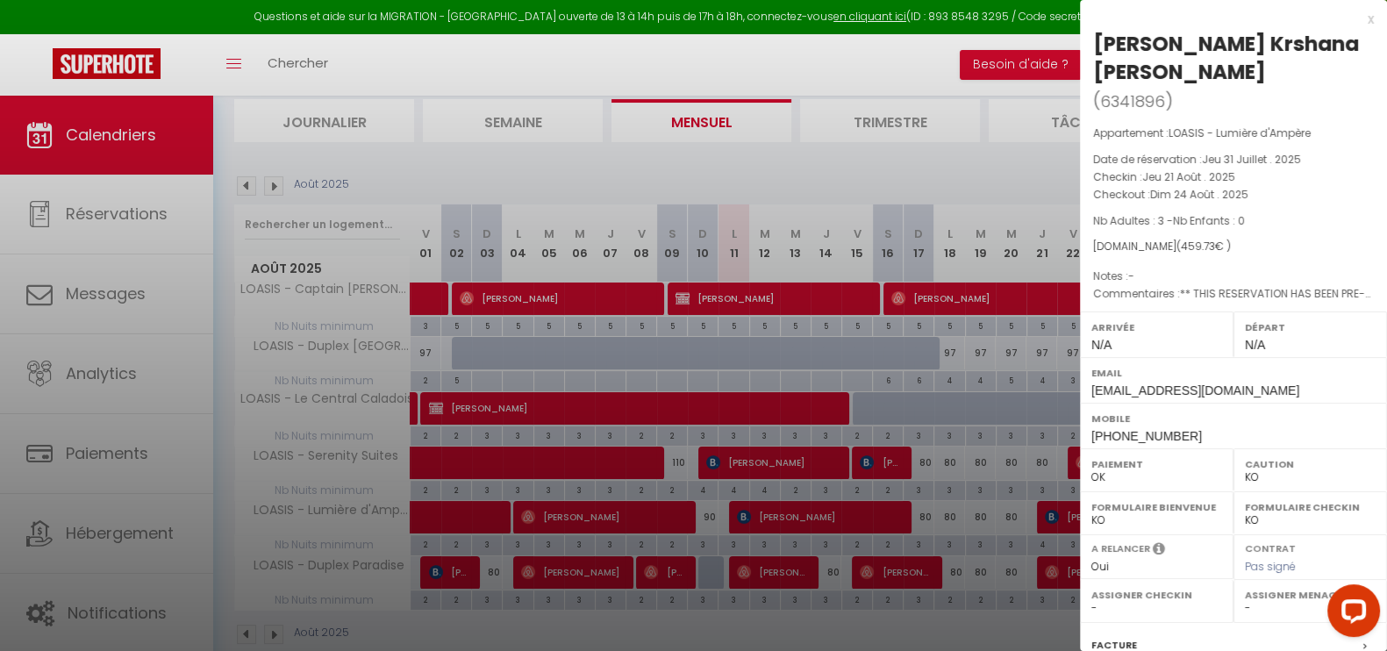
click at [958, 173] on div at bounding box center [693, 325] width 1387 height 651
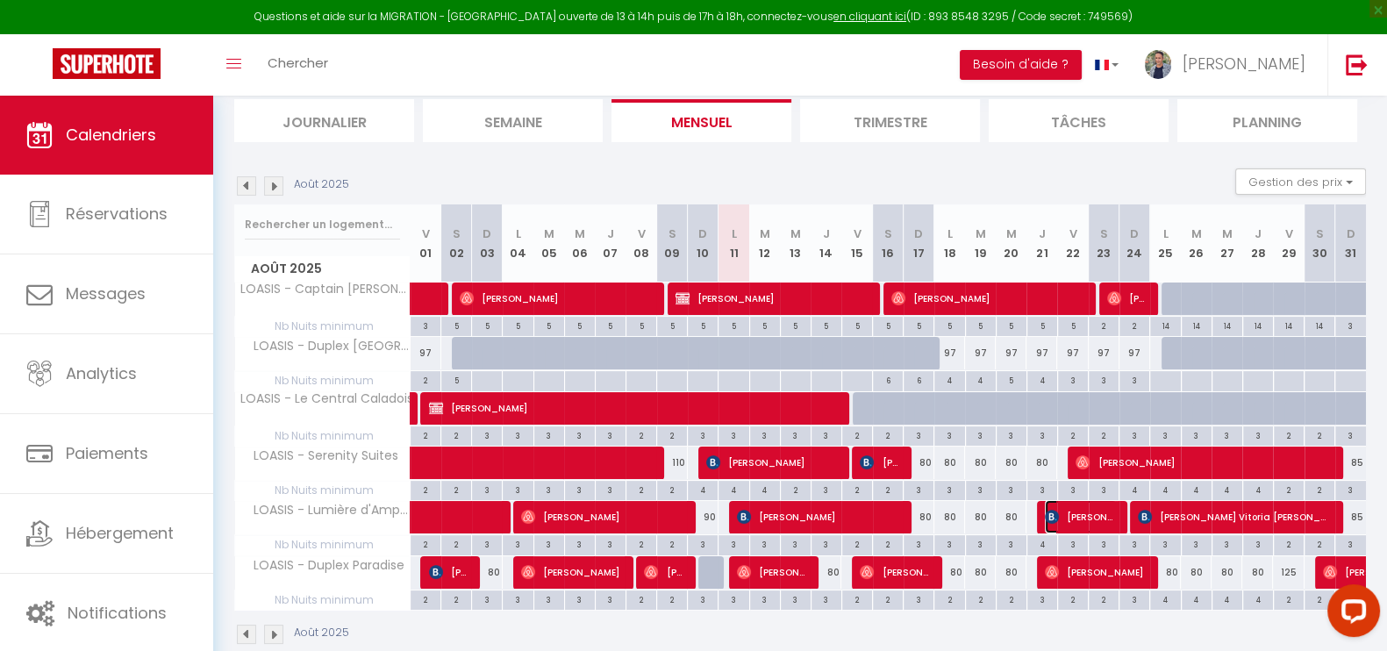
click at [1094, 519] on span "[PERSON_NAME] Krshana [PERSON_NAME]" at bounding box center [1081, 516] width 72 height 33
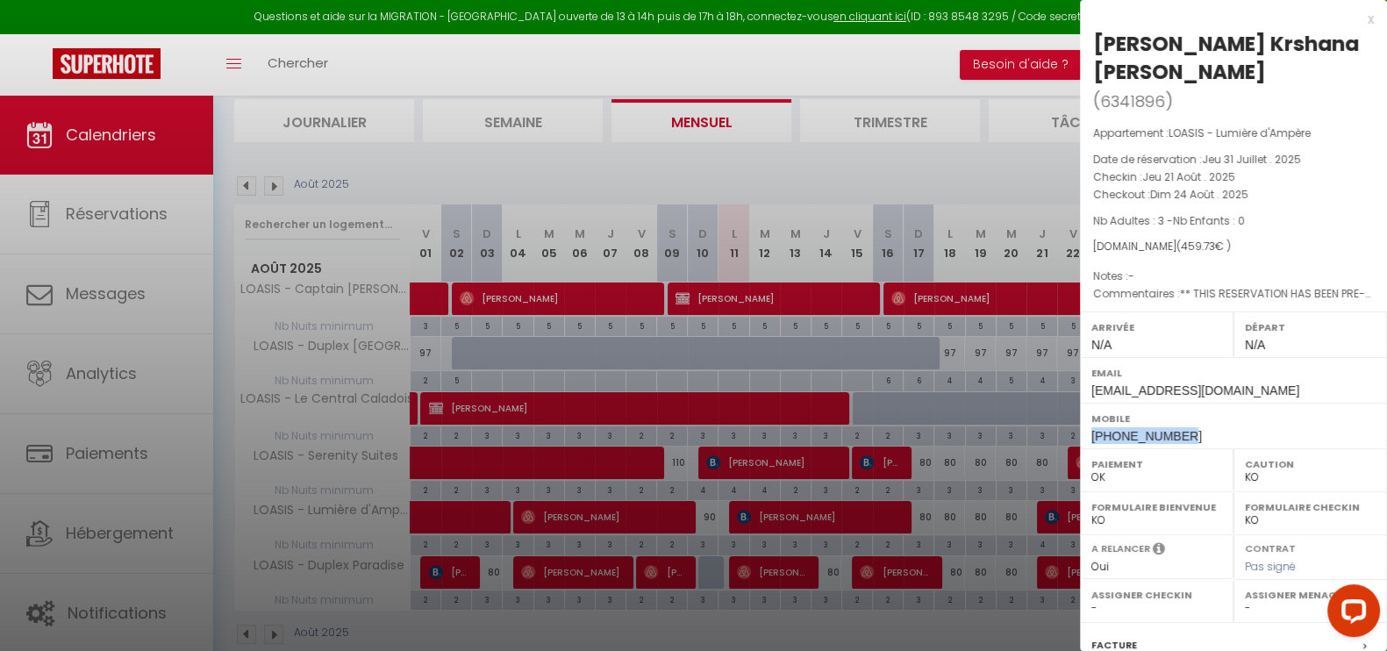
drag, startPoint x: 1209, startPoint y: 401, endPoint x: 1084, endPoint y: 406, distance: 125.6
click at [1084, 406] on div "Mobile [PHONE_NUMBER]" at bounding box center [1233, 426] width 307 height 46
copy span "[PHONE_NUMBER]"
click at [1351, 19] on div "x" at bounding box center [1227, 19] width 294 height 21
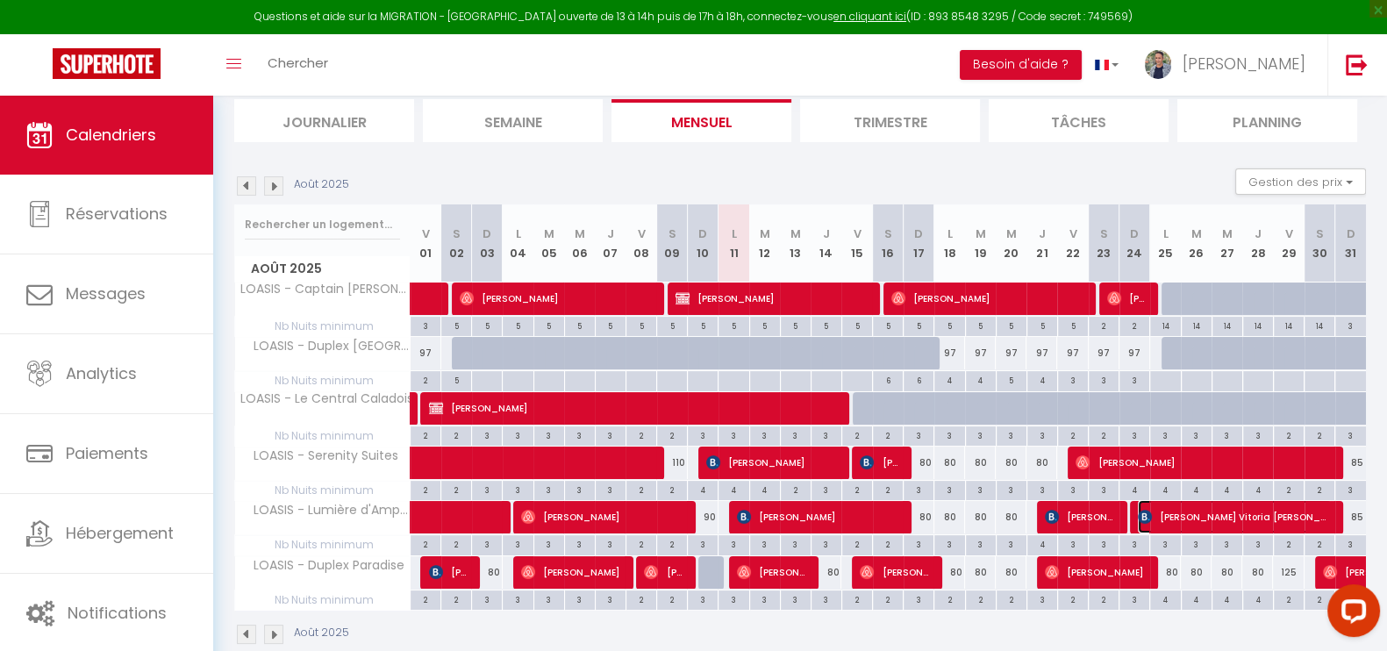
click at [1204, 514] on span "[PERSON_NAME] Vitoria [PERSON_NAME]" at bounding box center [1235, 516] width 195 height 33
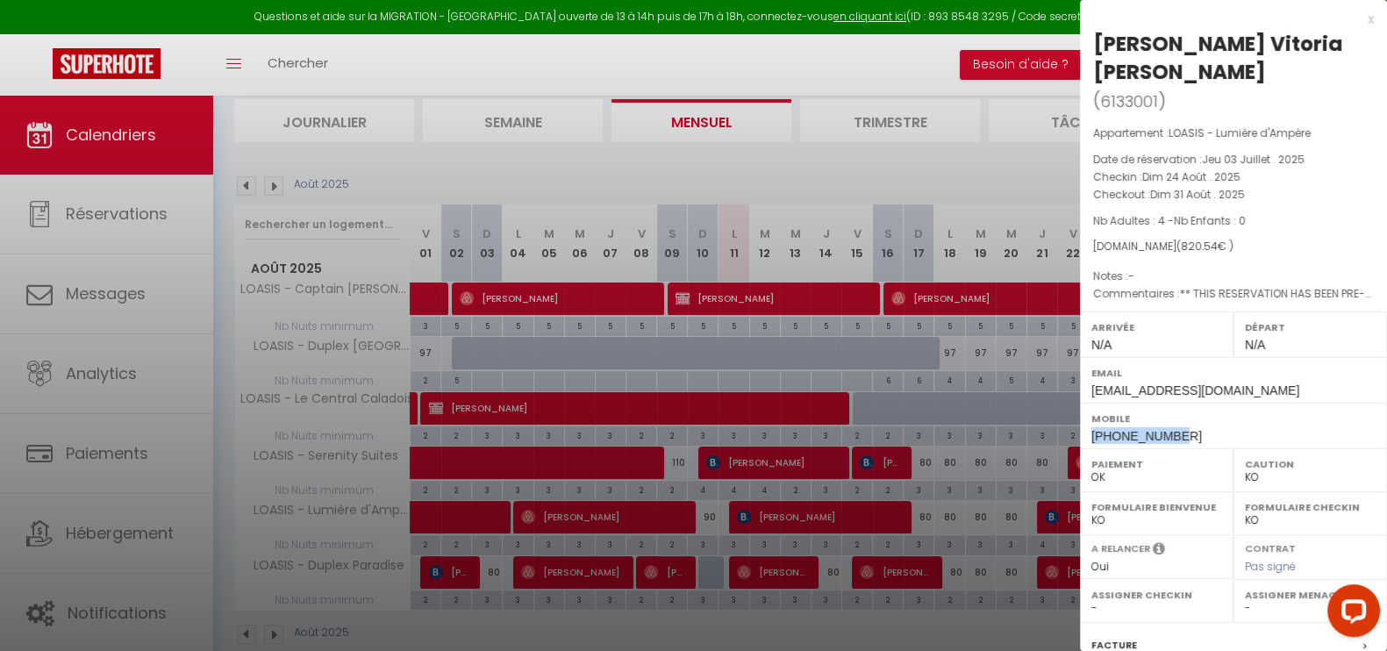
drag, startPoint x: 1188, startPoint y: 405, endPoint x: 1092, endPoint y: 410, distance: 95.7
click at [1092, 410] on div "Mobile [PHONE_NUMBER]" at bounding box center [1233, 426] width 307 height 46
copy span "[PHONE_NUMBER]"
click at [1348, 25] on div "x" at bounding box center [1227, 19] width 294 height 21
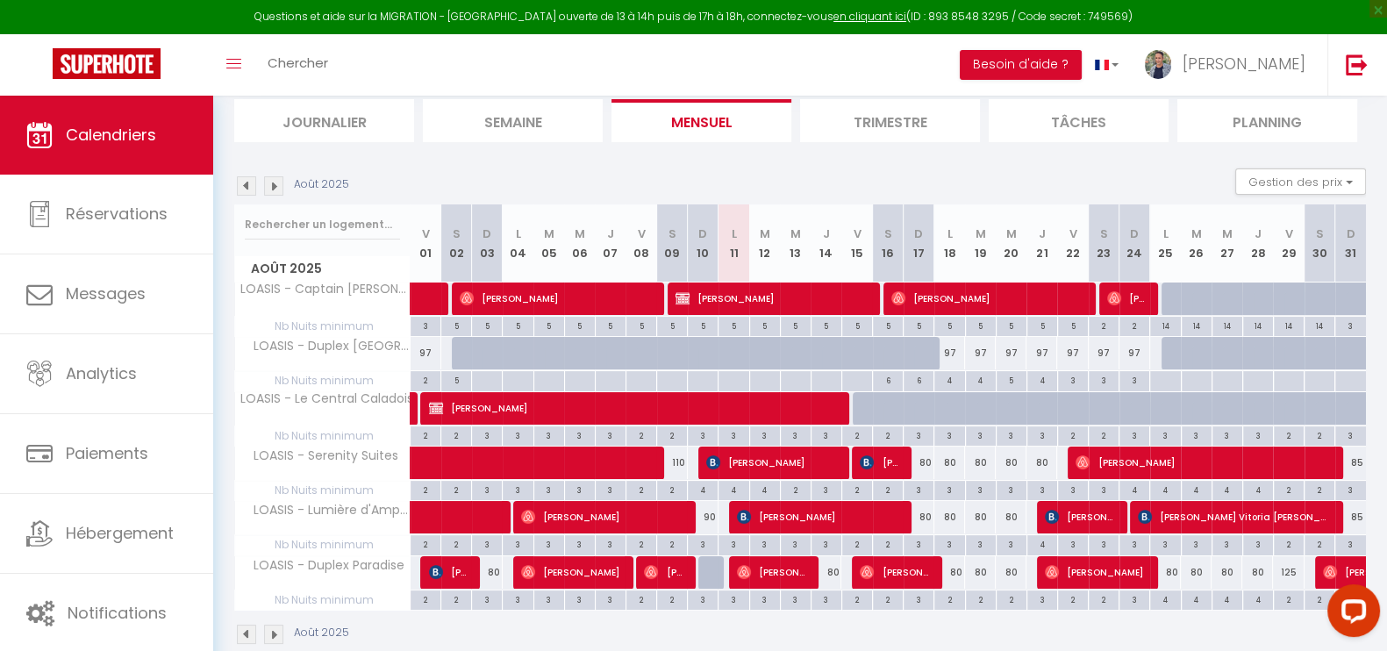
click at [1167, 597] on div "4" at bounding box center [1165, 598] width 30 height 17
type input "4"
type input "Lun 25 Août 2025"
type input "[DATE] Août 2025"
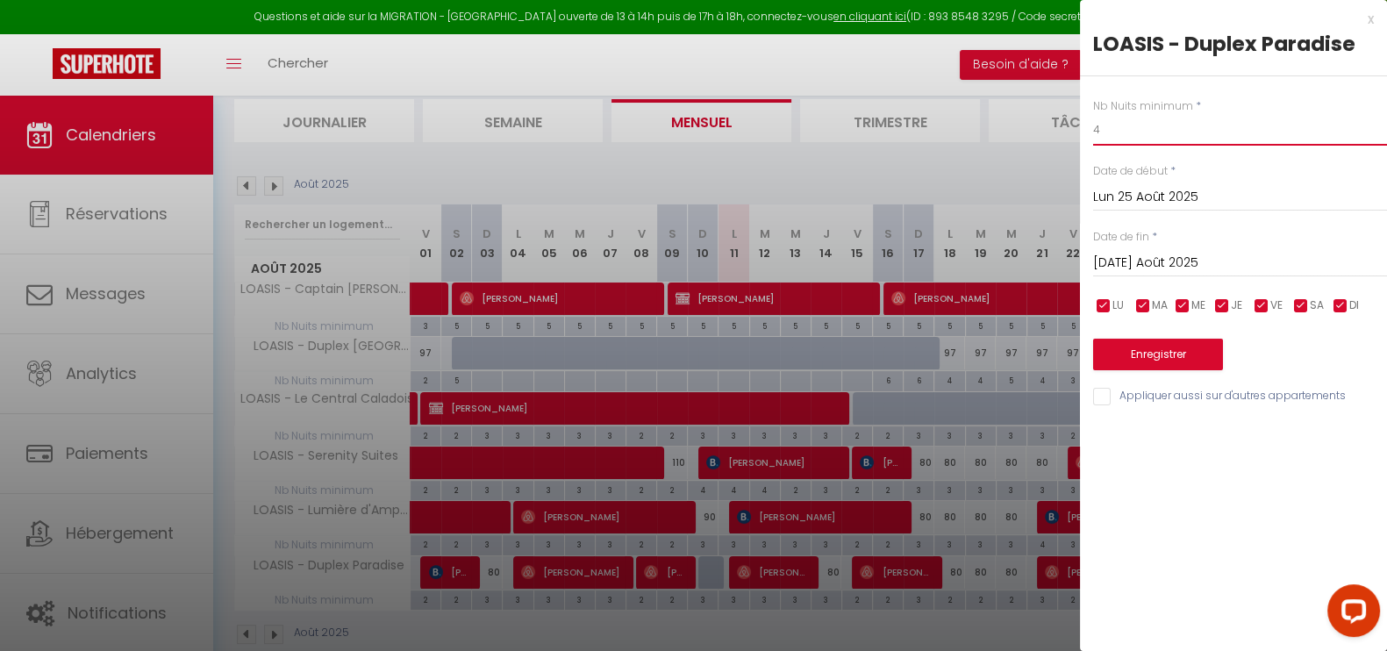
drag, startPoint x: 1149, startPoint y: 136, endPoint x: 1140, endPoint y: 136, distance: 9.7
click at [1140, 136] on input "4" at bounding box center [1240, 130] width 294 height 32
click at [1091, 134] on div "Nb Nuits minimum * 4 Date de début * Lun 25 Août 2025 < Août 2025 > Dim Lun Mar…" at bounding box center [1233, 242] width 307 height 332
type input "3"
click at [1198, 263] on input "[DATE] Août 2025" at bounding box center [1240, 263] width 294 height 23
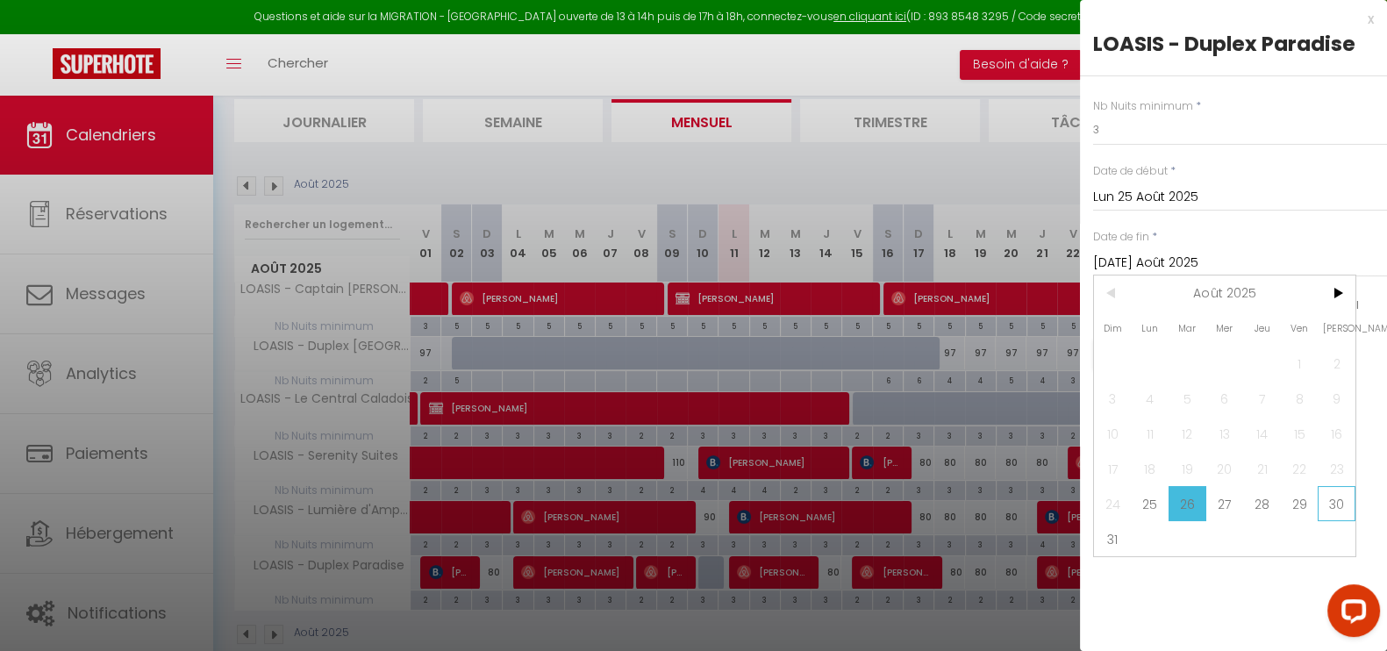
click at [1318, 506] on span "30" at bounding box center [1337, 503] width 38 height 35
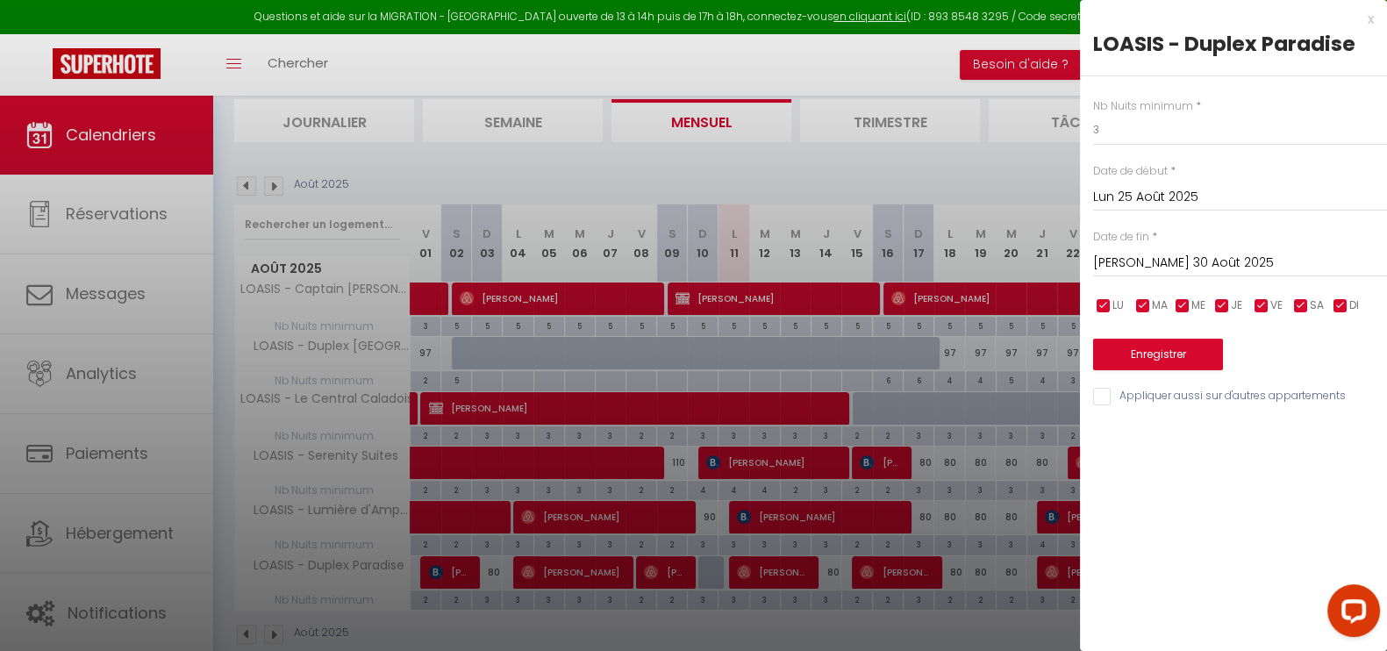
click at [1215, 261] on input "[PERSON_NAME] 30 Août 2025" at bounding box center [1240, 263] width 294 height 23
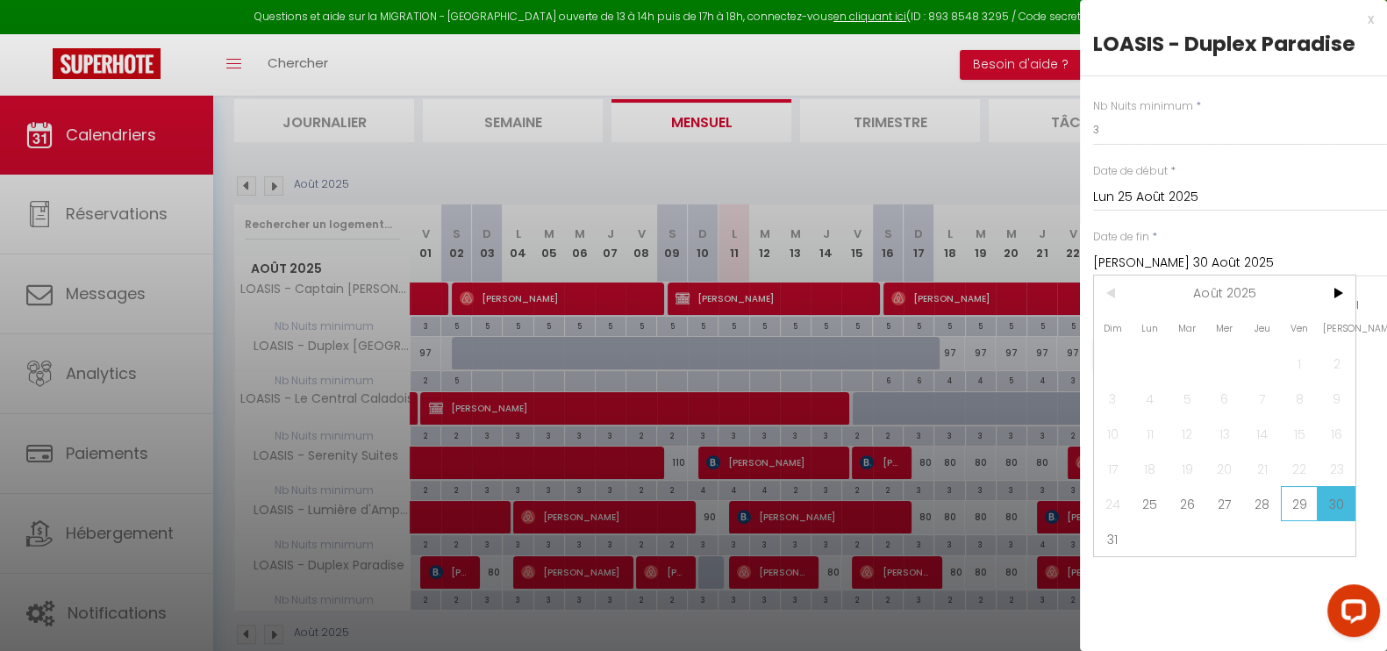
click at [1293, 493] on span "29" at bounding box center [1300, 503] width 38 height 35
type input "Ven 29 Août 2025"
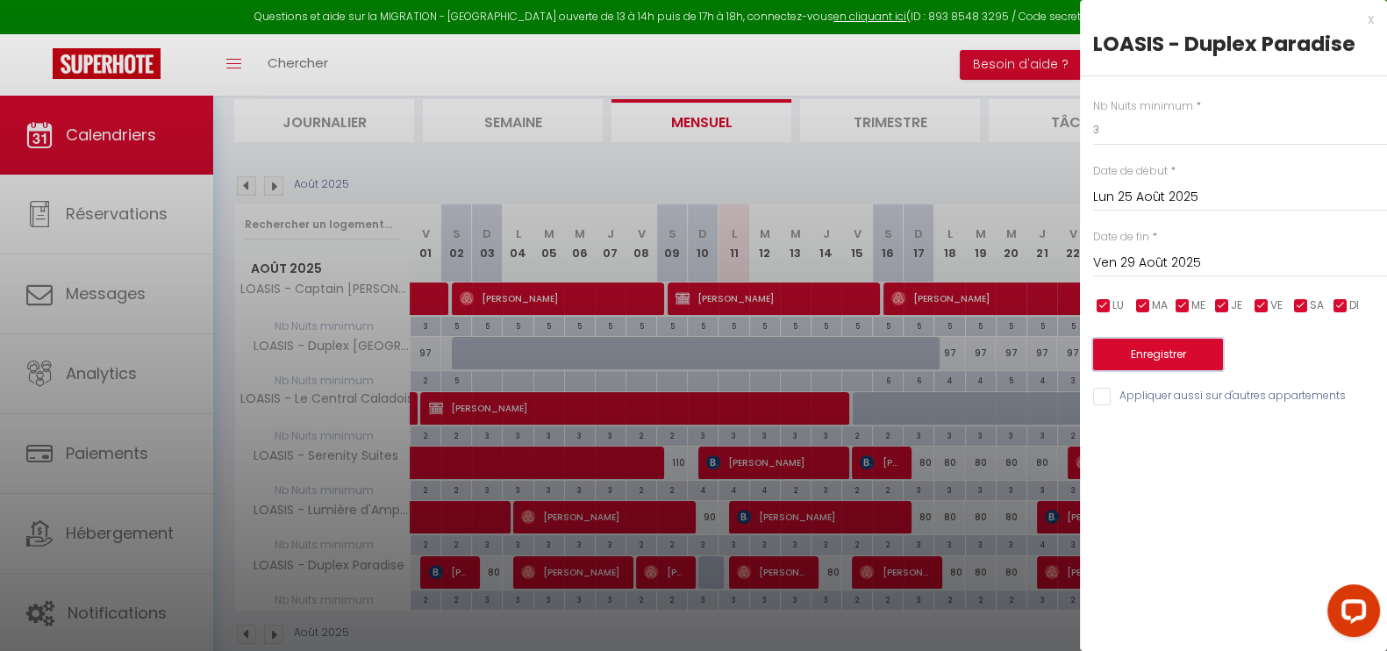
click at [1196, 353] on button "Enregistrer" at bounding box center [1158, 355] width 130 height 32
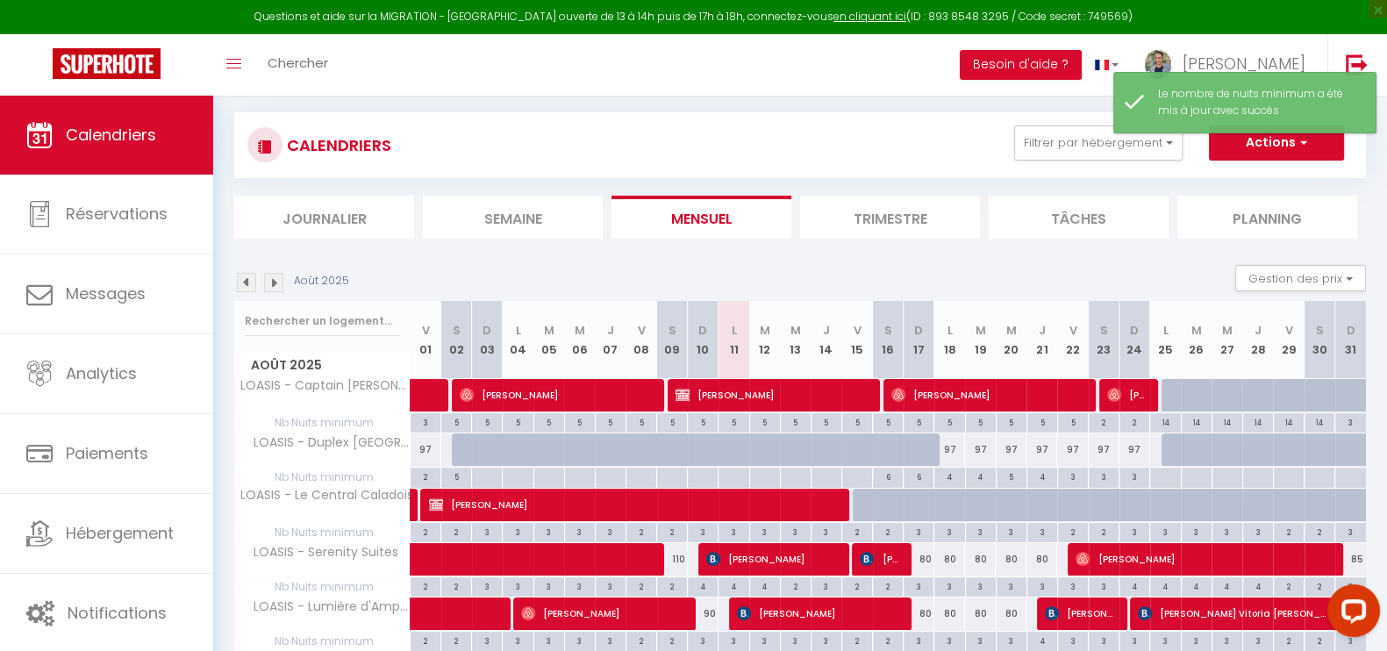
scroll to position [192, 0]
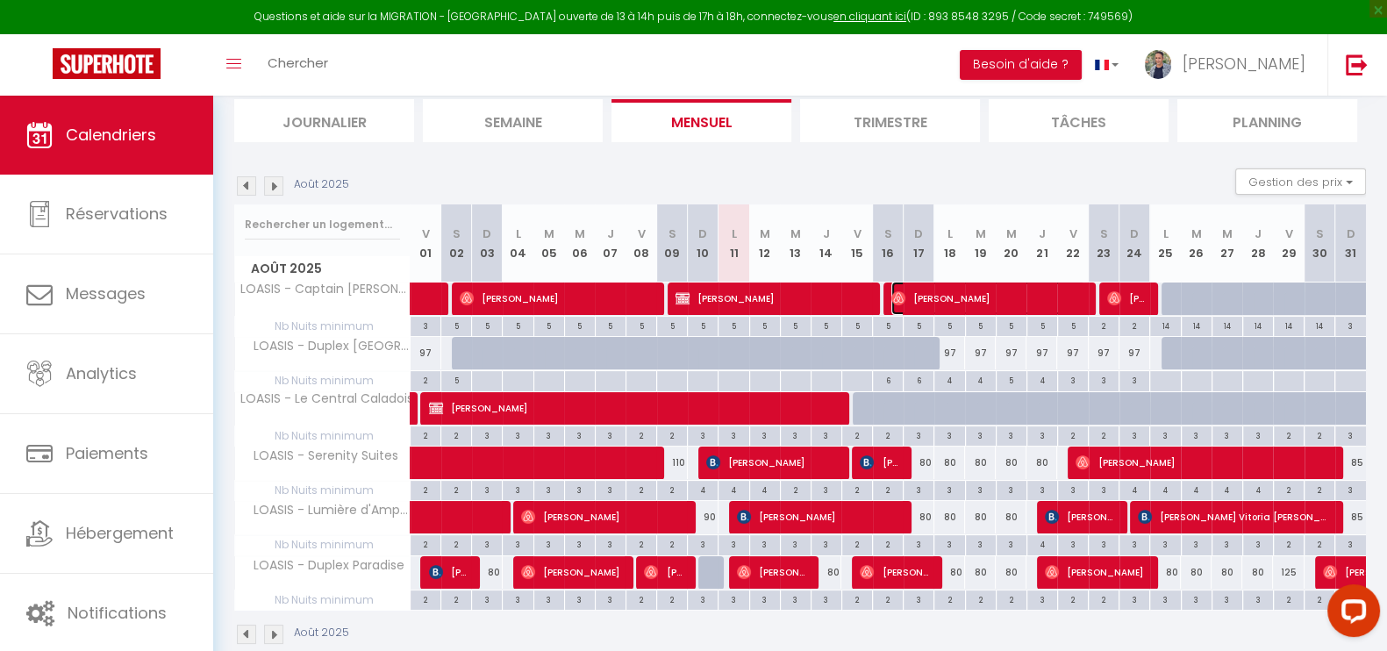
click at [927, 300] on span "[PERSON_NAME]" at bounding box center [988, 298] width 195 height 33
select select "OK"
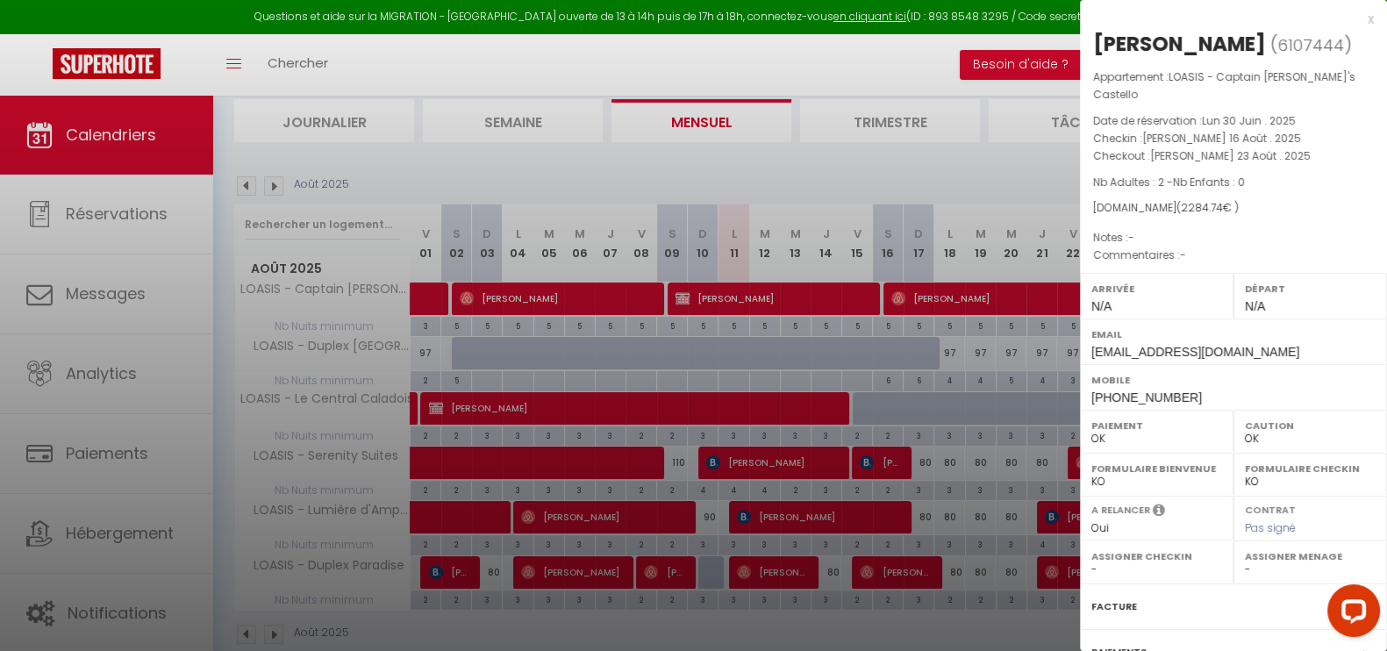
click at [955, 152] on div at bounding box center [693, 325] width 1387 height 651
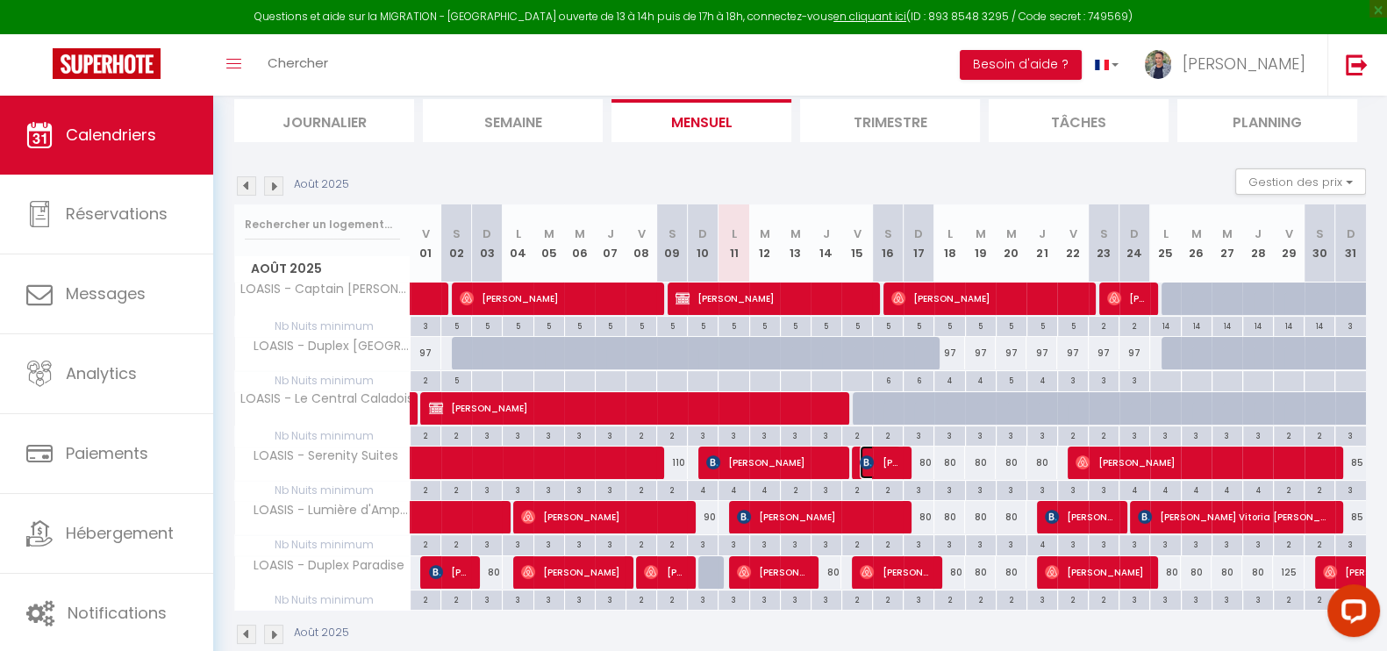
click at [881, 464] on span "[PERSON_NAME]" at bounding box center [880, 462] width 41 height 33
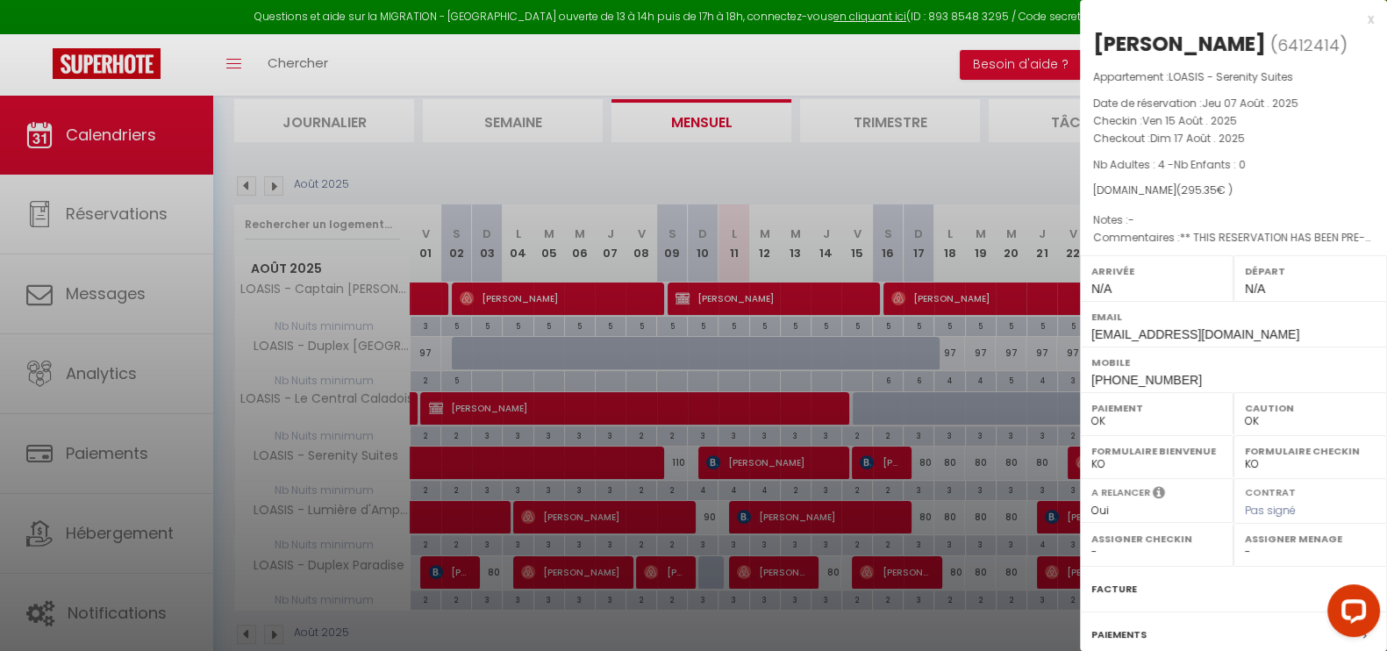
drag, startPoint x: 1096, startPoint y: 42, endPoint x: 1144, endPoint y: 33, distance: 49.0
click at [1144, 33] on div "[PERSON_NAME]" at bounding box center [1179, 44] width 173 height 28
drag, startPoint x: 1125, startPoint y: 370, endPoint x: 1098, endPoint y: 375, distance: 27.5
click at [1088, 370] on div "Mobile [PHONE_NUMBER]" at bounding box center [1233, 370] width 307 height 46
copy span "[PHONE_NUMBER]"
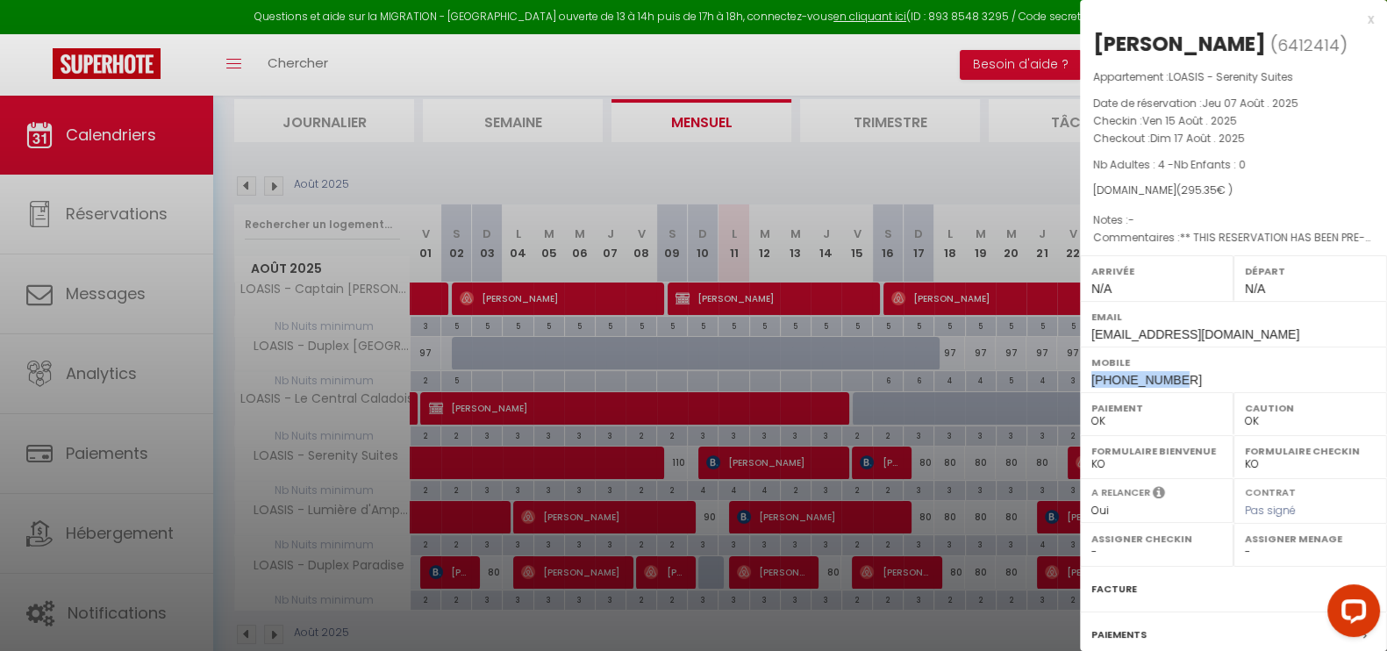
drag, startPoint x: 1227, startPoint y: 46, endPoint x: 1097, endPoint y: 42, distance: 129.9
click at [1097, 42] on h2 "[PERSON_NAME] ( 6412414 )" at bounding box center [1233, 45] width 281 height 30
copy div "[PERSON_NAME]"
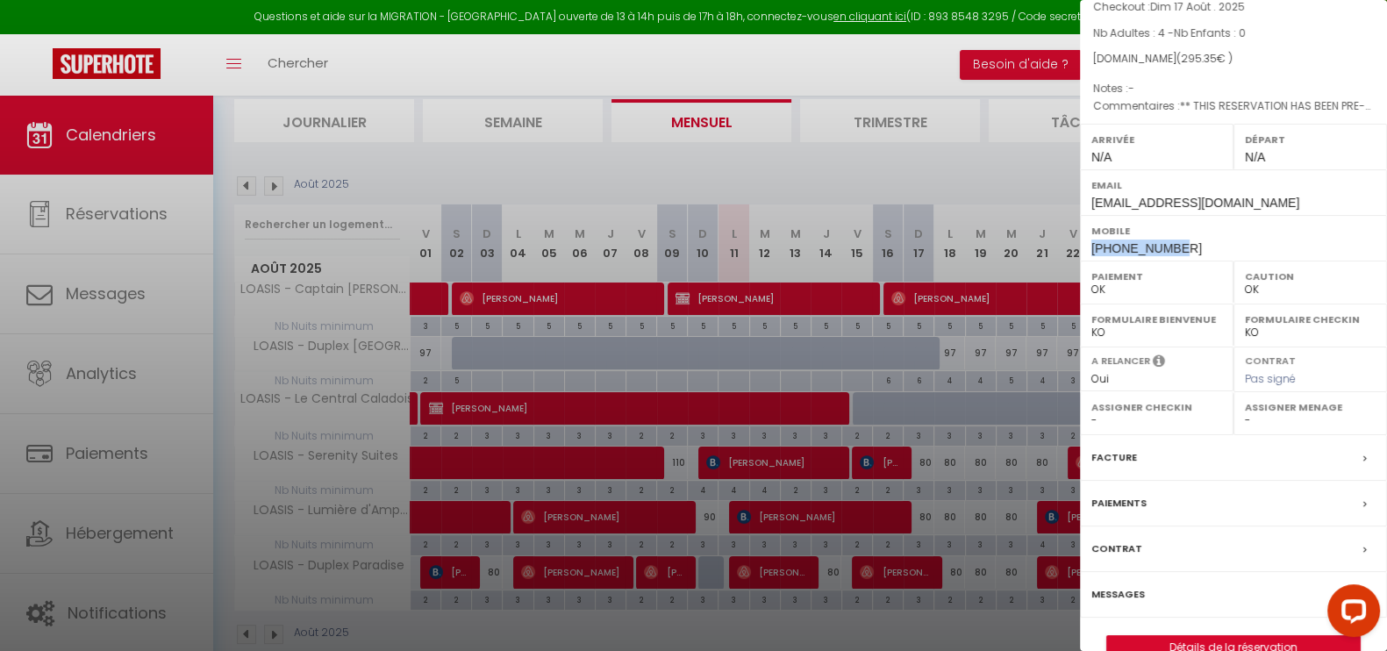
scroll to position [164, 0]
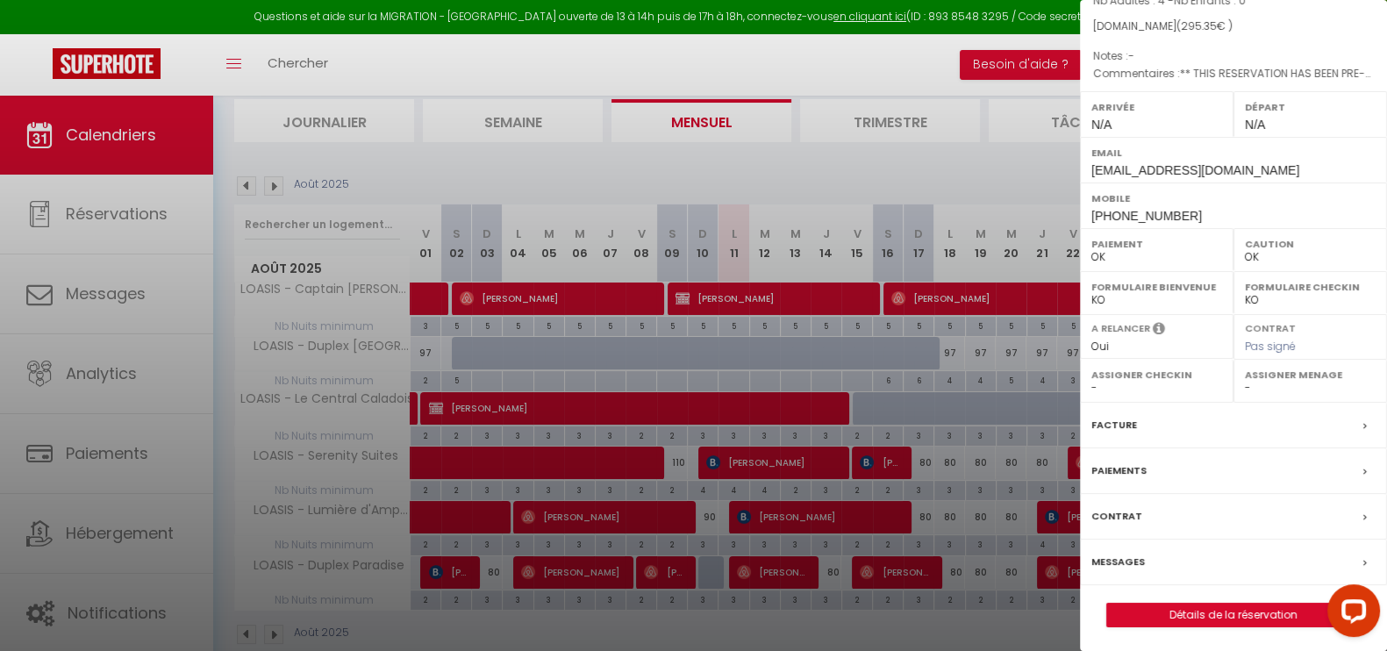
click at [1119, 553] on label "Messages" at bounding box center [1118, 562] width 54 height 18
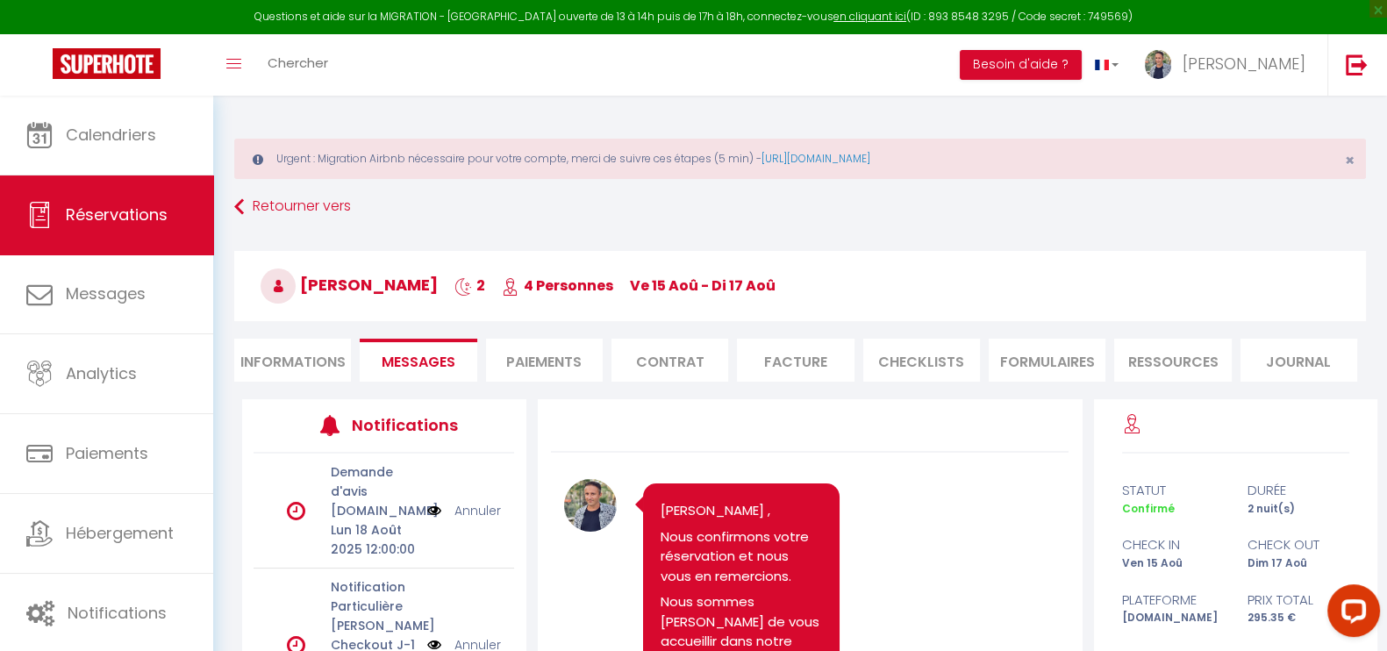
click at [311, 340] on li "Informations" at bounding box center [292, 360] width 117 height 43
select select
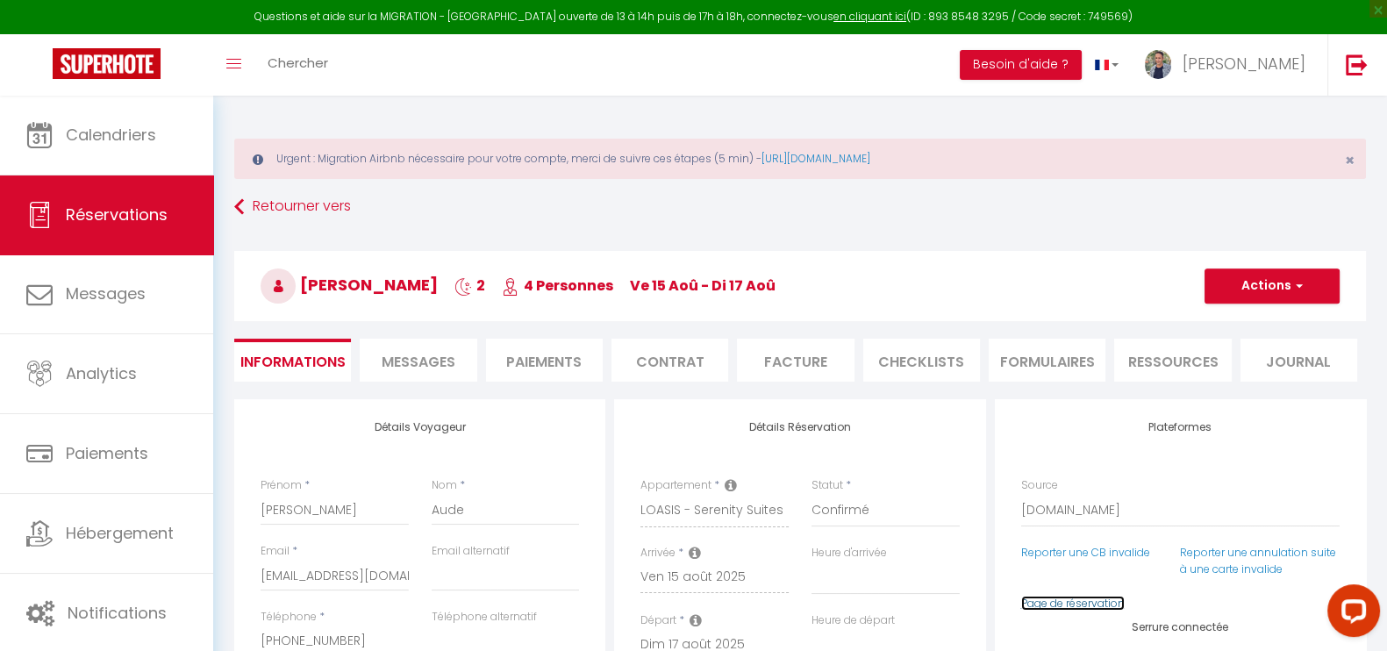
click at [1045, 598] on link "Page de réservation" at bounding box center [1073, 603] width 104 height 15
select select
checkbox input "false"
select select
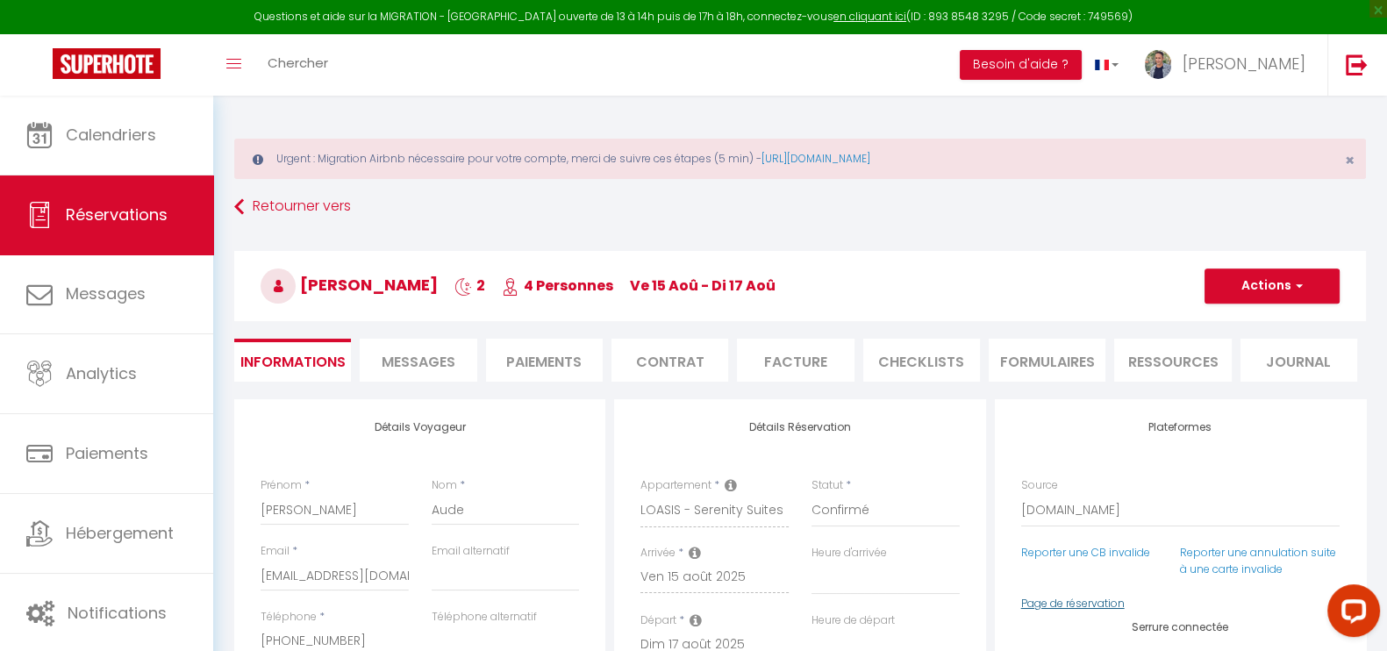
select select
checkbox input "false"
select select
checkbox input "false"
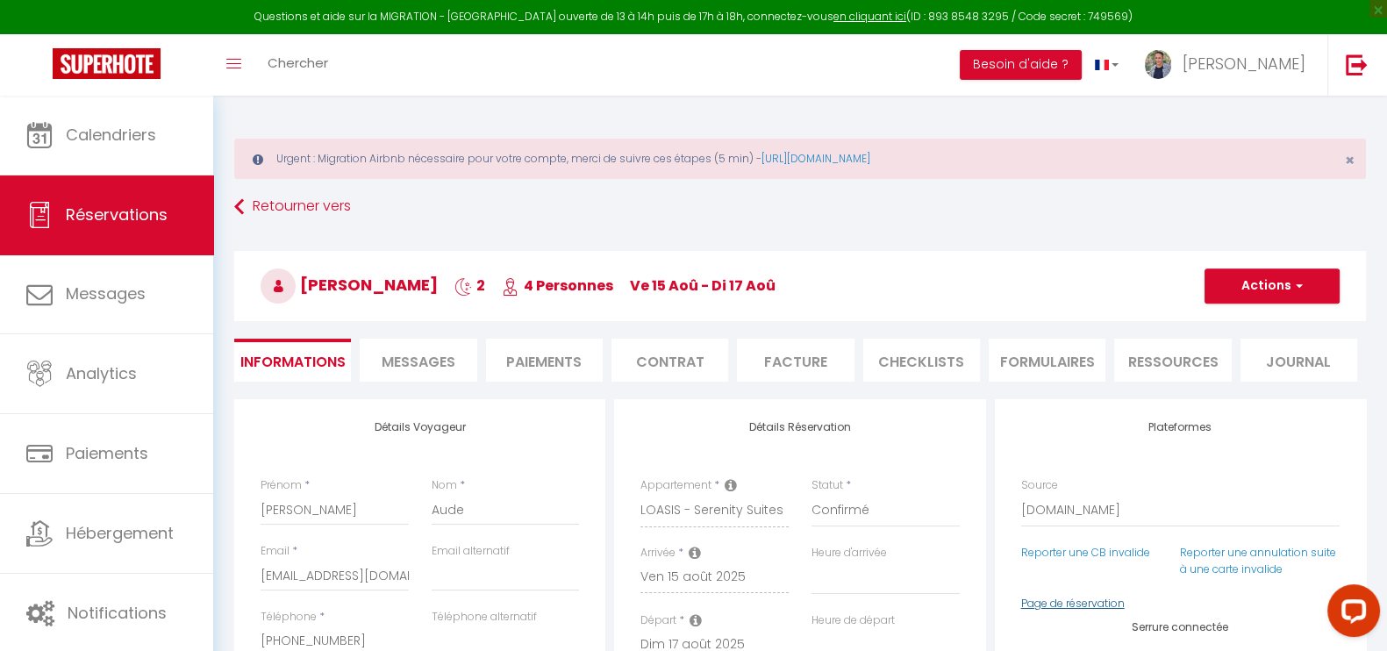
select select
checkbox input "false"
select select
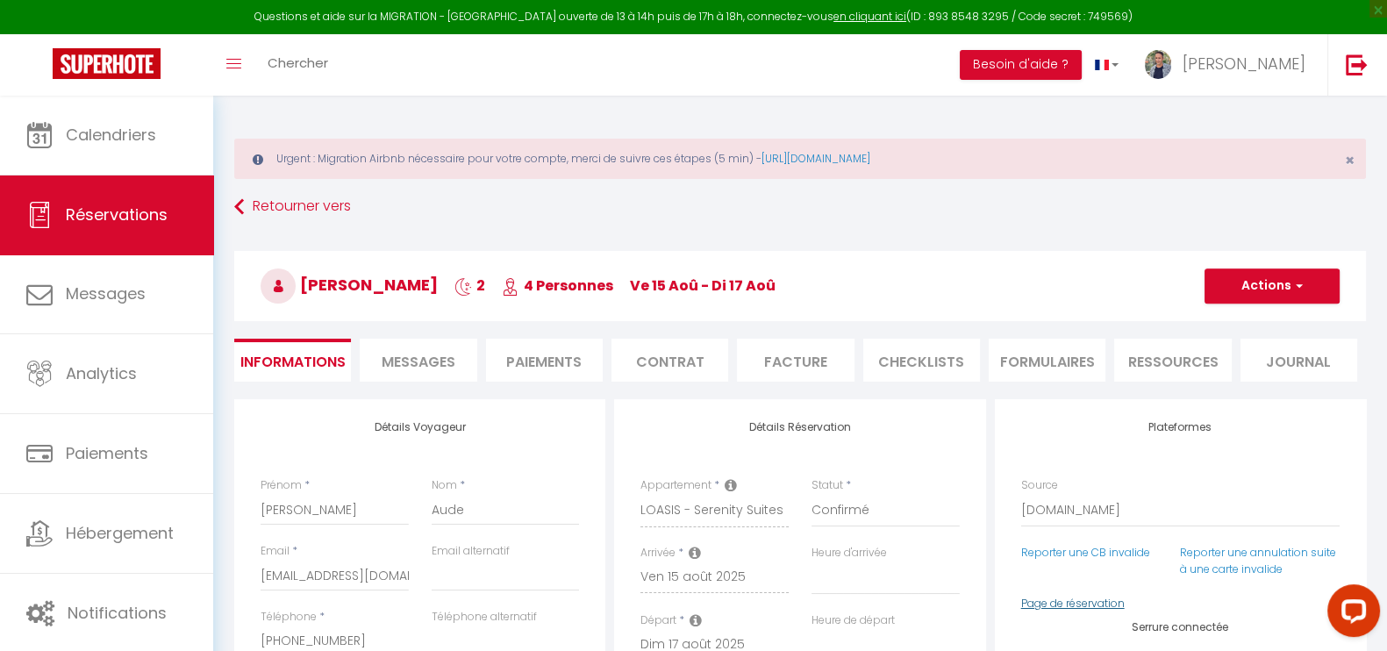
checkbox input "false"
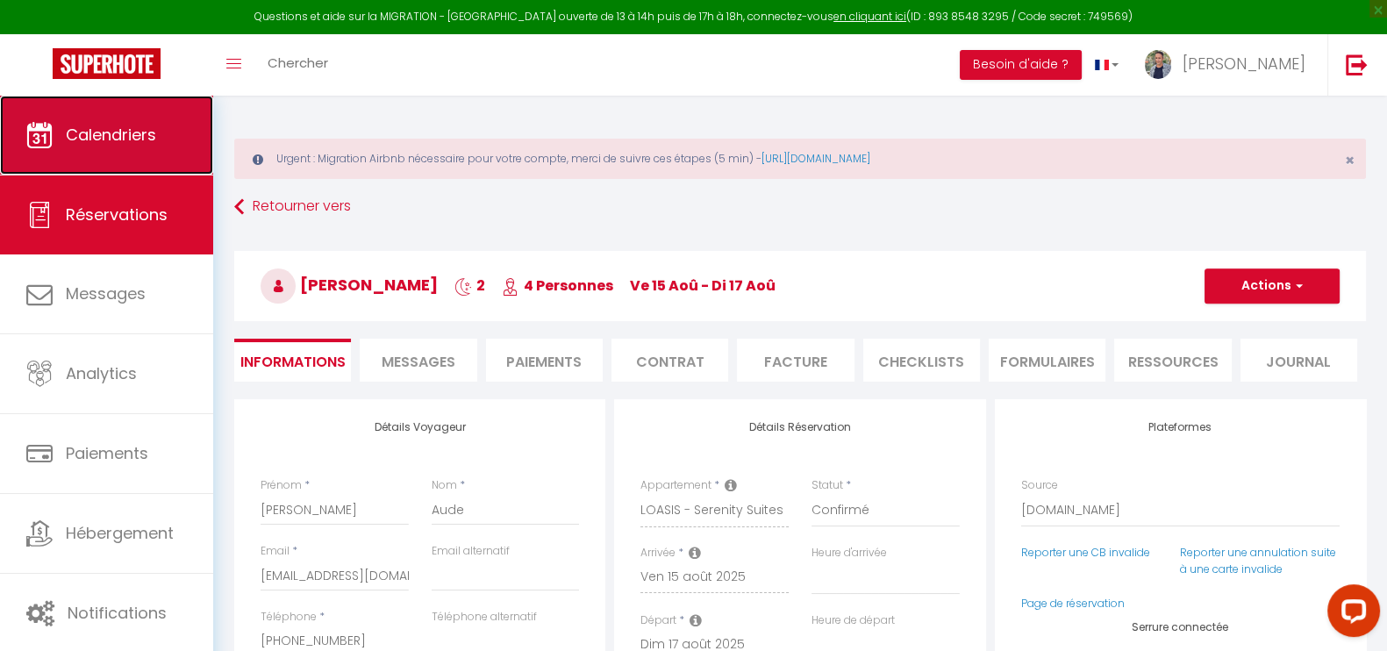
click at [130, 142] on span "Calendriers" at bounding box center [111, 135] width 90 height 22
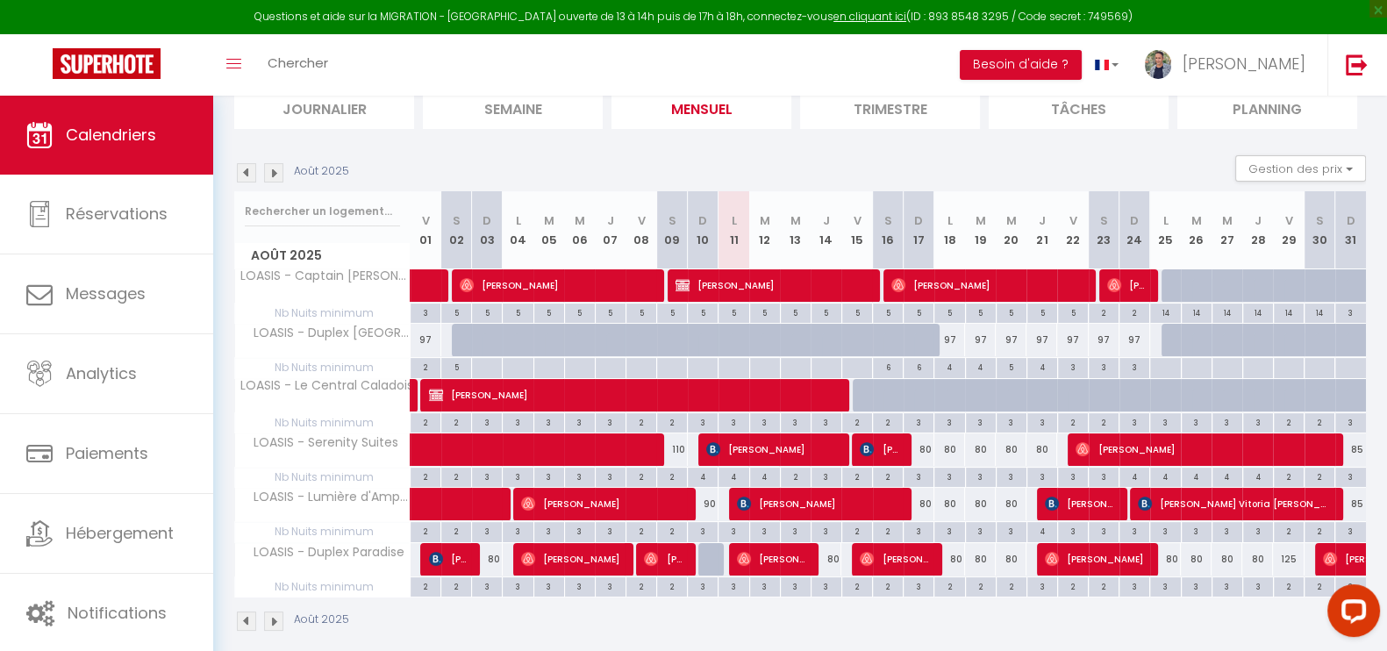
scroll to position [205, 0]
click at [996, 152] on section "Août 2025 Gestion des prix Nb Nuits minimum Règles Disponibilité Août 2025 V 01…" at bounding box center [800, 393] width 1132 height 511
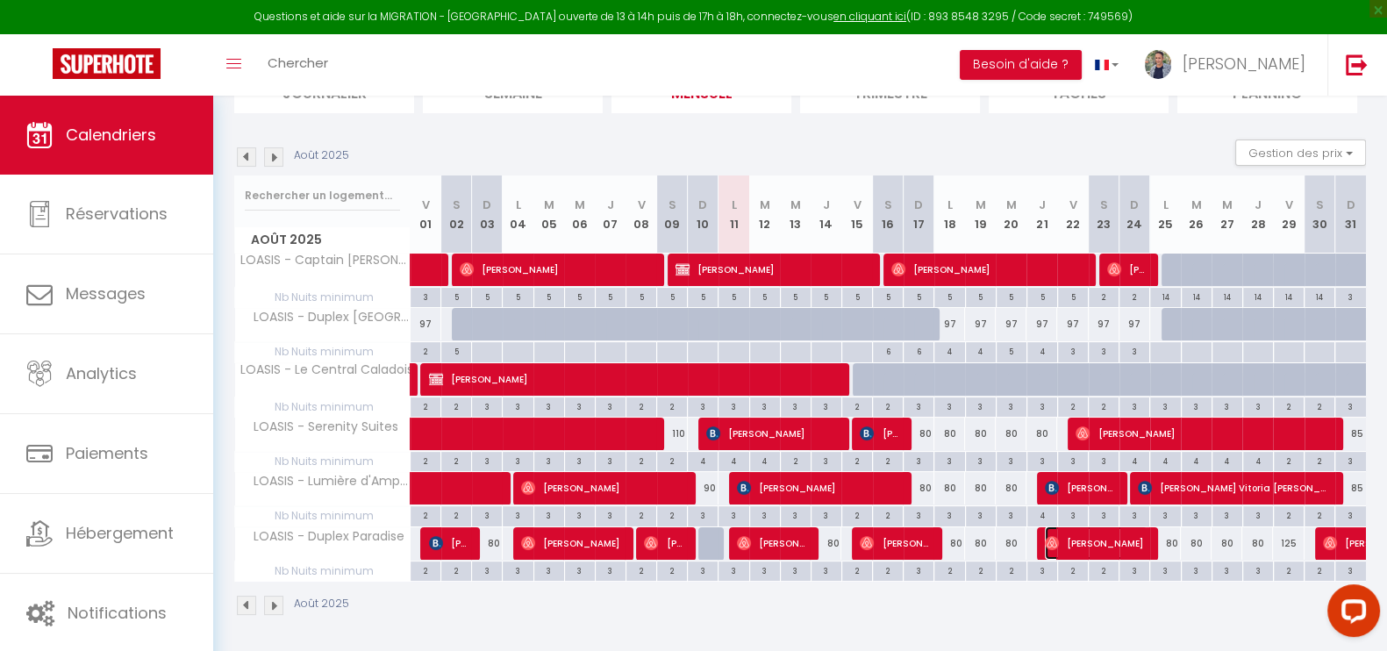
click at [1067, 547] on span "[PERSON_NAME]" at bounding box center [1096, 542] width 103 height 33
select select "OK"
select select "0"
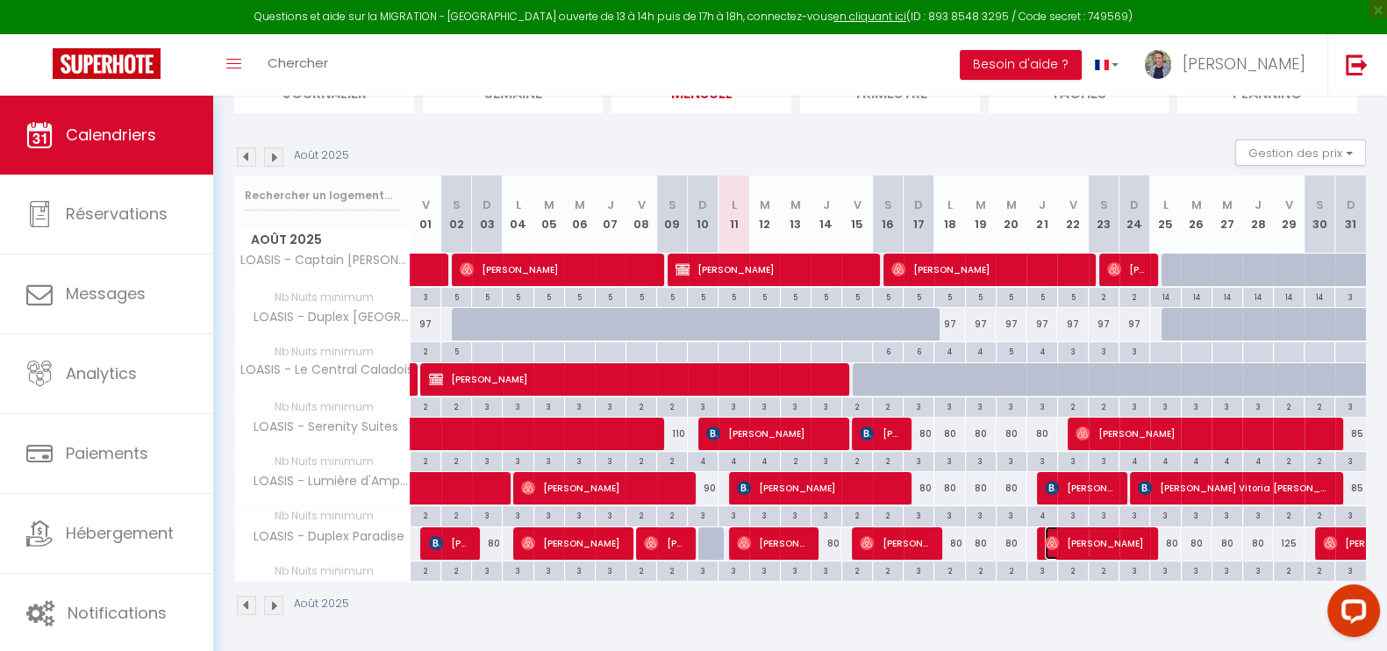
select select "1"
select select
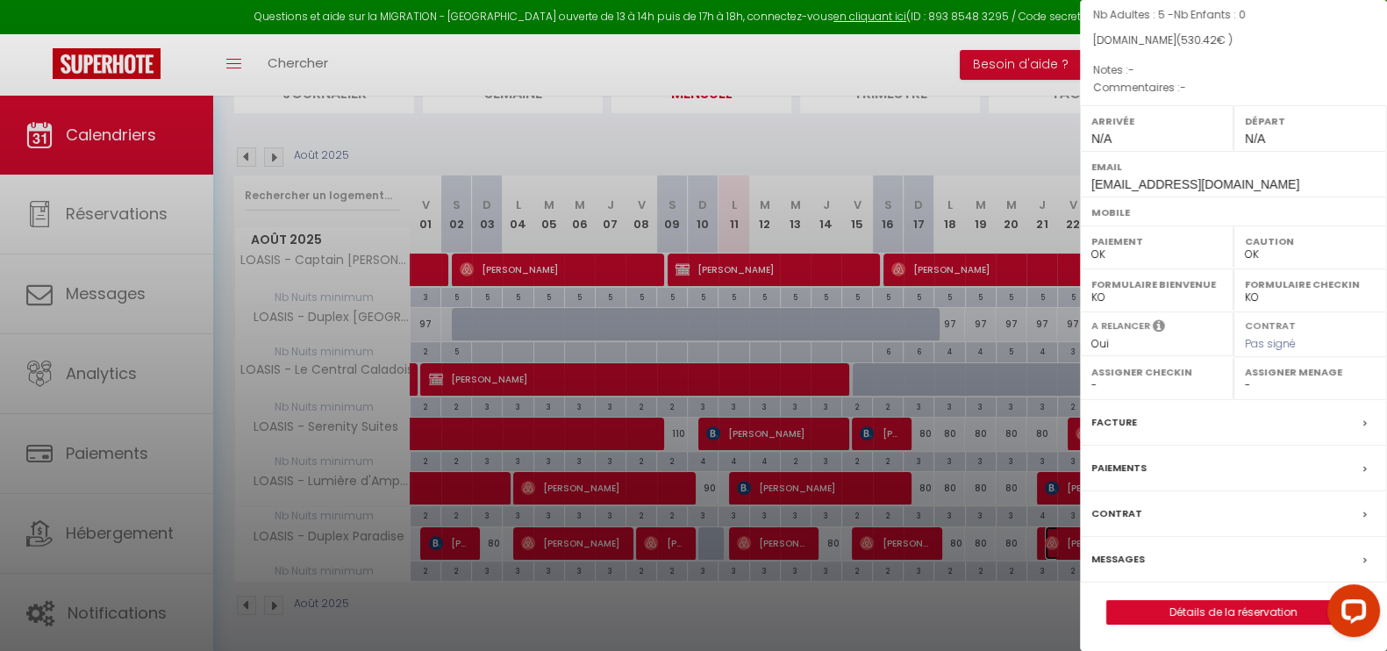
scroll to position [168, 0]
click at [1004, 612] on div at bounding box center [693, 325] width 1387 height 651
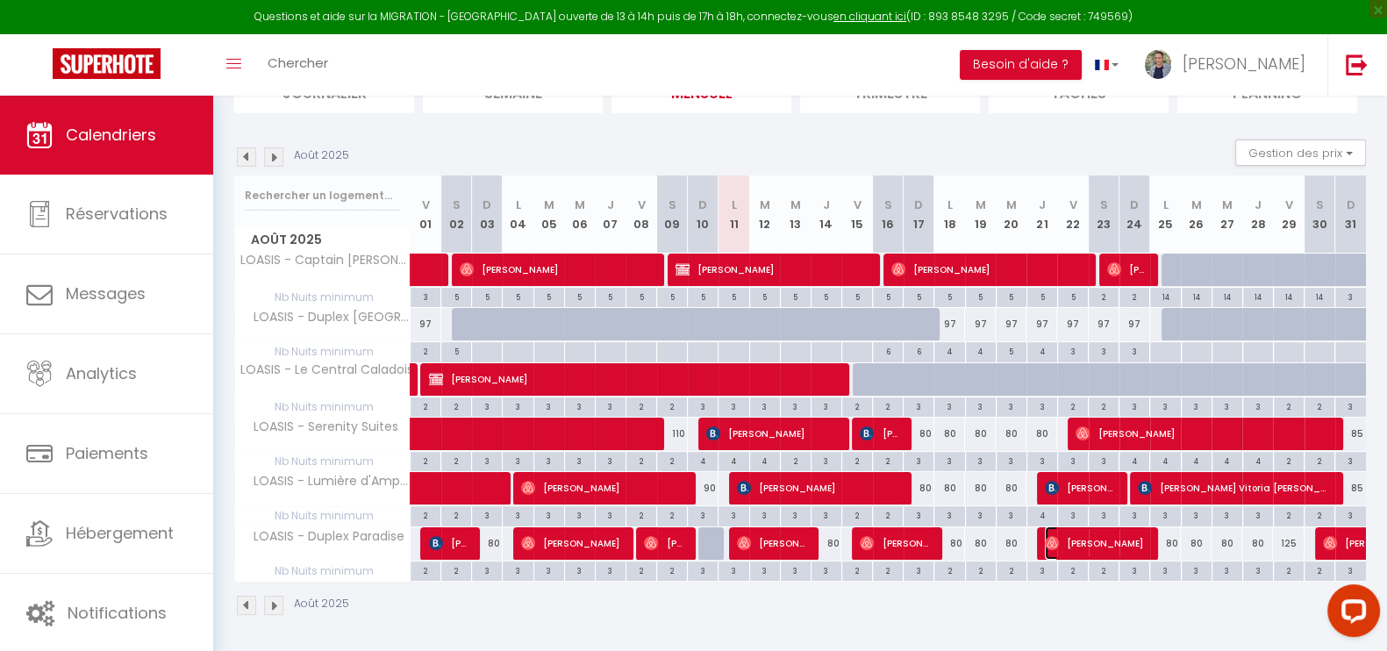
click at [1101, 539] on span "[PERSON_NAME]" at bounding box center [1096, 542] width 103 height 33
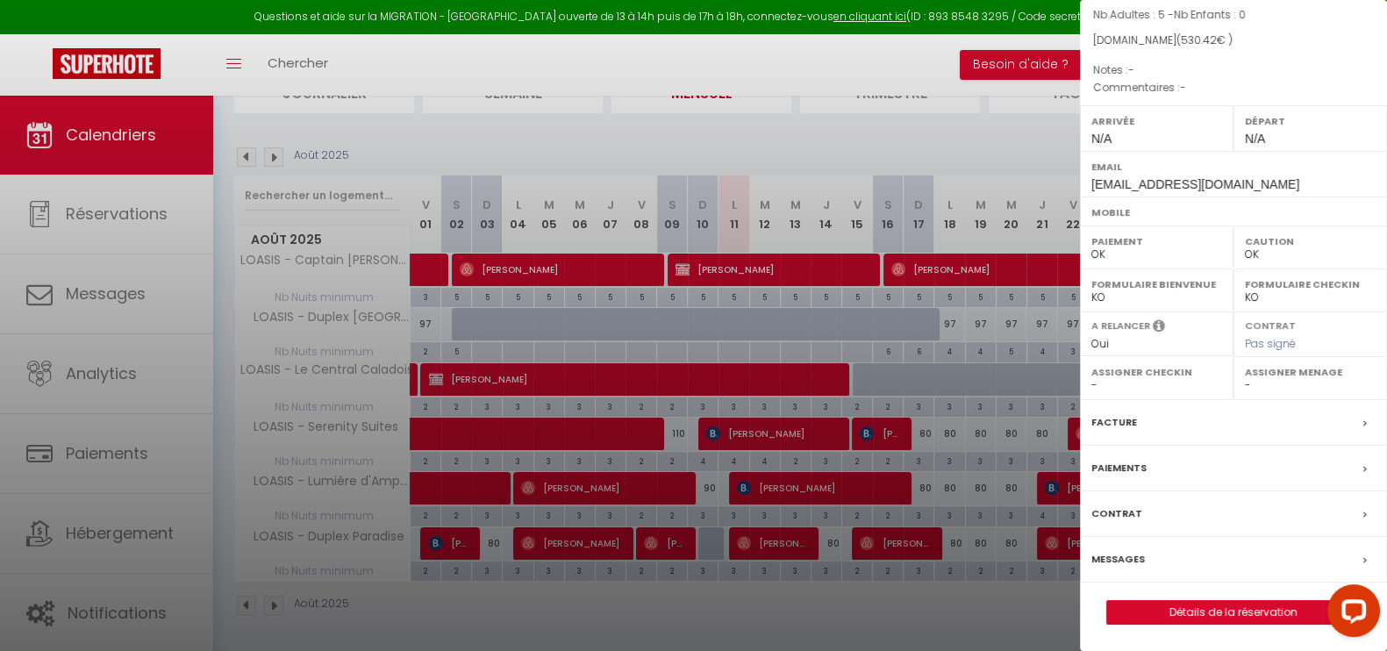
click at [848, 608] on div at bounding box center [693, 325] width 1387 height 651
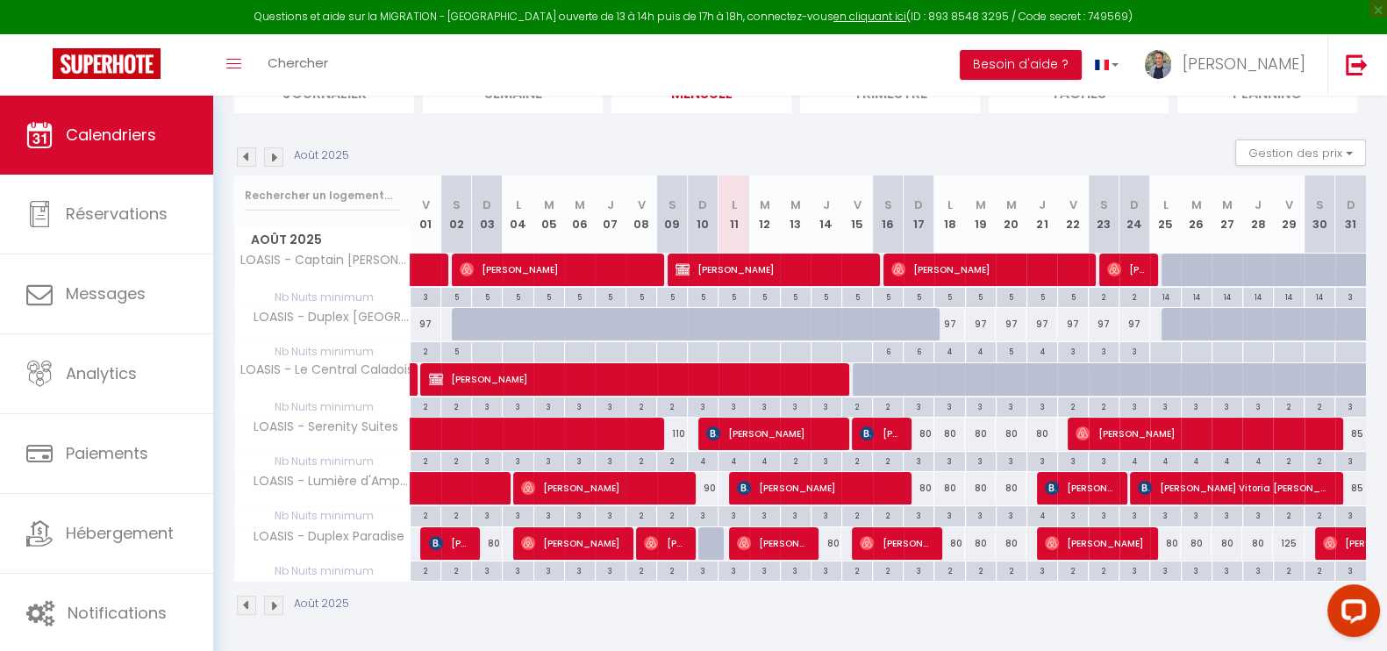
click at [272, 159] on img at bounding box center [273, 156] width 19 height 19
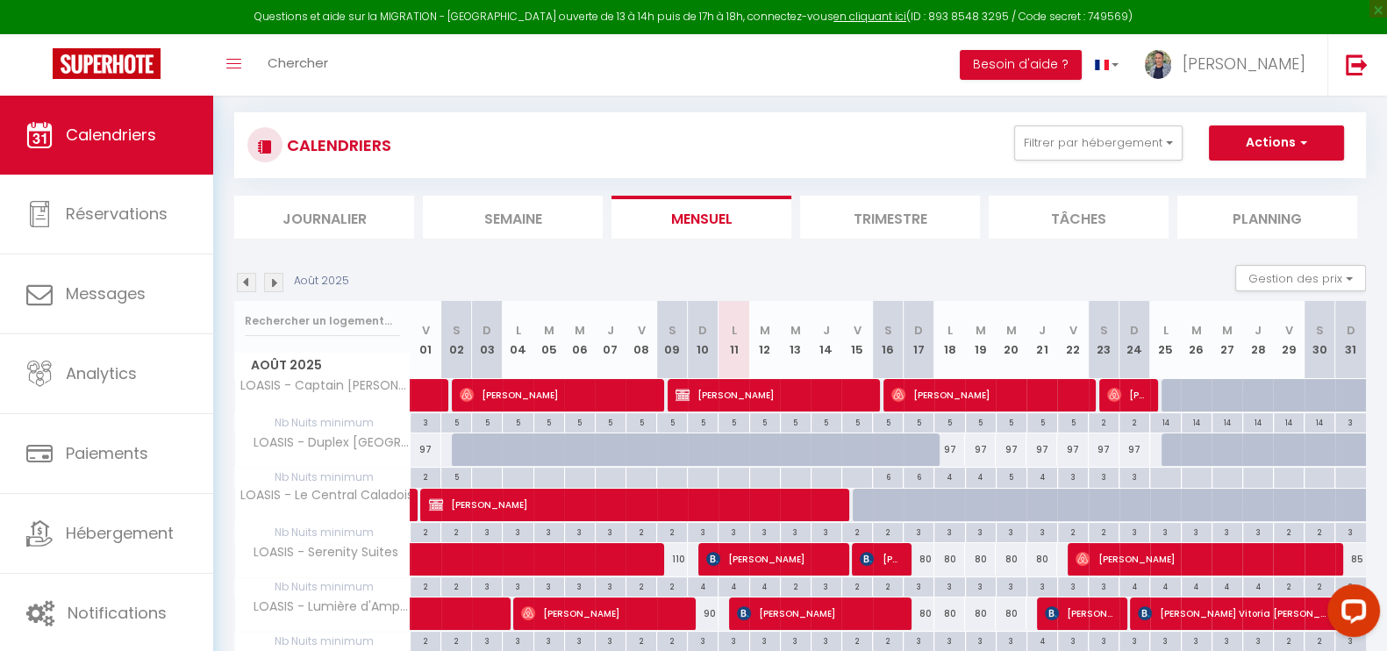
select select "0"
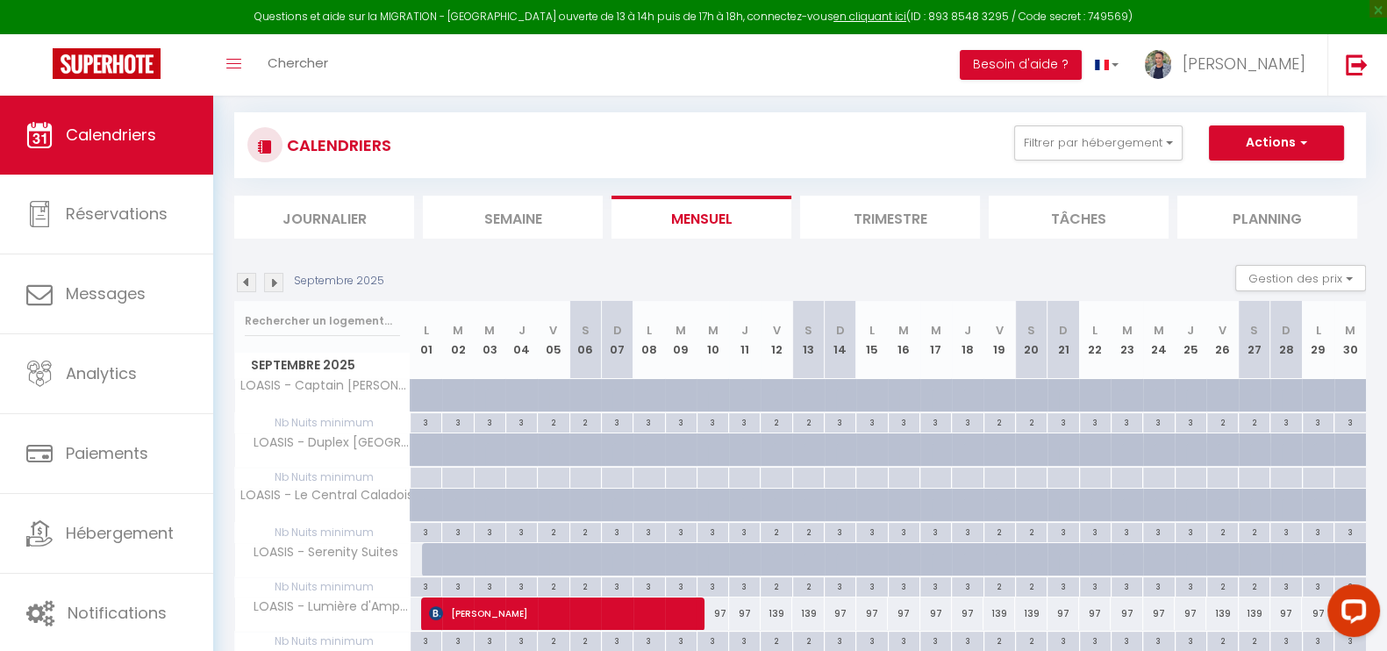
scroll to position [221, 0]
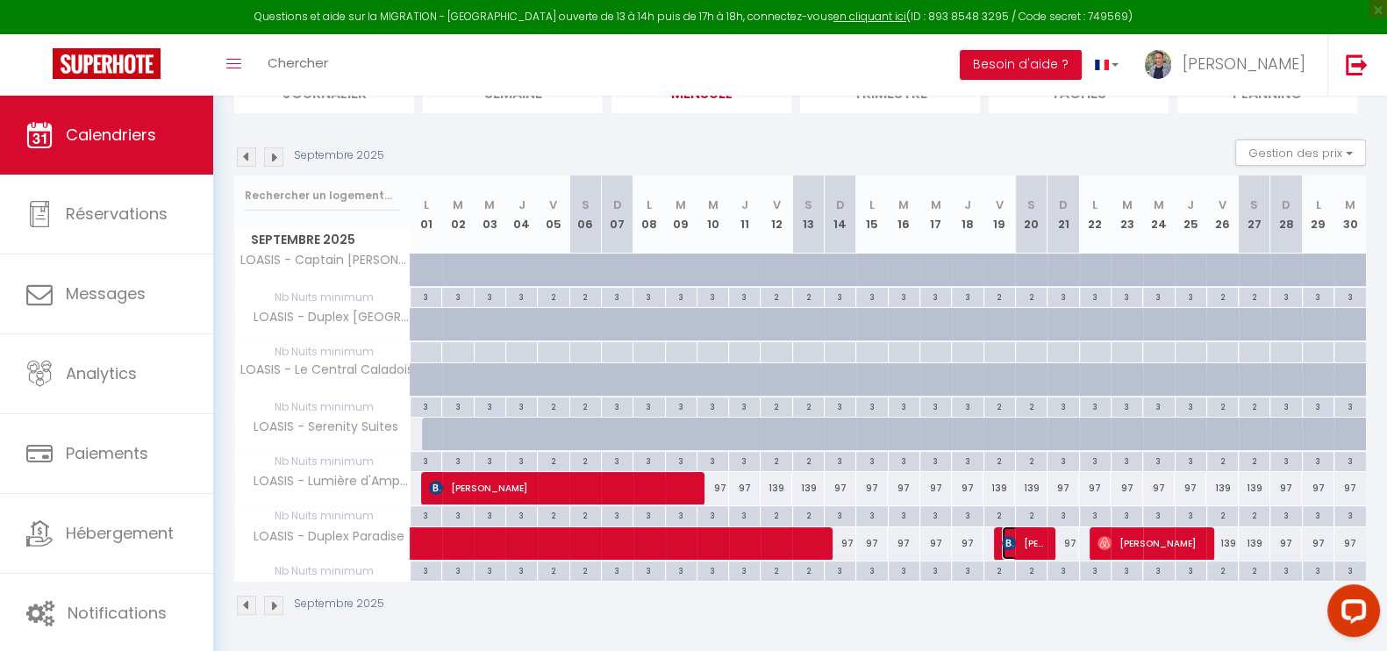
click at [1024, 533] on span "[PERSON_NAME]" at bounding box center [1023, 542] width 42 height 33
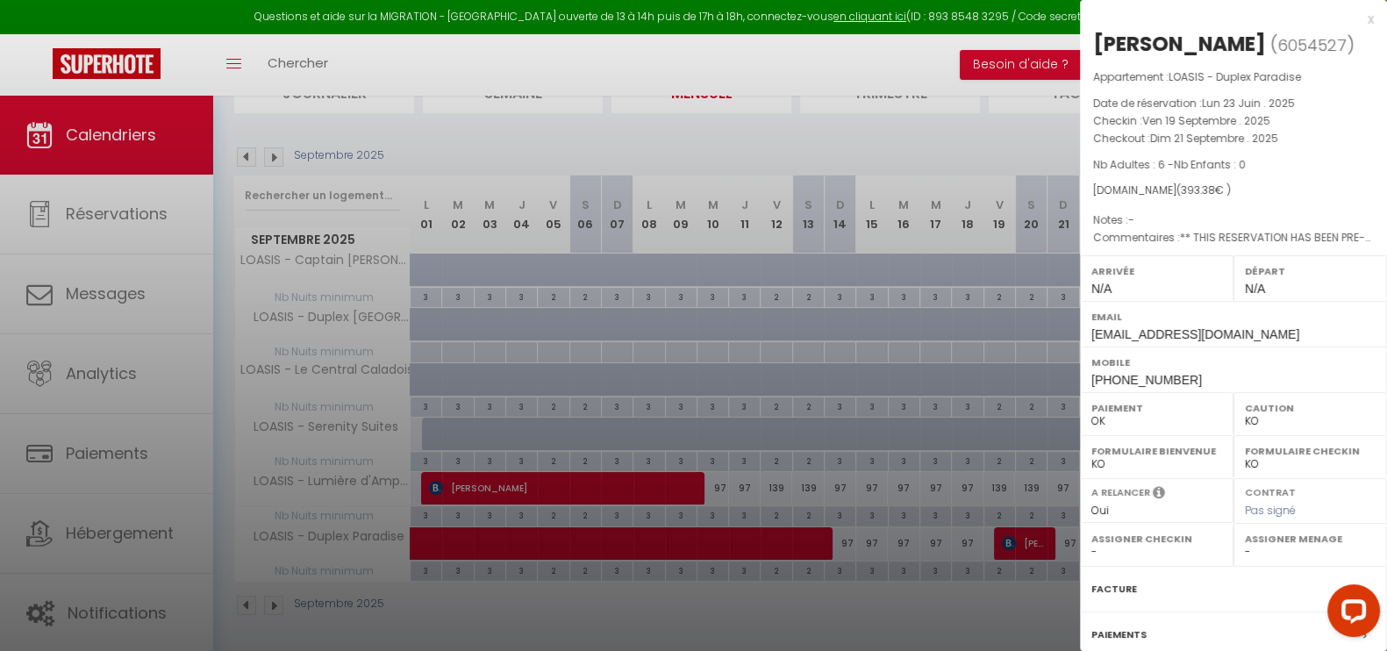
drag, startPoint x: 894, startPoint y: 125, endPoint x: 899, endPoint y: 136, distance: 12.6
click at [894, 125] on div at bounding box center [693, 325] width 1387 height 651
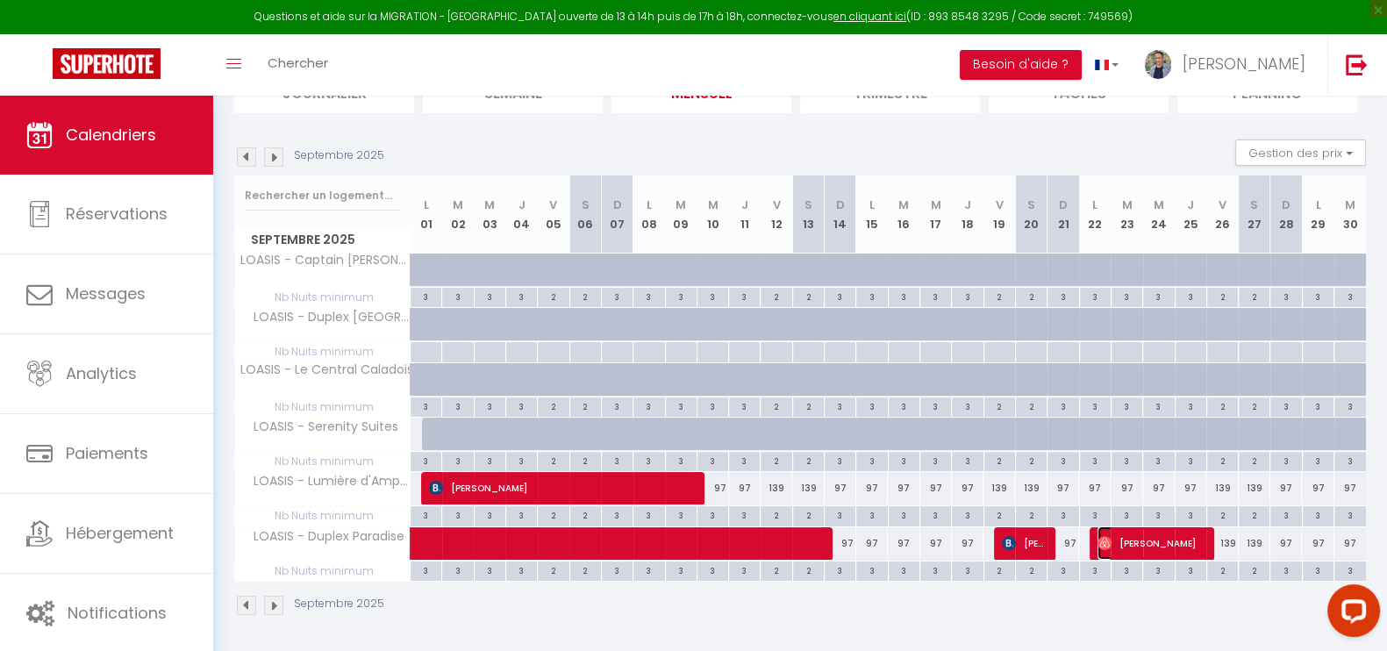
click at [1132, 543] on span "[PERSON_NAME]" at bounding box center [1150, 542] width 105 height 33
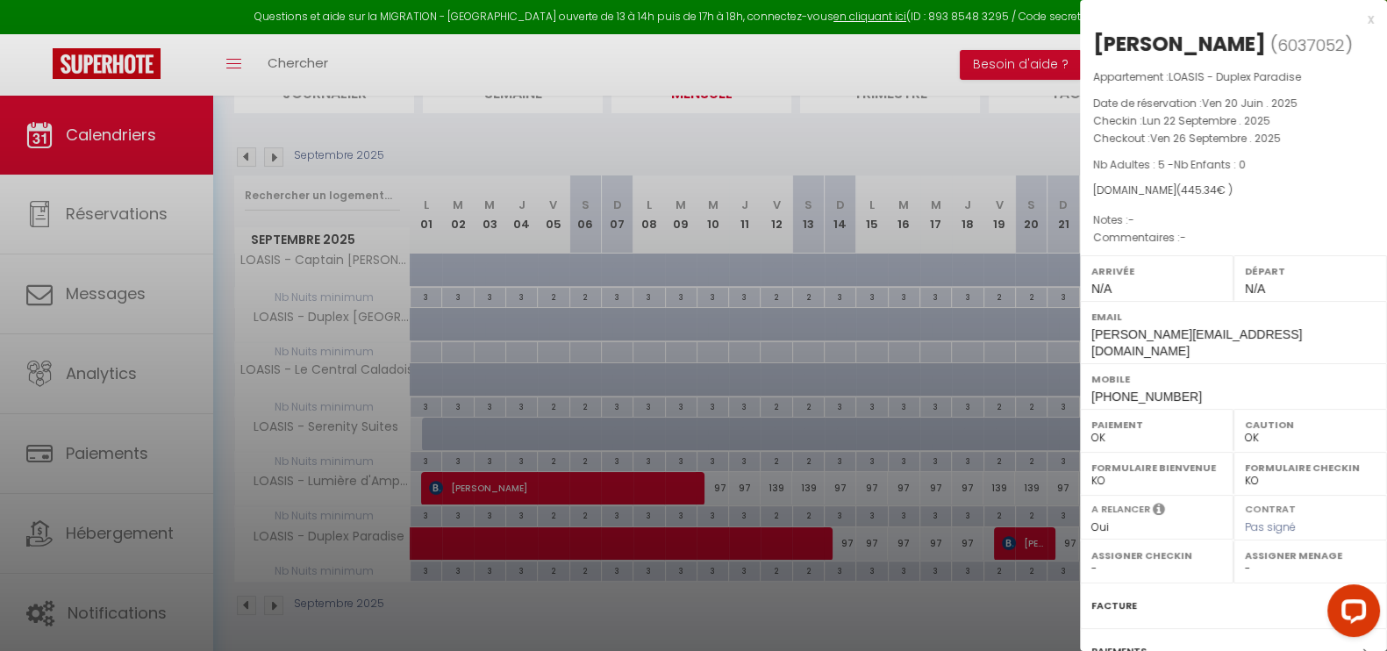
drag, startPoint x: 1287, startPoint y: 44, endPoint x: 1097, endPoint y: 42, distance: 190.4
click at [1097, 42] on h2 "[PERSON_NAME] ( 6037052 )" at bounding box center [1233, 45] width 281 height 30
copy div "[PERSON_NAME]"
click at [839, 64] on div at bounding box center [693, 325] width 1387 height 651
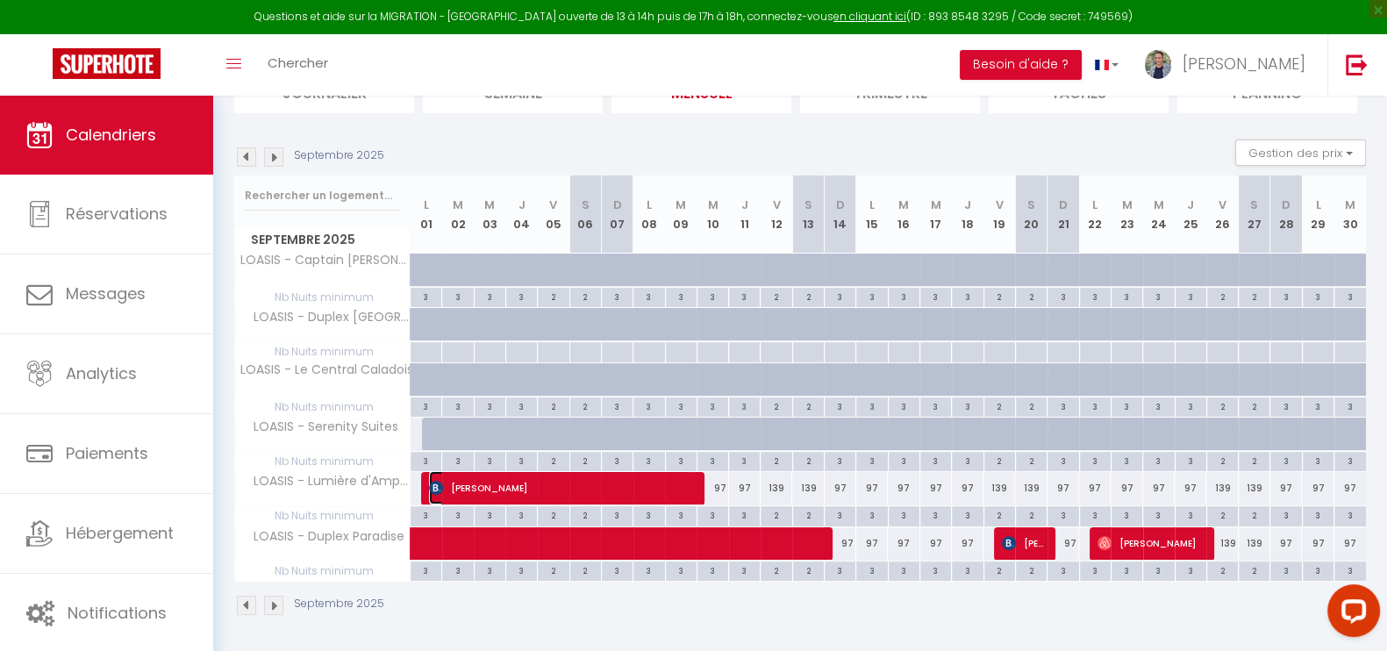
click at [554, 487] on span "[PERSON_NAME]" at bounding box center [560, 487] width 263 height 33
select select "KO"
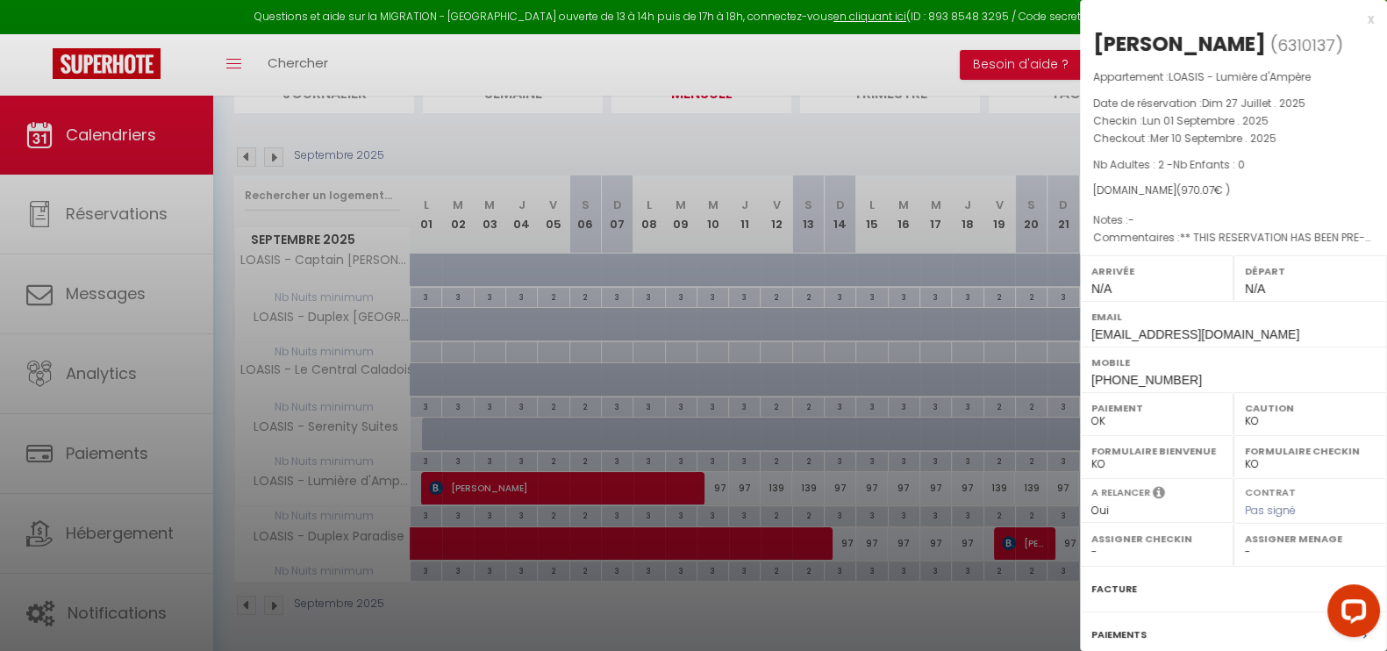
click at [976, 129] on div at bounding box center [693, 325] width 1387 height 651
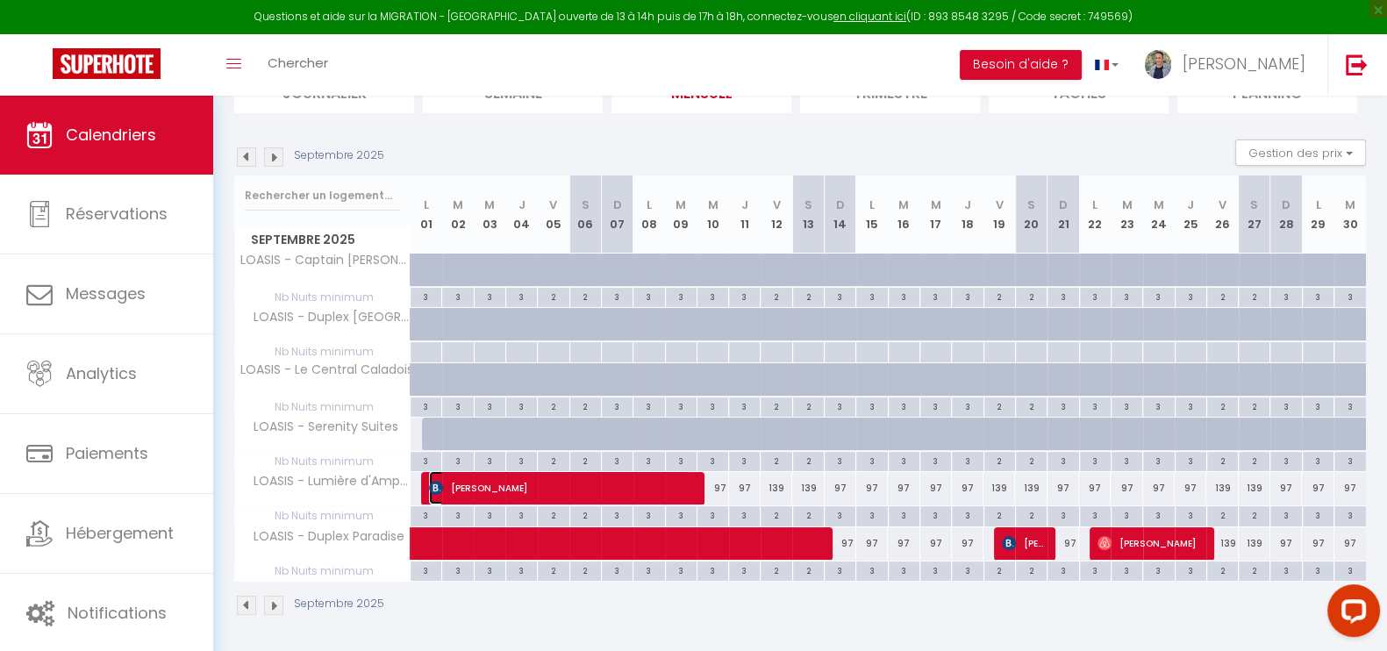
click at [562, 480] on span "[PERSON_NAME]" at bounding box center [560, 487] width 263 height 33
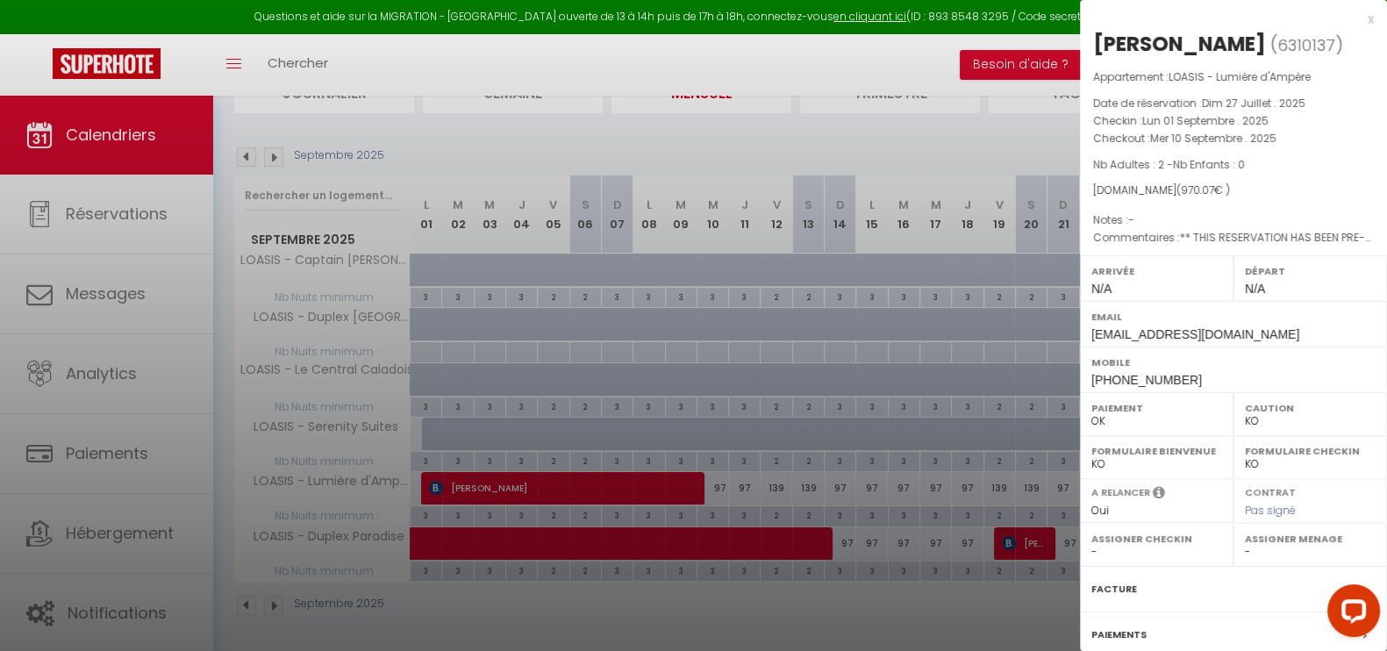
drag, startPoint x: 1212, startPoint y: 46, endPoint x: 1097, endPoint y: 49, distance: 115.9
click at [1097, 49] on div "[PERSON_NAME]" at bounding box center [1179, 44] width 173 height 28
copy div "[PERSON_NAME]"
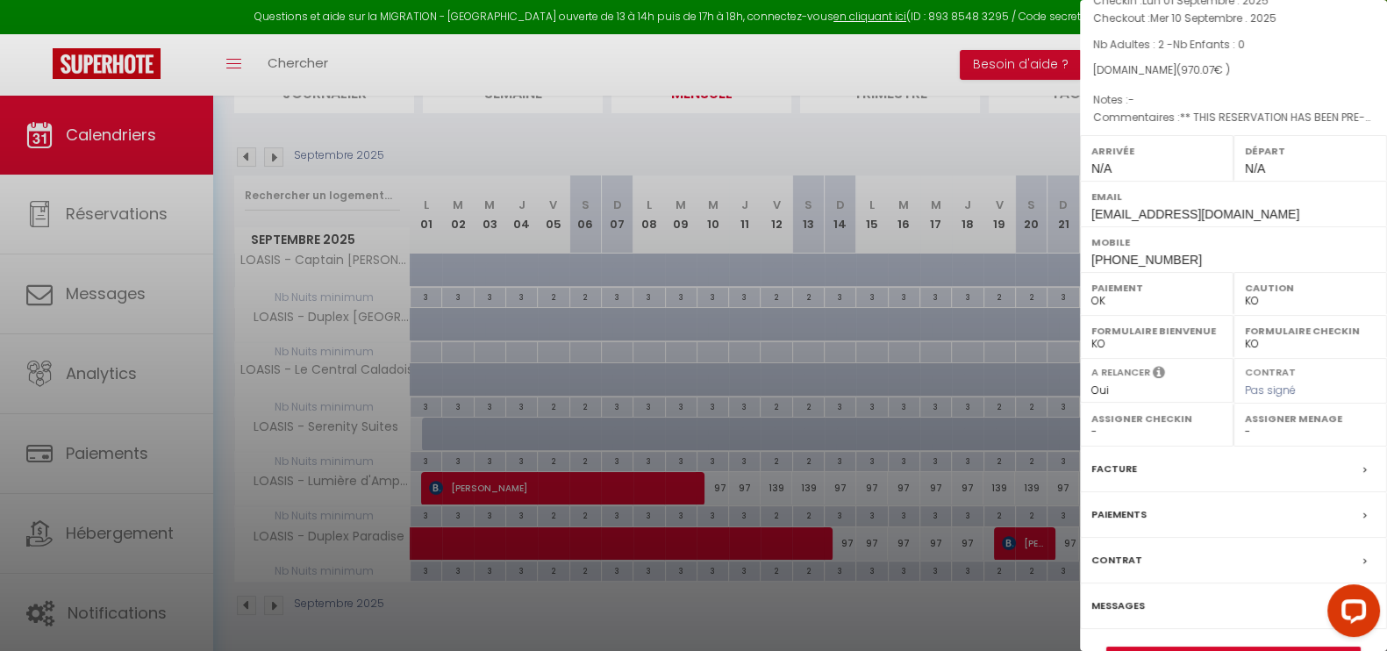
scroll to position [164, 0]
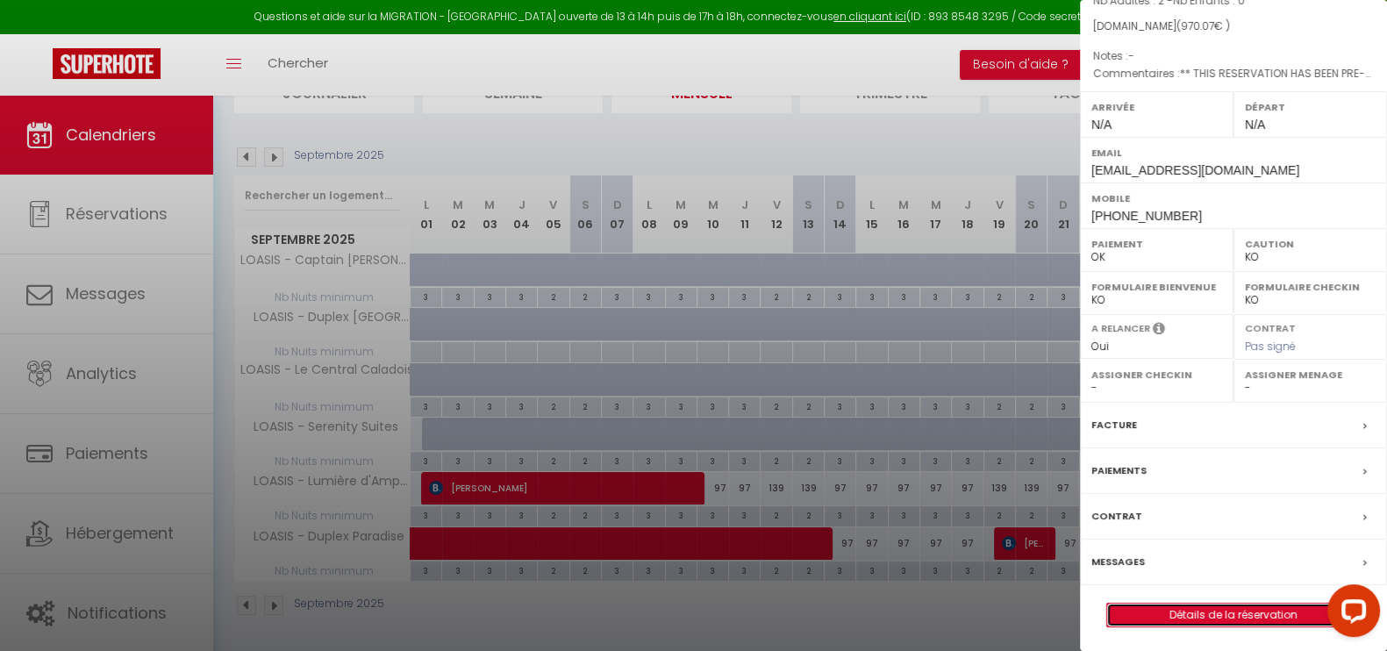
click at [1216, 612] on link "Détails de la réservation" at bounding box center [1233, 615] width 253 height 23
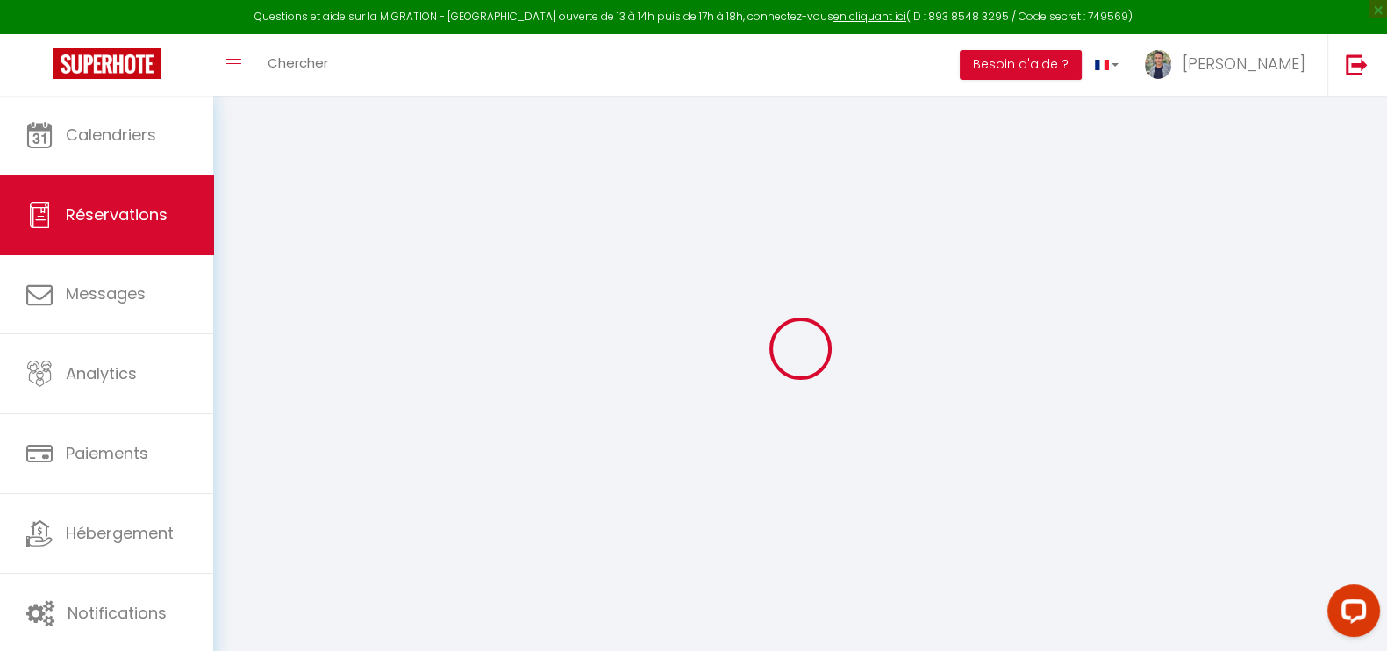
scroll to position [96, 0]
type input "Gudrun"
type input "Reh"
type input "[EMAIL_ADDRESS][DOMAIN_NAME]"
type input "[PHONE_NUMBER]"
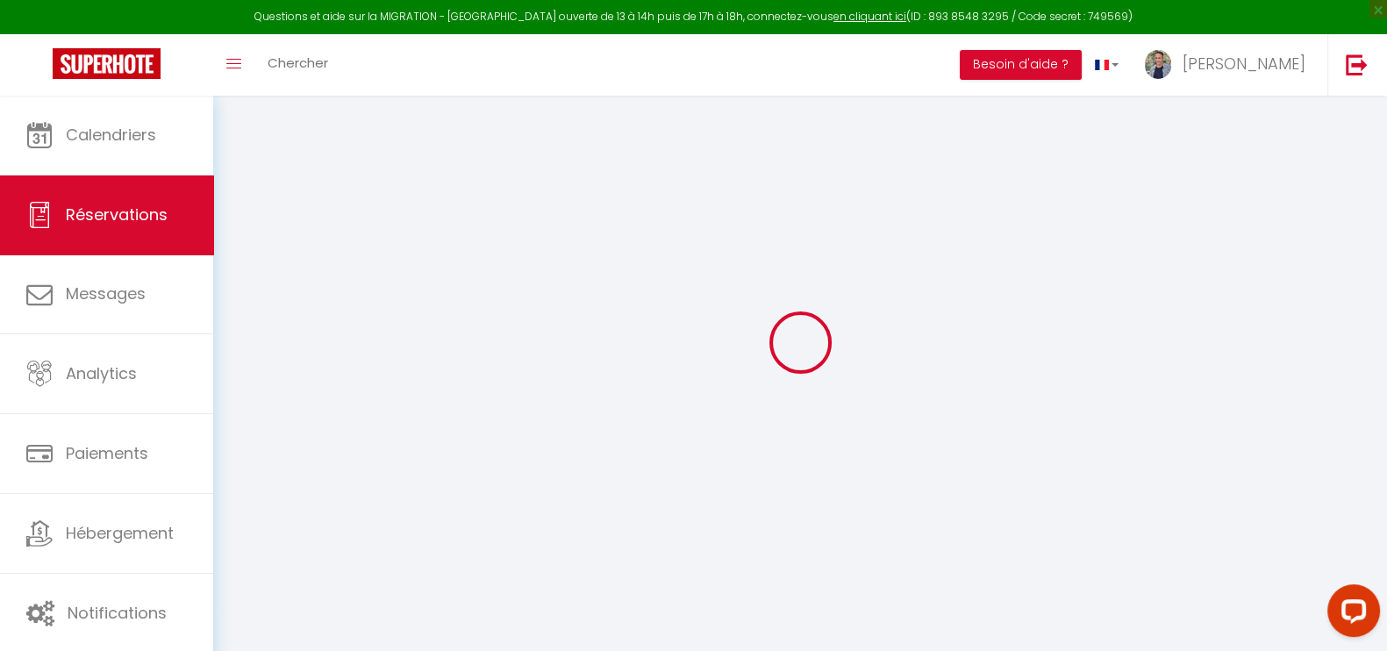
select select "DE"
type input "160.72"
type input "13.58"
select select "29490"
select select "1"
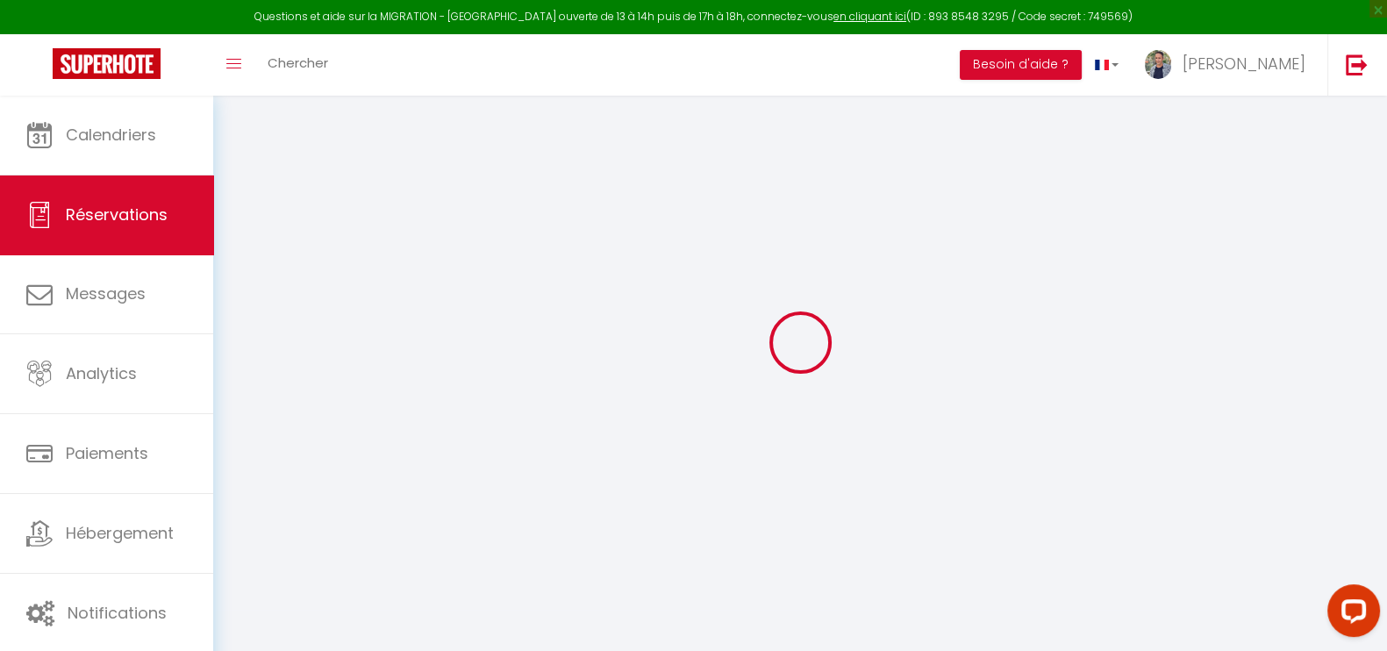
select select
type input "2"
select select "12"
select select
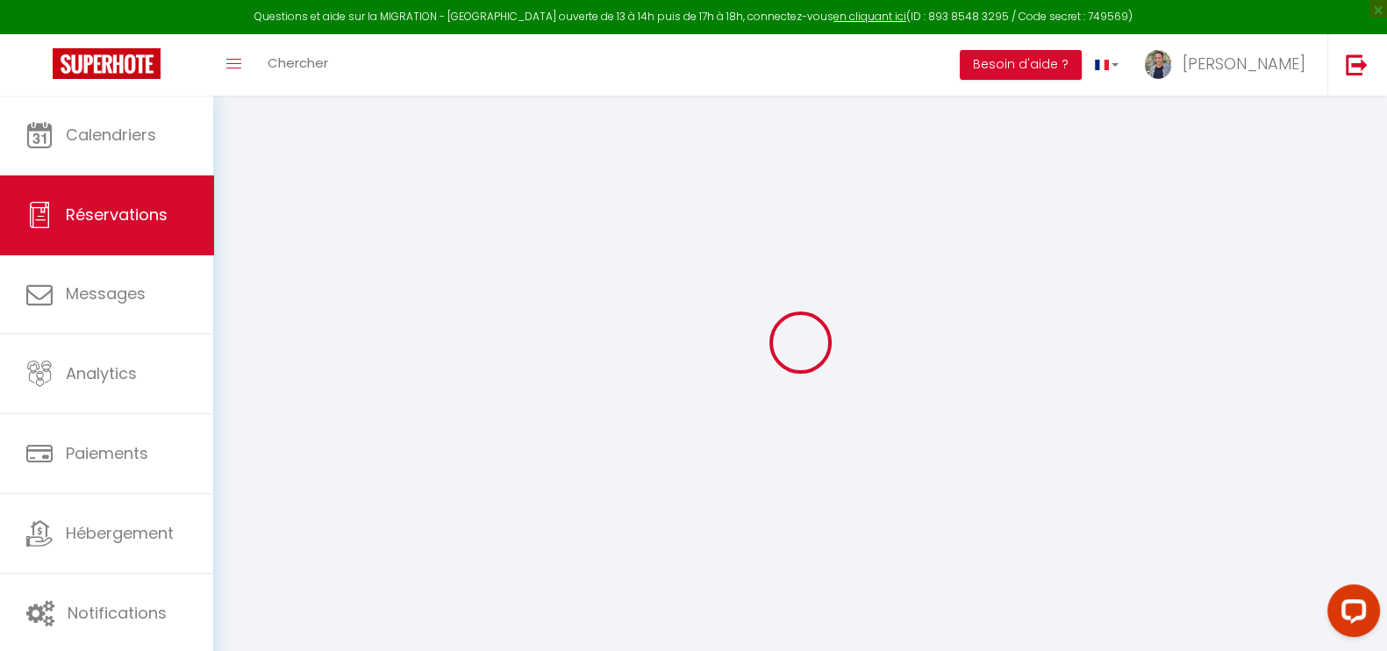
type input "896.42"
checkbox input "false"
type input "0"
select select "2"
type input "49"
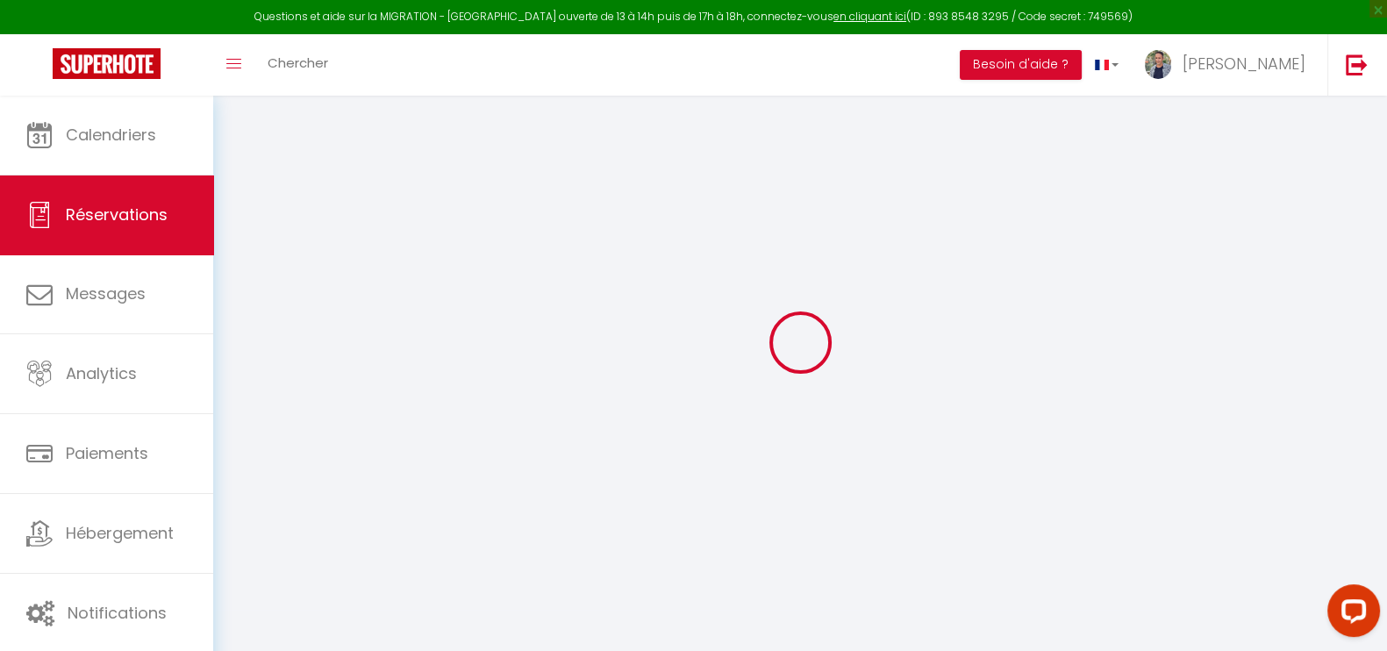
type input "39"
type input "0"
select select
select select "14"
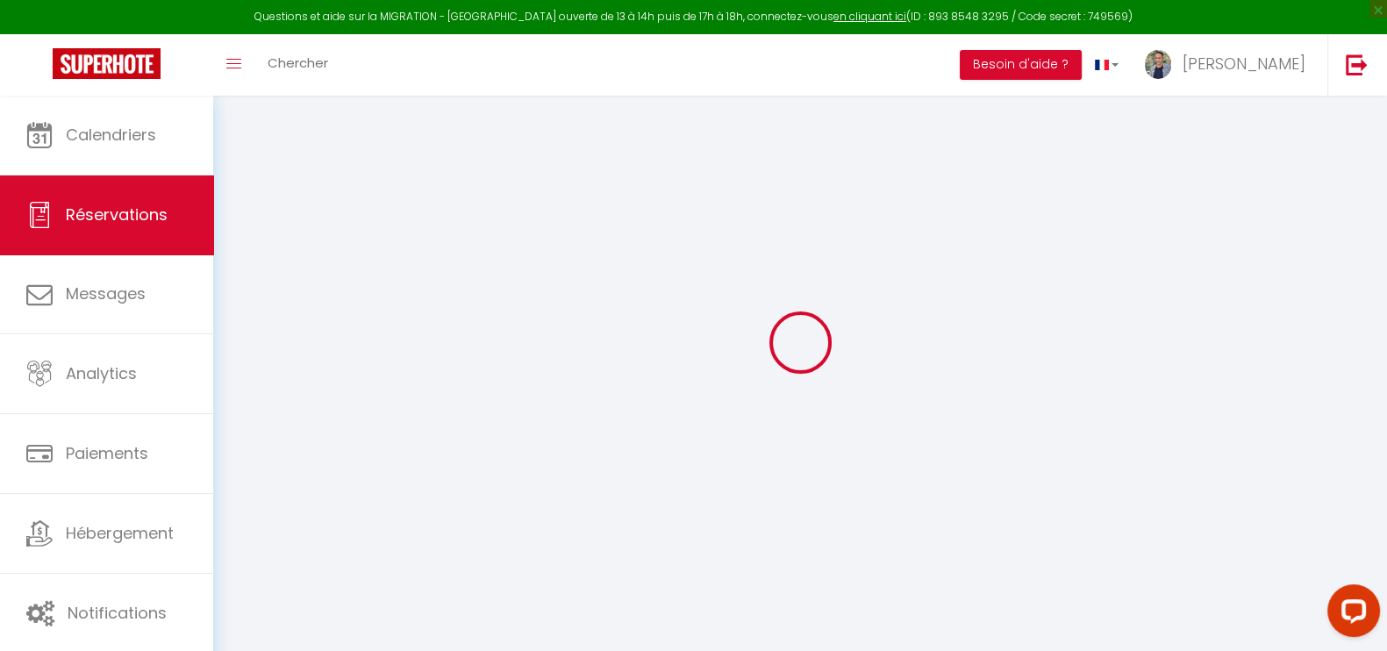
checkbox input "false"
select select
checkbox input "false"
select select
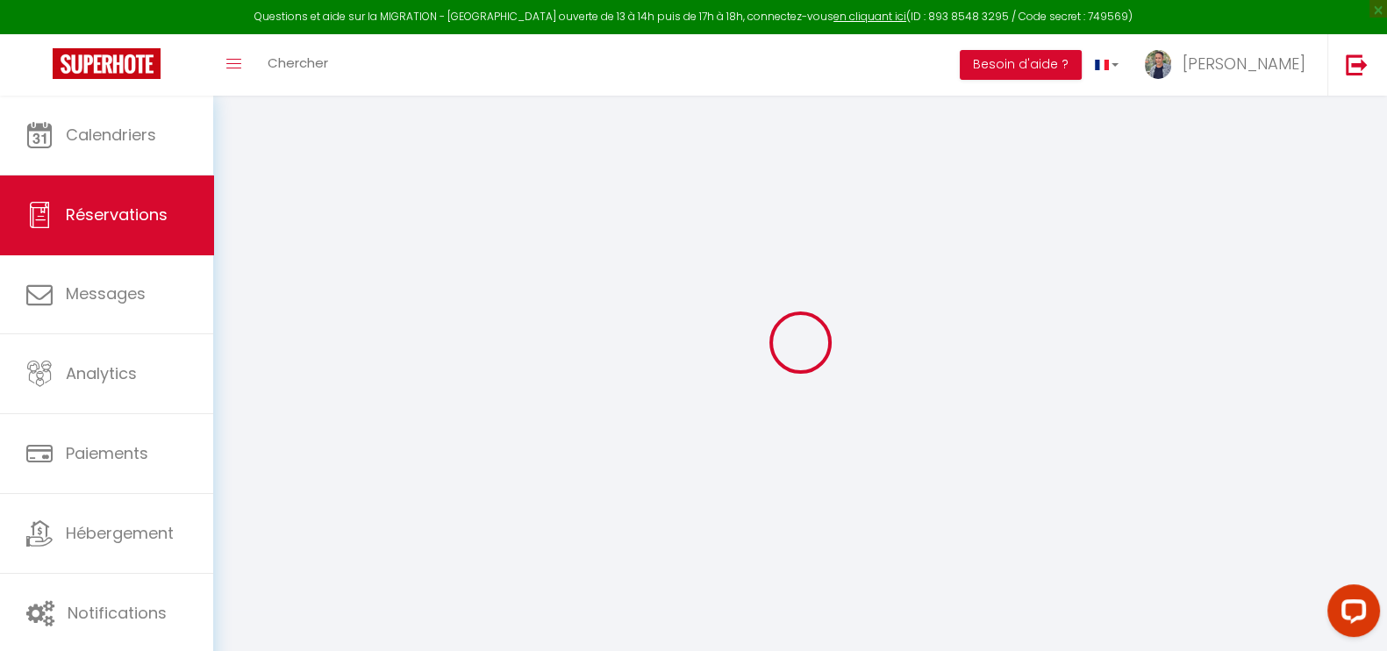
select select
checkbox input "false"
type particulières1 "** THIS RESERVATION HAS BEEN PRE-PAID ** Approximate time of arrival: between 1…"
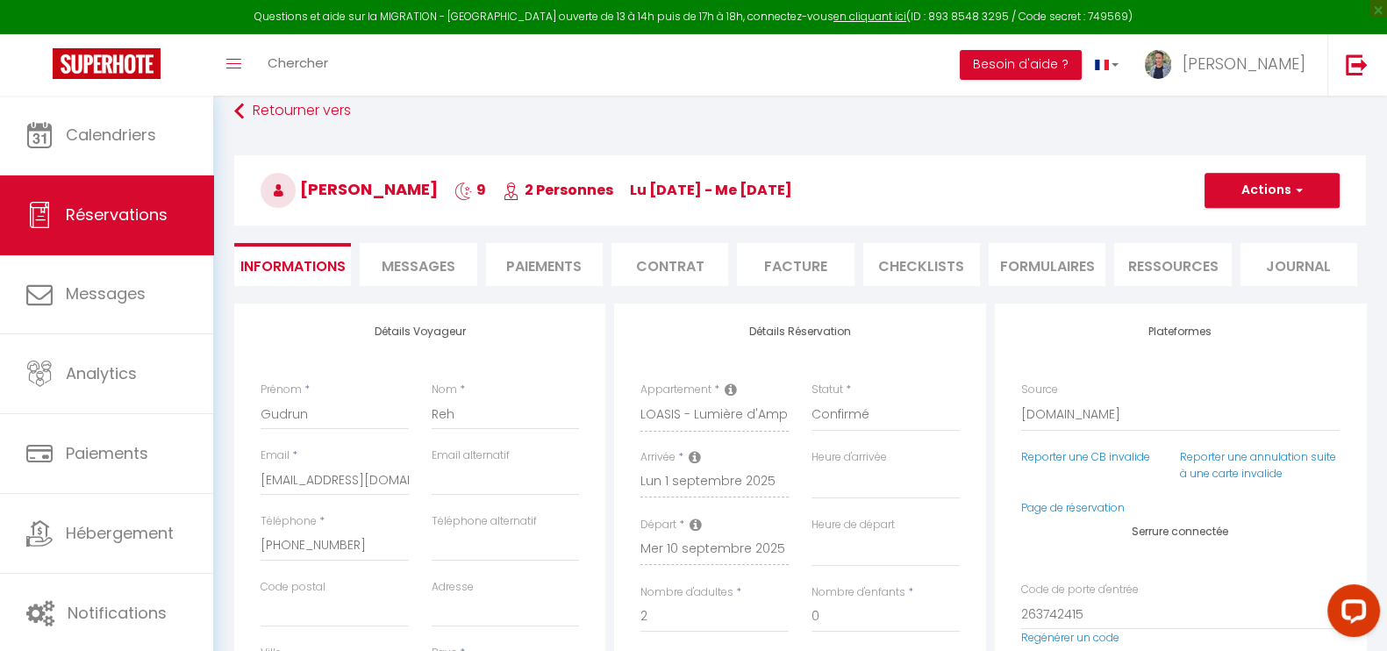
type input "49"
type input "24.65"
select select
checkbox input "false"
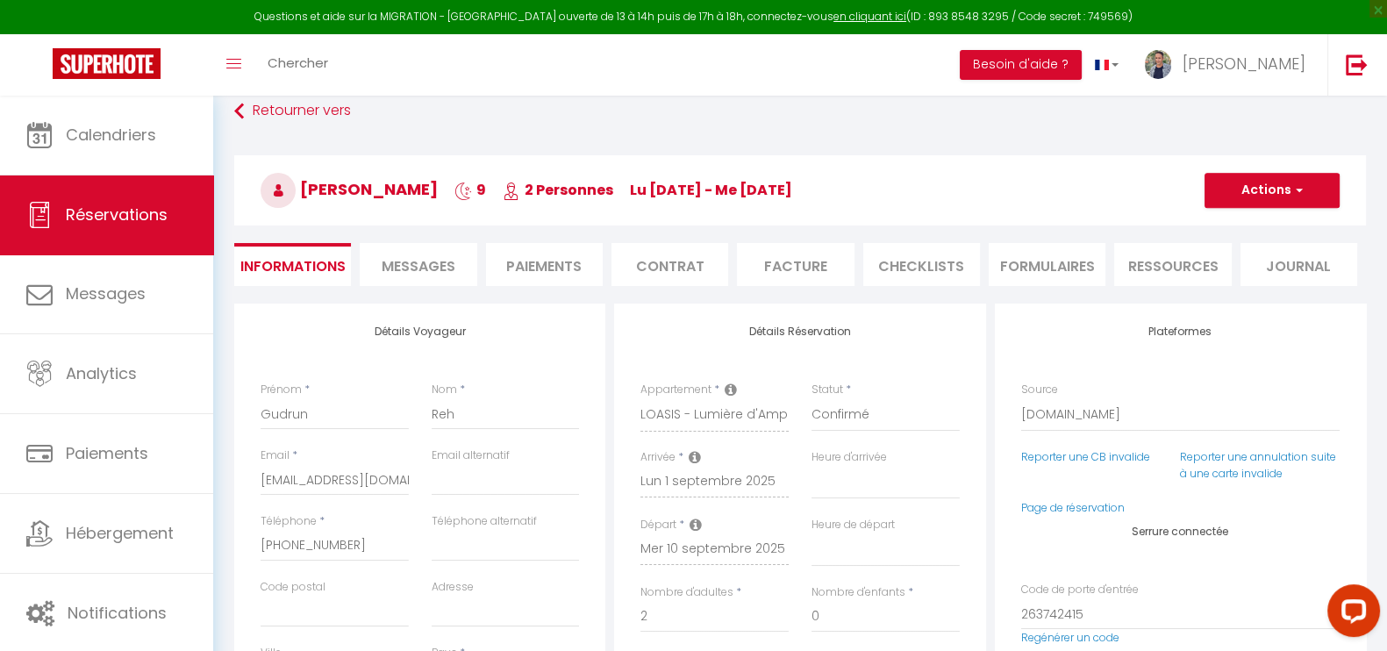
select select
click at [1089, 506] on link "Page de réservation" at bounding box center [1073, 507] width 104 height 15
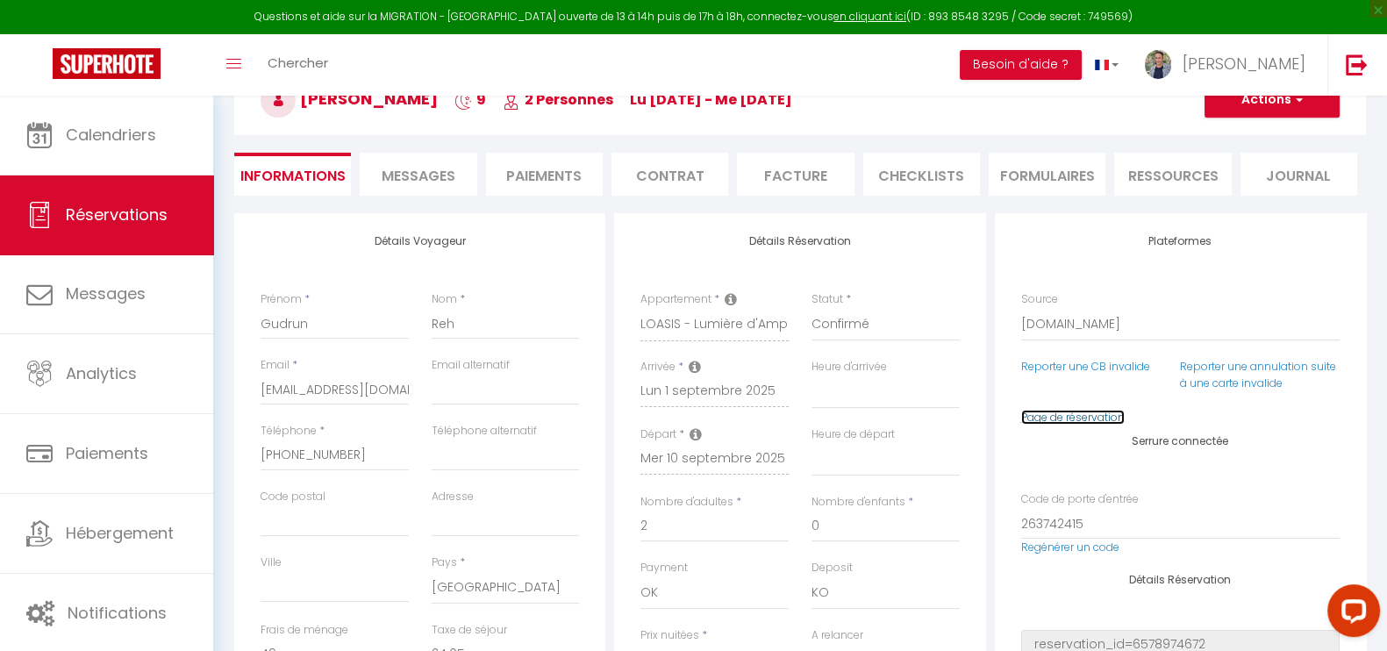
scroll to position [4, 0]
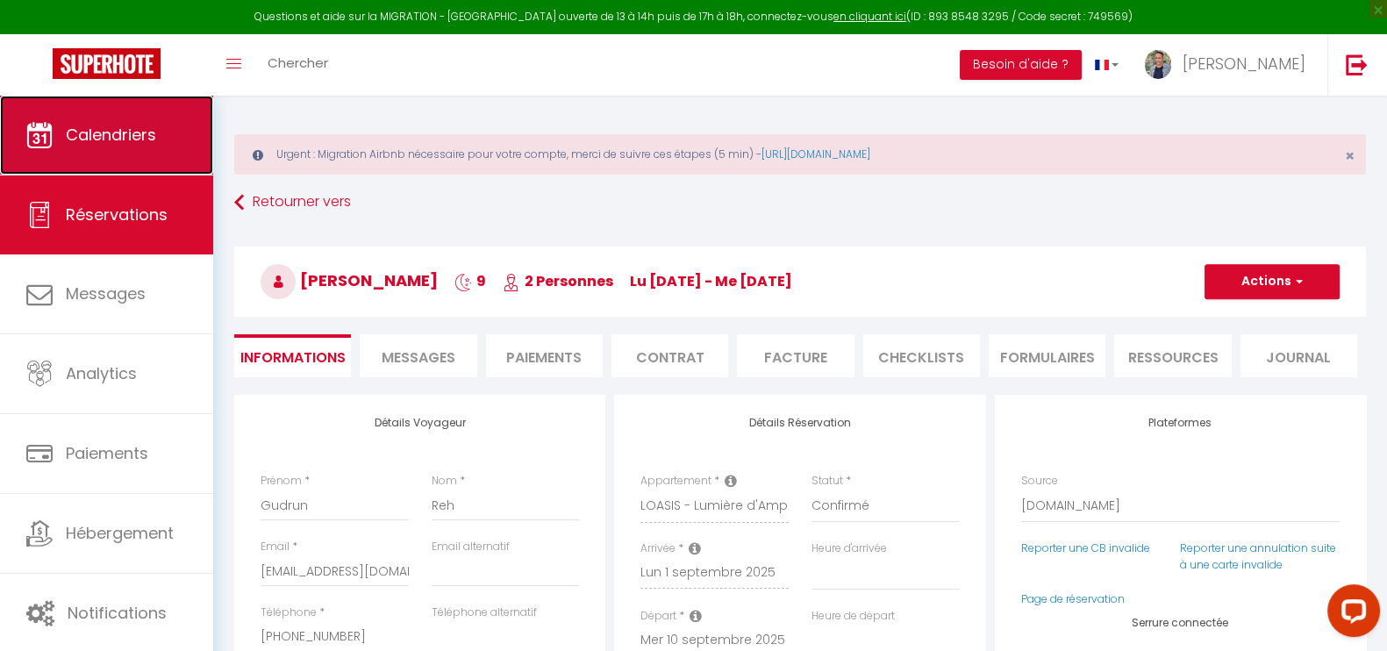
click at [125, 138] on span "Calendriers" at bounding box center [111, 135] width 90 height 22
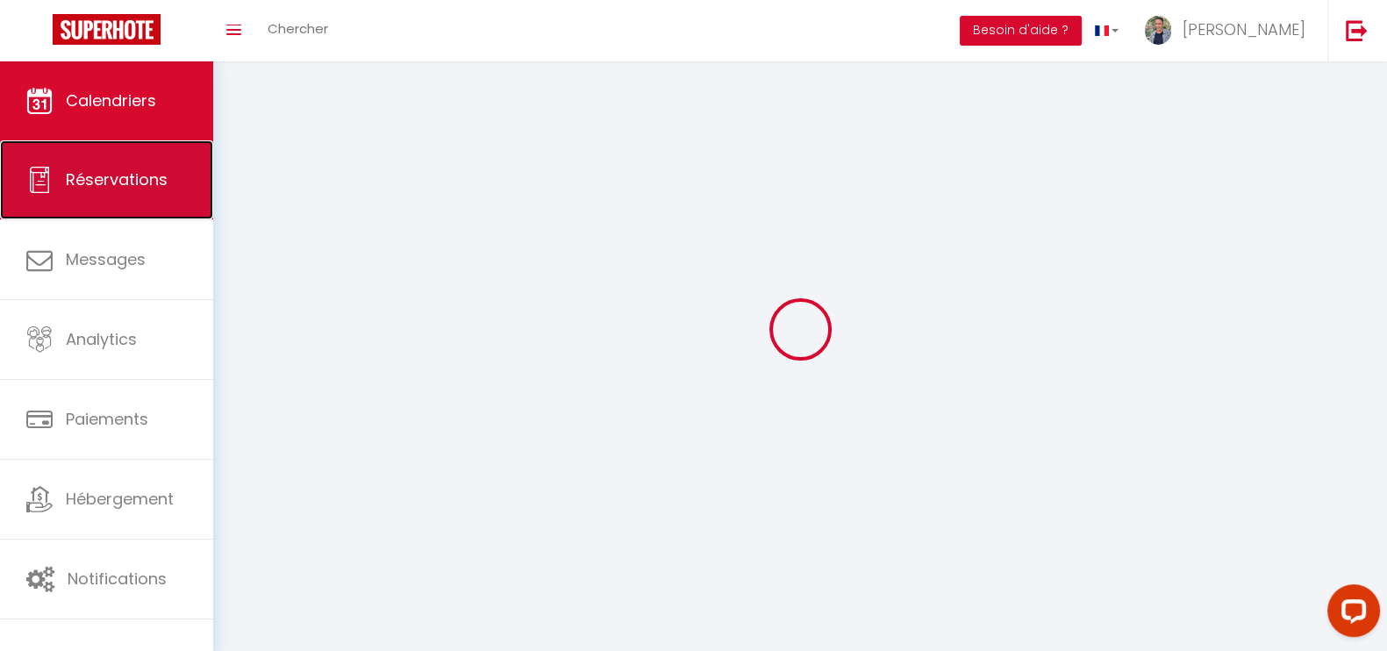
click at [133, 177] on span "Réservations" at bounding box center [117, 179] width 102 height 22
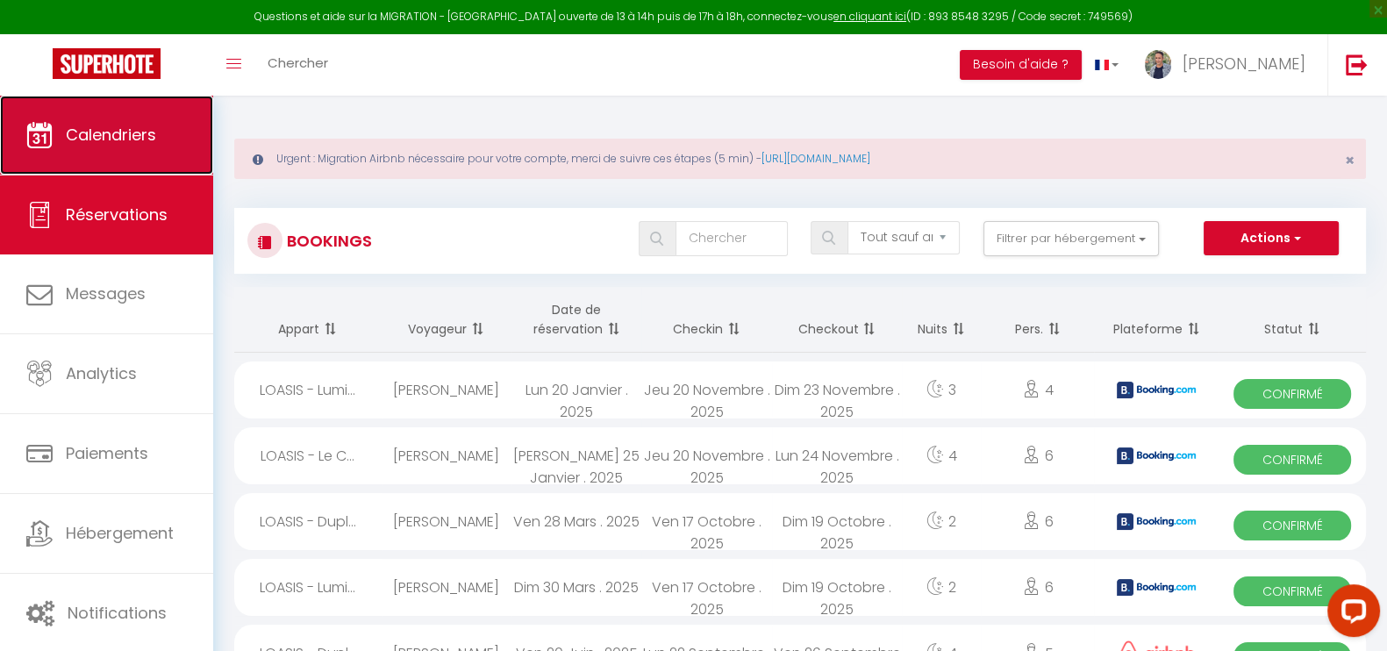
click at [156, 129] on span "Calendriers" at bounding box center [111, 135] width 90 height 22
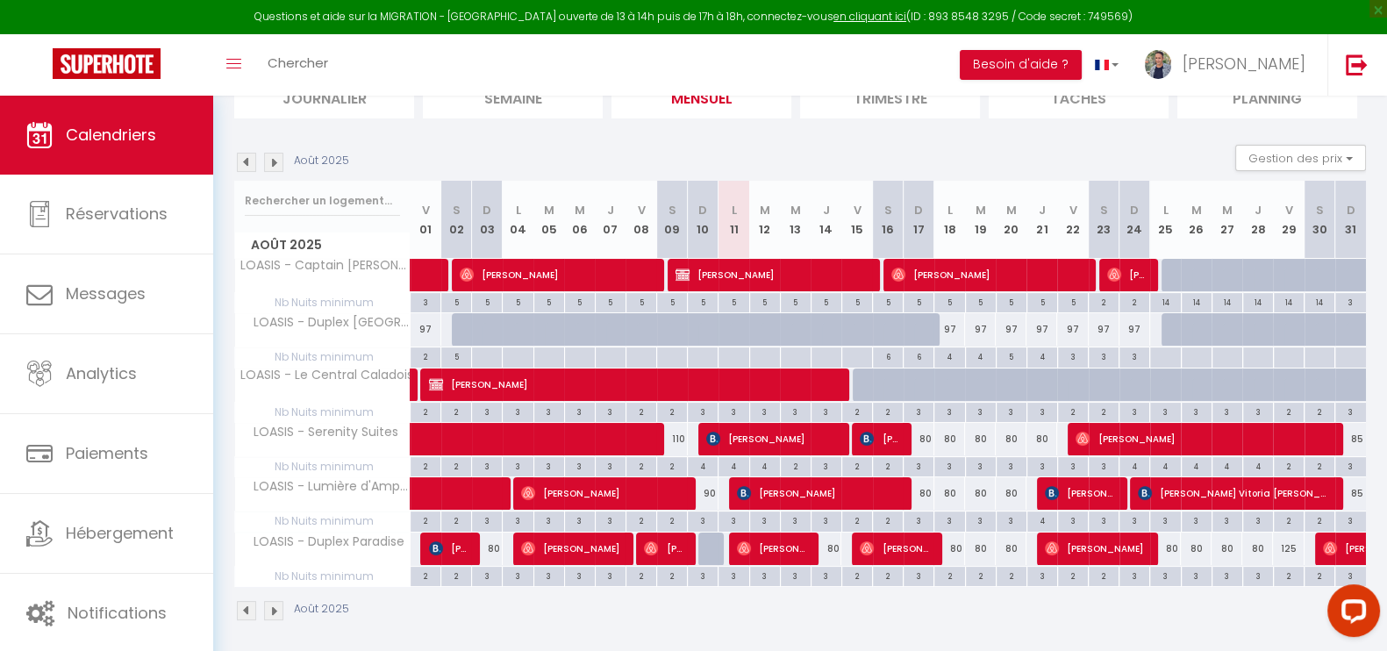
scroll to position [221, 0]
